Goal: Task Accomplishment & Management: Manage account settings

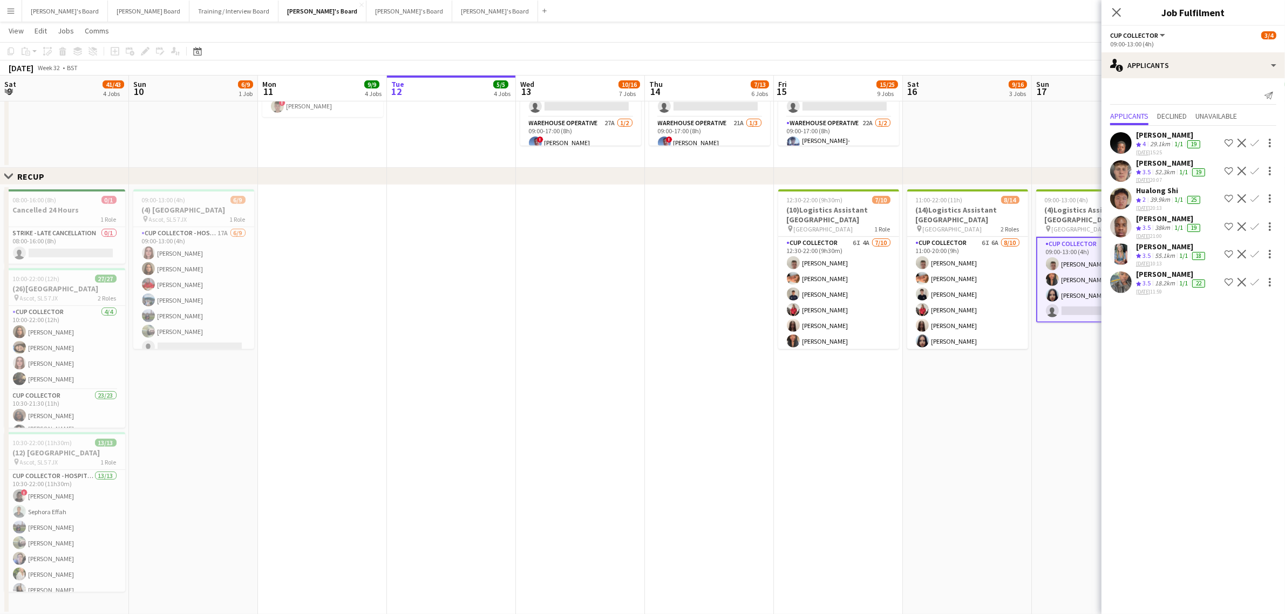
scroll to position [0, 257]
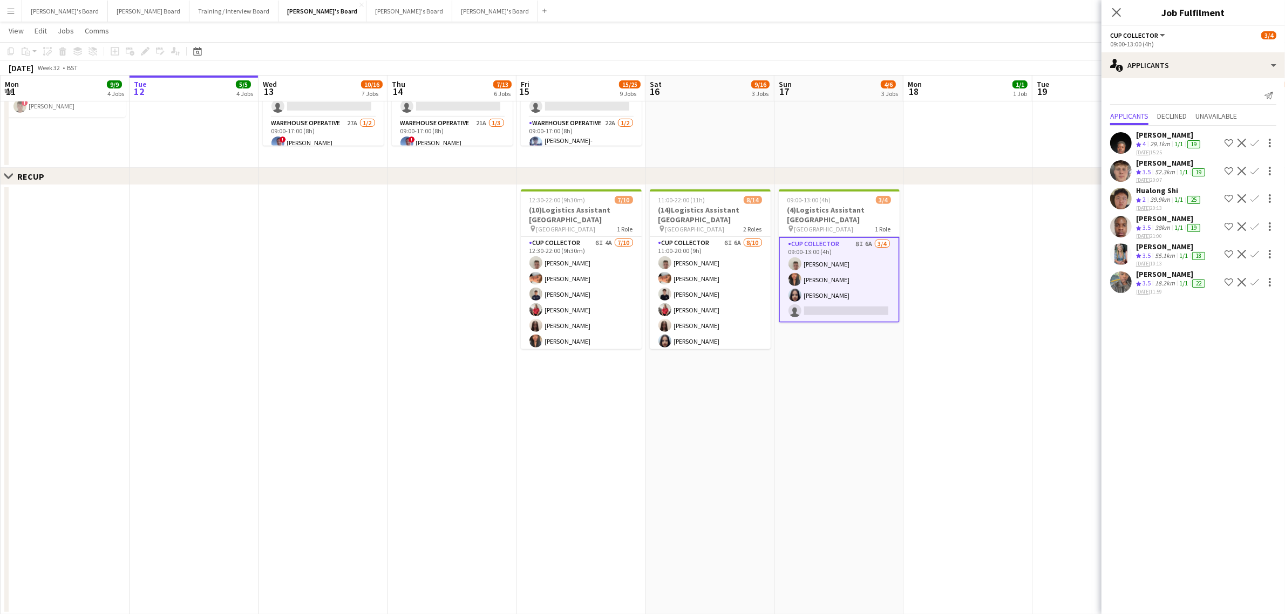
click at [972, 307] on app-date-cell at bounding box center [967, 400] width 129 height 430
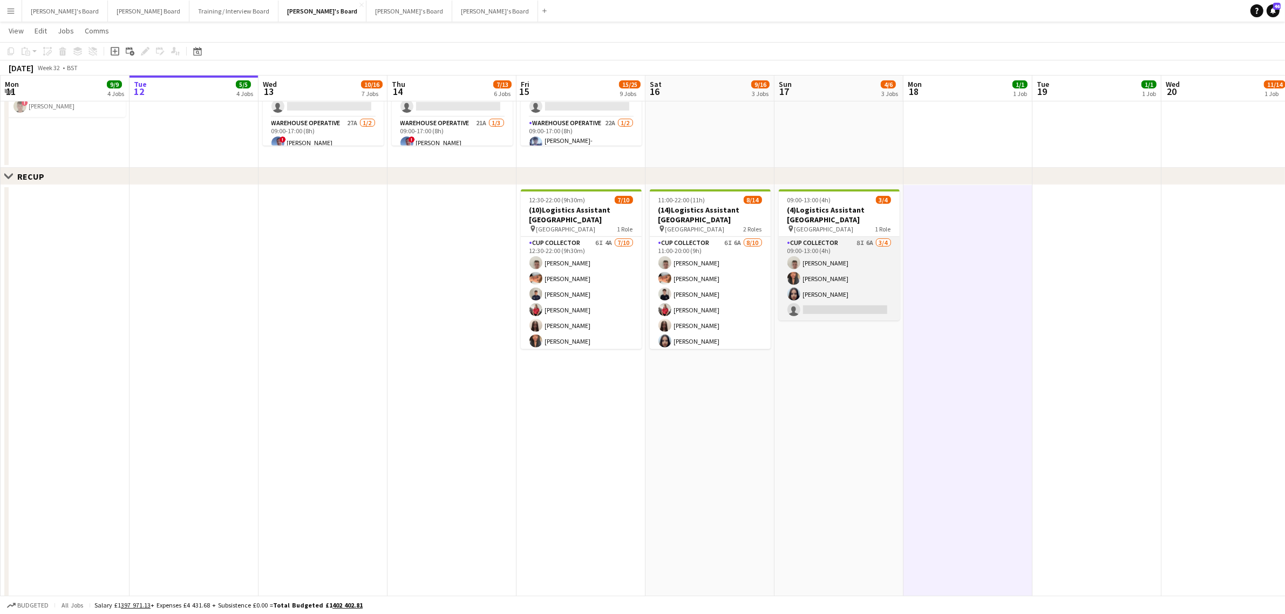
click at [836, 263] on app-card-role "CUP COLLECTOR 8I 6A [DATE] 09:00-13:00 (4h) [PERSON_NAME] [PERSON_NAME] single-…" at bounding box center [839, 279] width 121 height 84
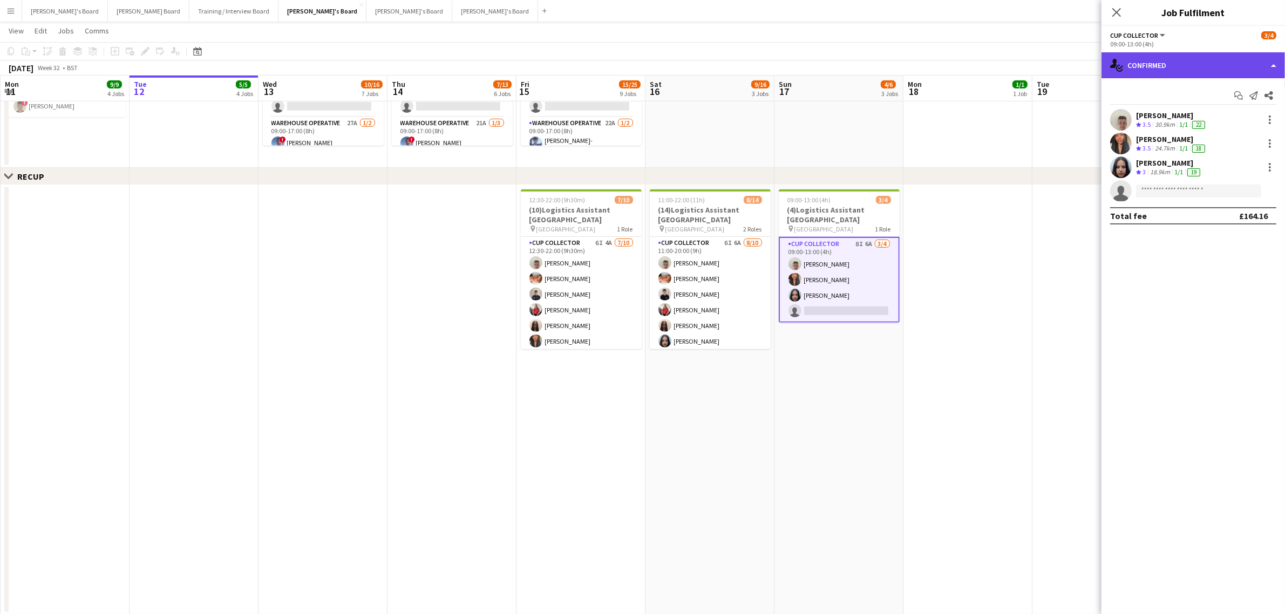
click at [1160, 66] on div "single-neutral-actions-check-2 Confirmed" at bounding box center [1192, 65] width 183 height 26
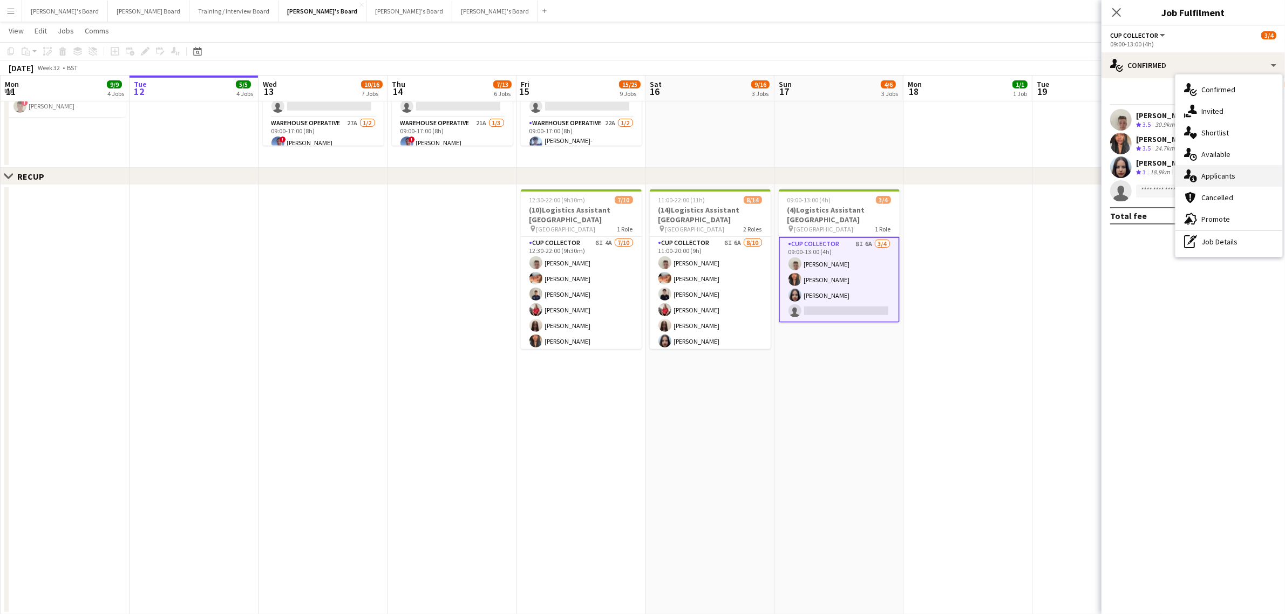
click at [1240, 178] on div "single-neutral-actions-information Applicants" at bounding box center [1228, 176] width 107 height 22
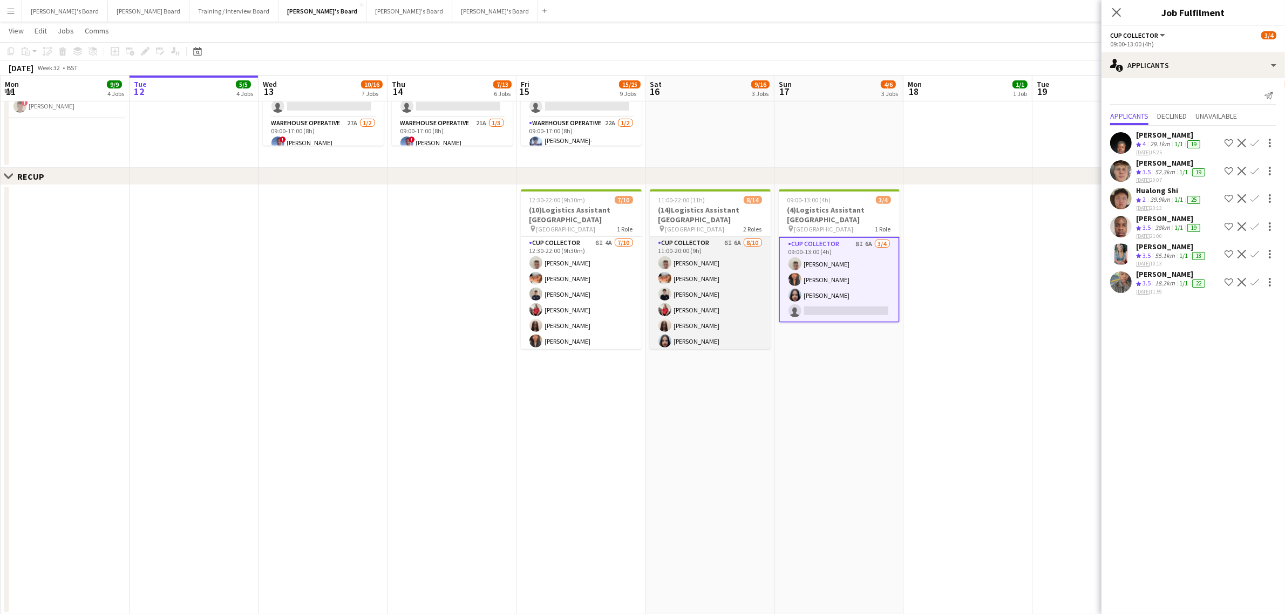
click at [703, 290] on app-card-role "CUP COLLECTOR 6I 6A [DATE] 11:00-20:00 (9h) [PERSON_NAME] [PERSON_NAME] [PERSON…" at bounding box center [710, 326] width 121 height 178
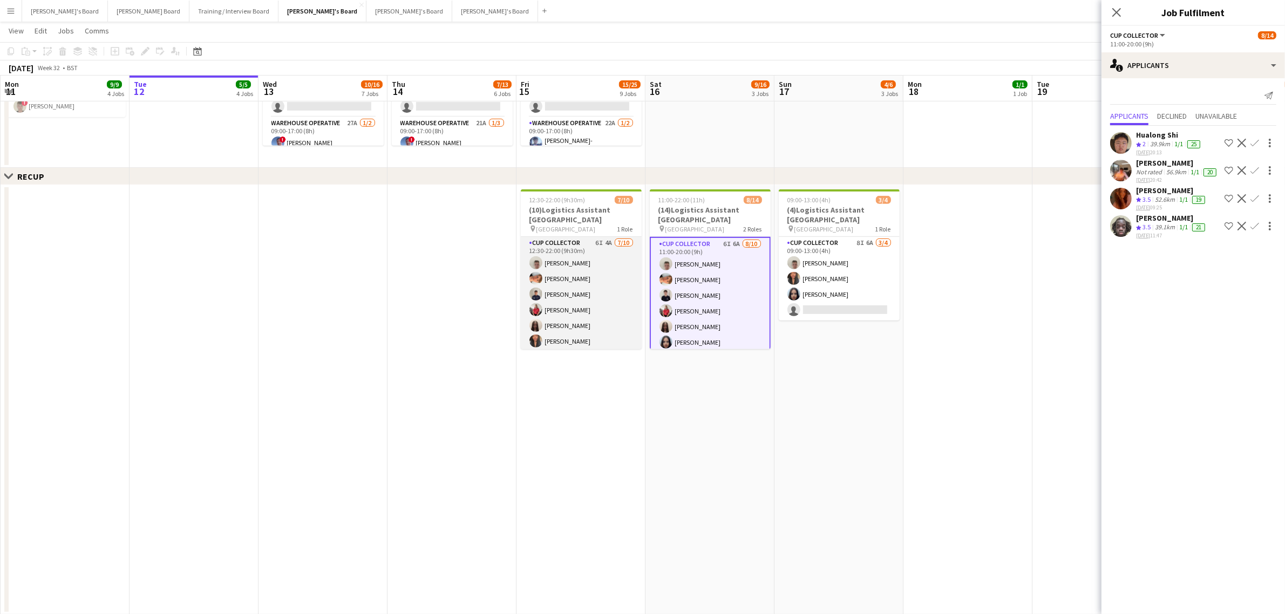
click at [608, 293] on app-card-role "CUP COLLECTOR 6I 4A [DATE] 12:30-22:00 (9h30m) [PERSON_NAME] [PERSON_NAME] [PER…" at bounding box center [581, 326] width 121 height 178
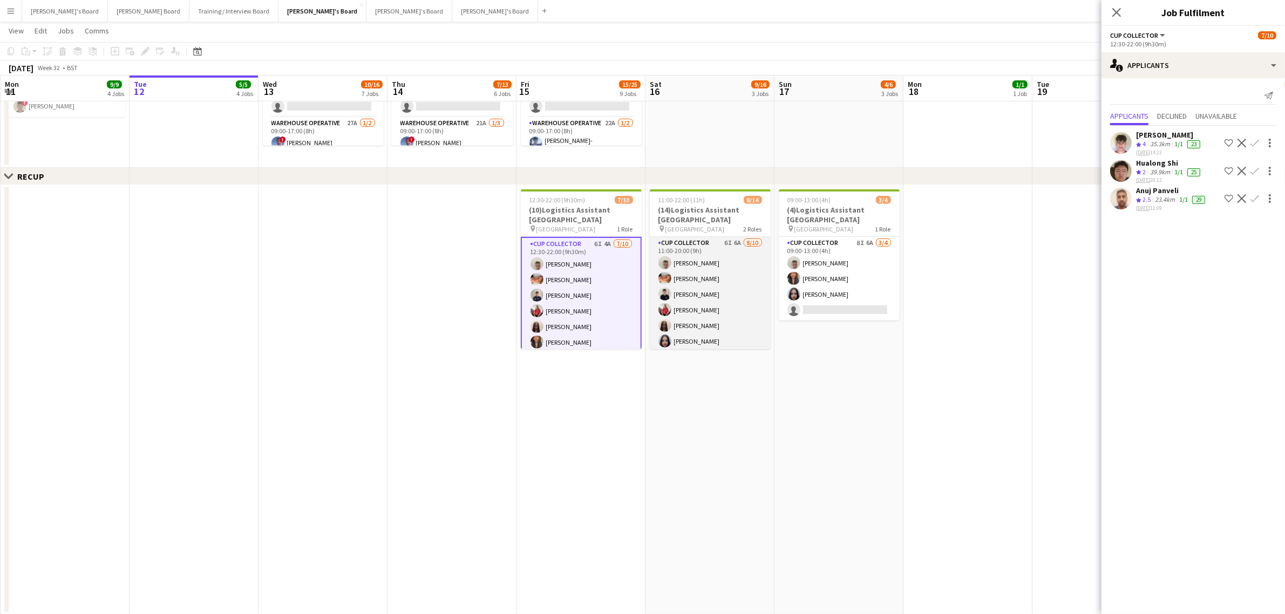
click at [698, 282] on app-card-role "CUP COLLECTOR 6I 6A [DATE] 11:00-20:00 (9h) [PERSON_NAME] [PERSON_NAME] [PERSON…" at bounding box center [710, 326] width 121 height 178
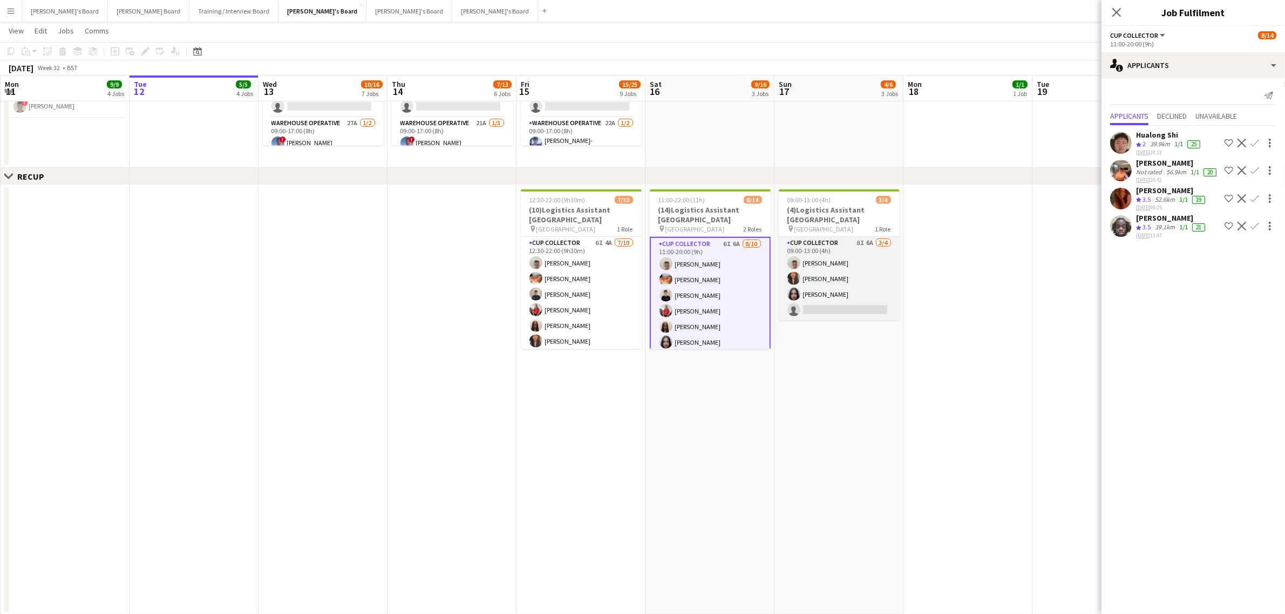
click at [780, 273] on app-card-role "CUP COLLECTOR 8I 6A [DATE] 09:00-13:00 (4h) [PERSON_NAME] [PERSON_NAME] single-…" at bounding box center [839, 279] width 121 height 84
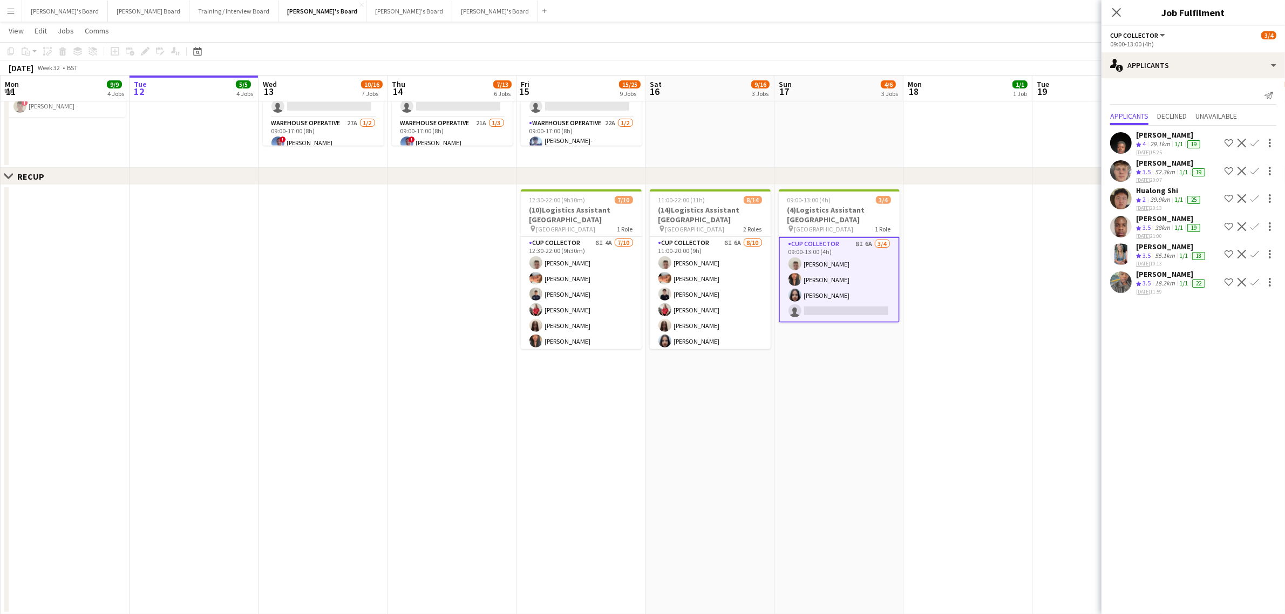
click at [710, 406] on app-date-cell "11:00-22:00 (11h) 8/14 (14)Logistics Assistant [GEOGRAPHIC_DATA] pin Newbury Ra…" at bounding box center [709, 400] width 129 height 430
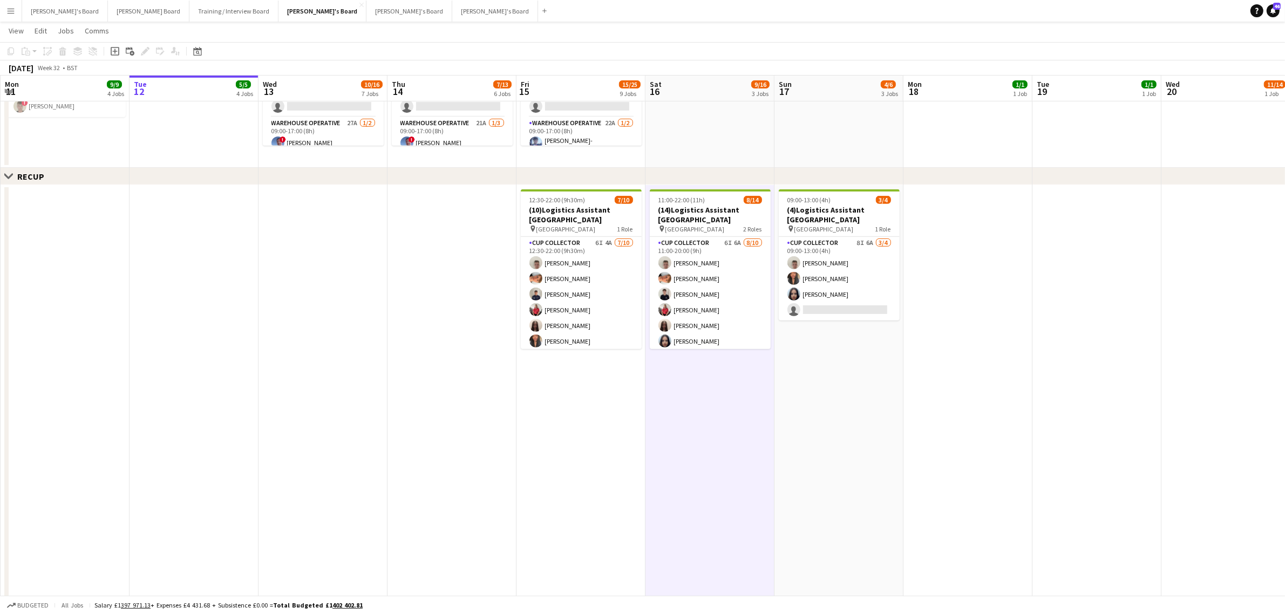
click at [710, 406] on app-date-cell "11:00-22:00 (11h) 8/14 (14)Logistics Assistant [GEOGRAPHIC_DATA] pin Newbury Ra…" at bounding box center [709, 400] width 129 height 430
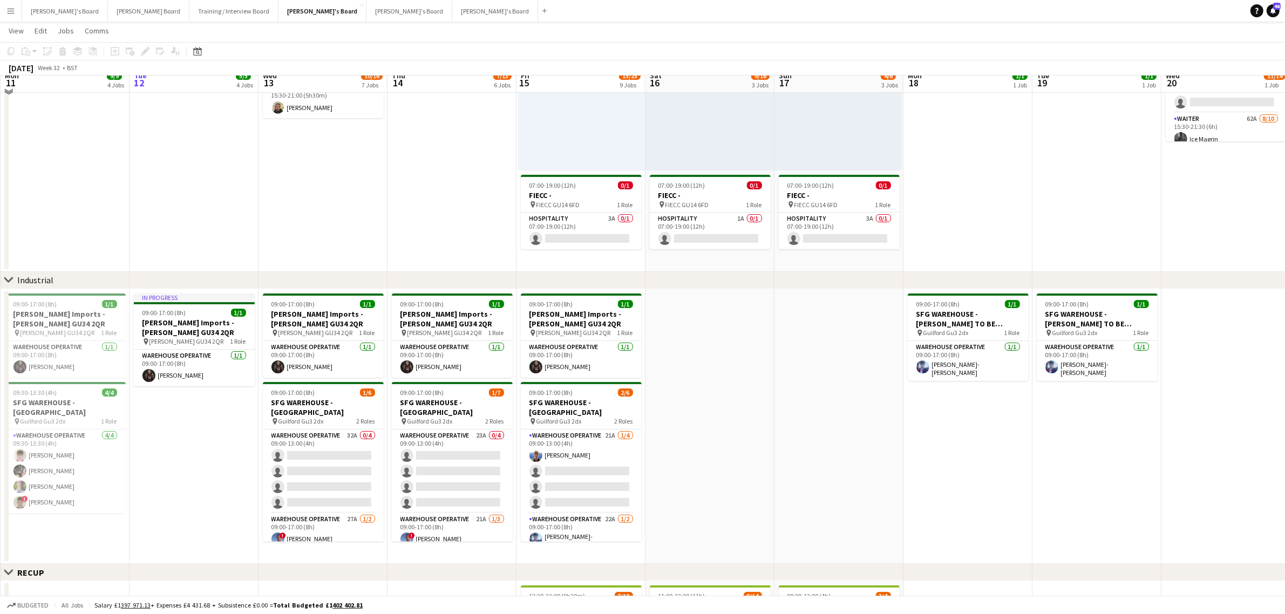
scroll to position [135, 0]
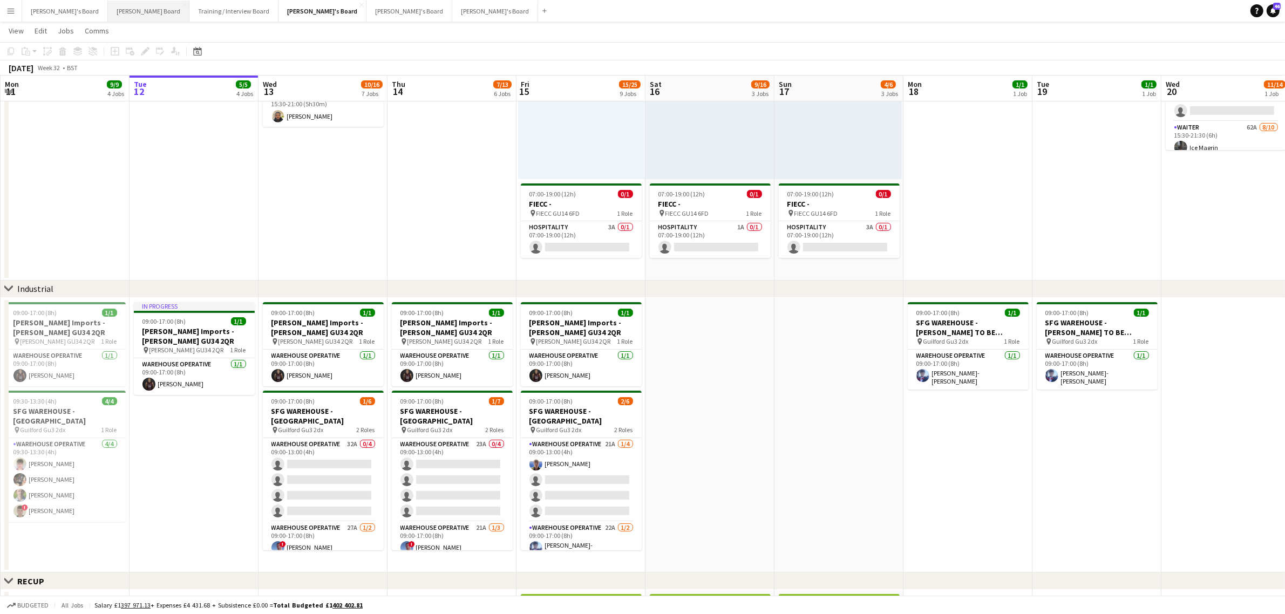
click at [117, 8] on button "[PERSON_NAME] Board Close" at bounding box center [148, 11] width 81 height 21
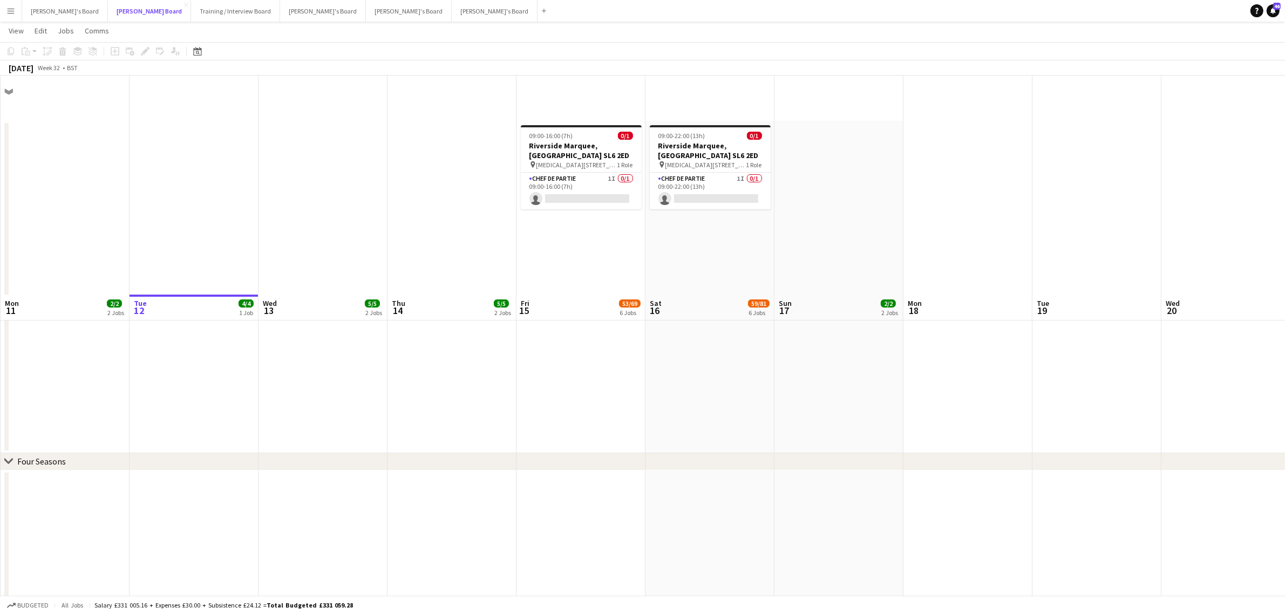
scroll to position [540, 0]
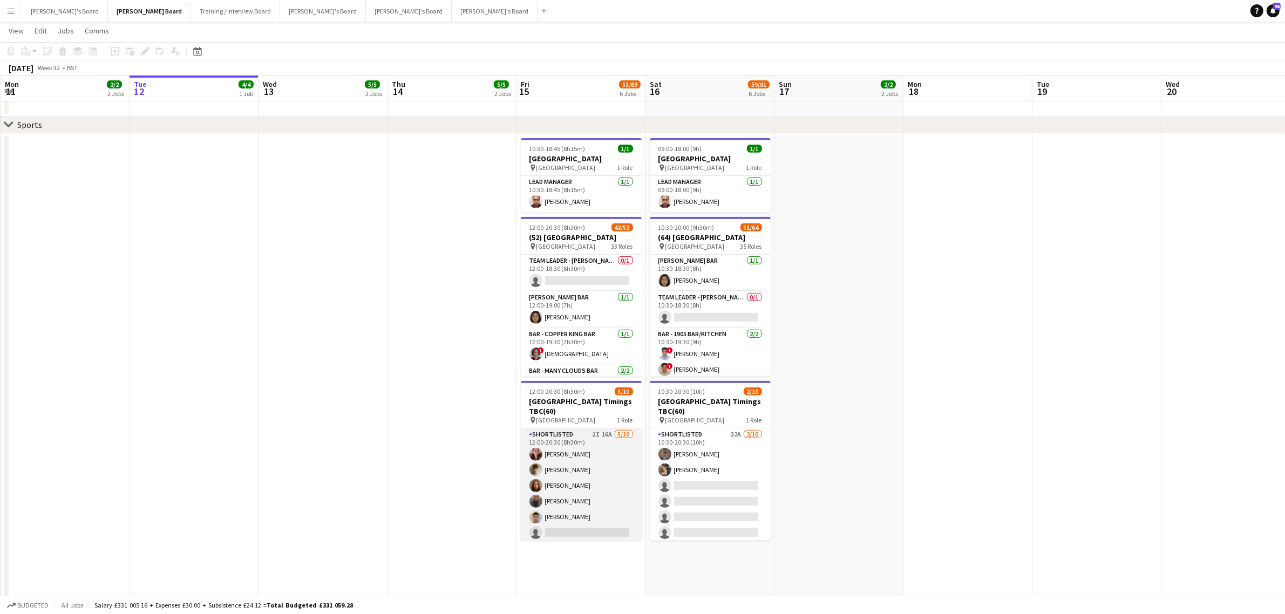
drag, startPoint x: 578, startPoint y: 462, endPoint x: 611, endPoint y: 444, distance: 38.0
click at [581, 462] on app-card-role "Shortlisted 2I 16A [DATE] 12:00-20:30 (8h30m) [PERSON_NAME] [PERSON_NAME] [PERS…" at bounding box center [581, 517] width 121 height 178
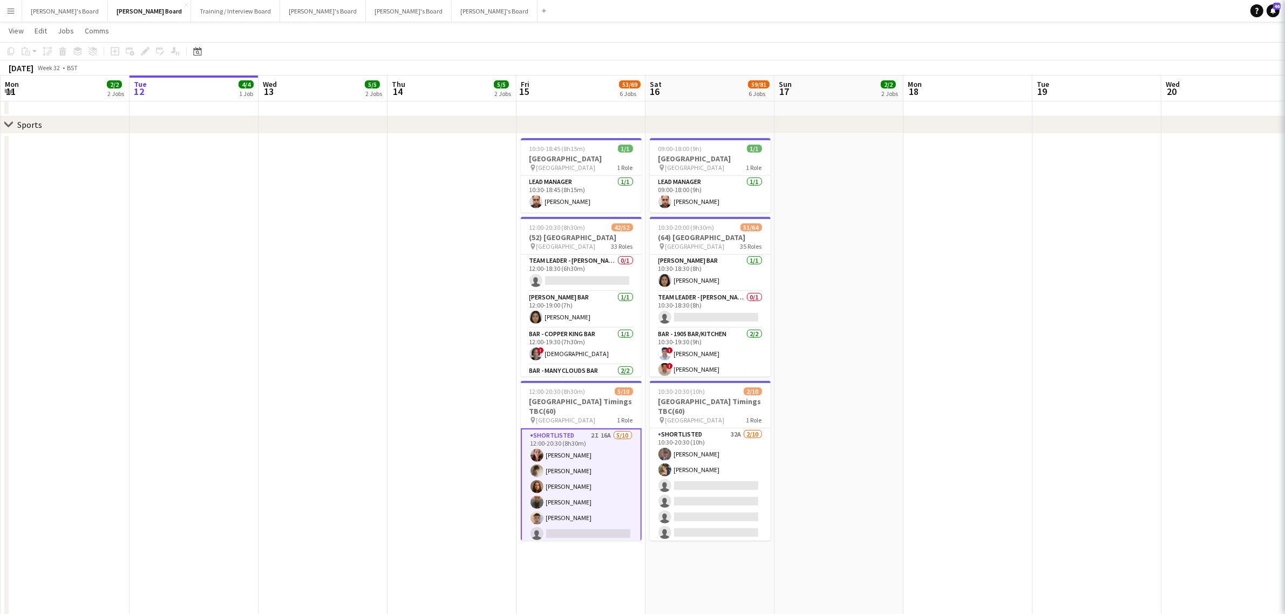
scroll to position [0, 255]
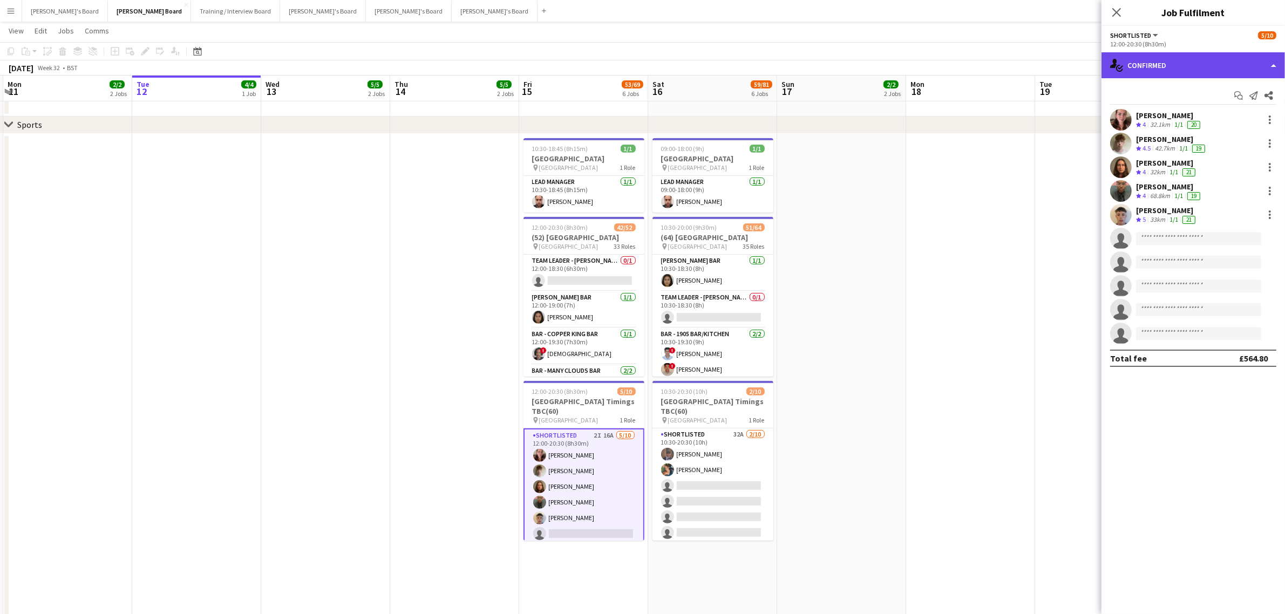
click at [1129, 65] on div "single-neutral-actions-check-2 Confirmed" at bounding box center [1192, 65] width 183 height 26
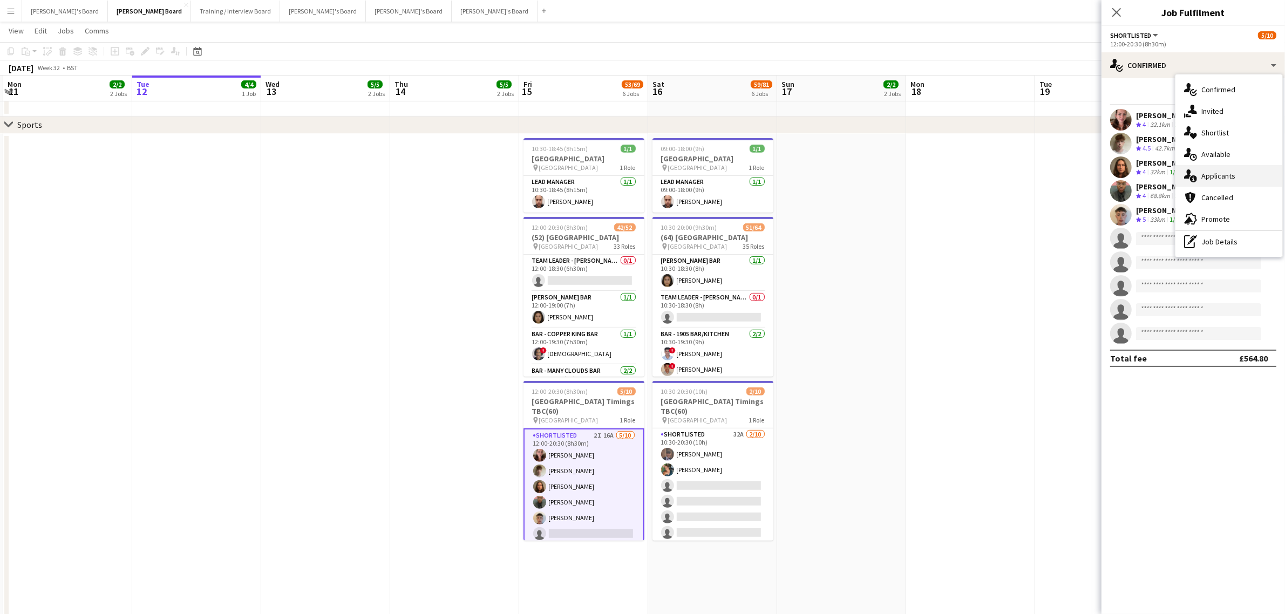
click at [1231, 174] on div "single-neutral-actions-information Applicants" at bounding box center [1228, 176] width 107 height 22
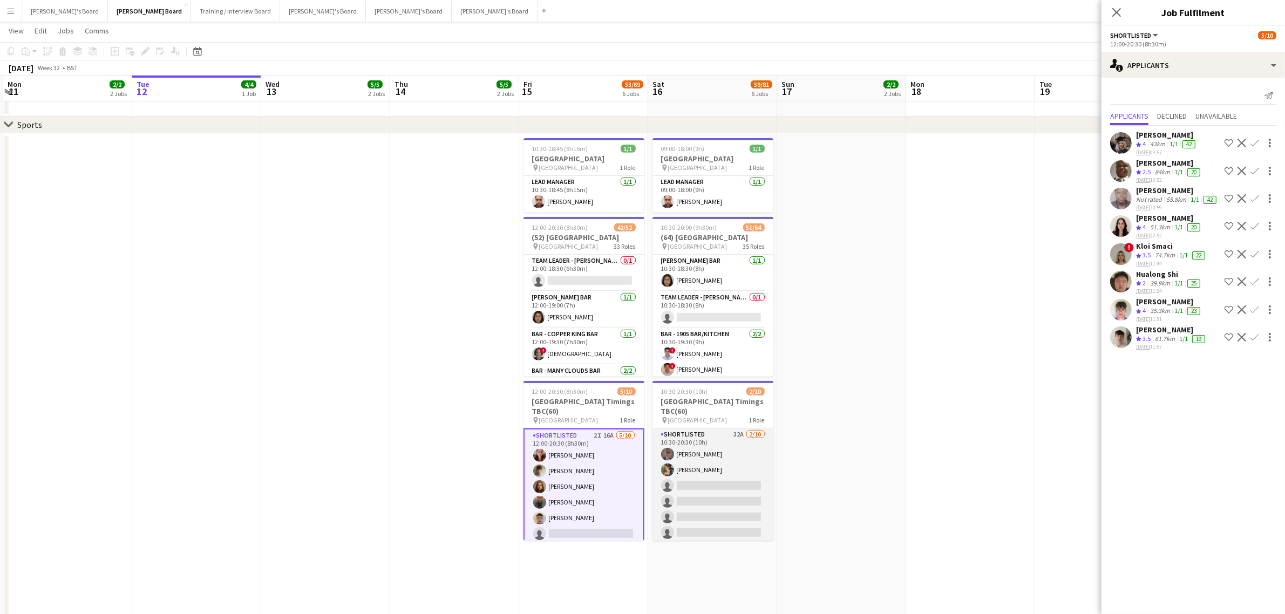
click at [709, 470] on app-card-role "Shortlisted 32A [DATE] 10:30-20:30 (10h) [PERSON_NAME] [PERSON_NAME] single-neu…" at bounding box center [712, 517] width 121 height 178
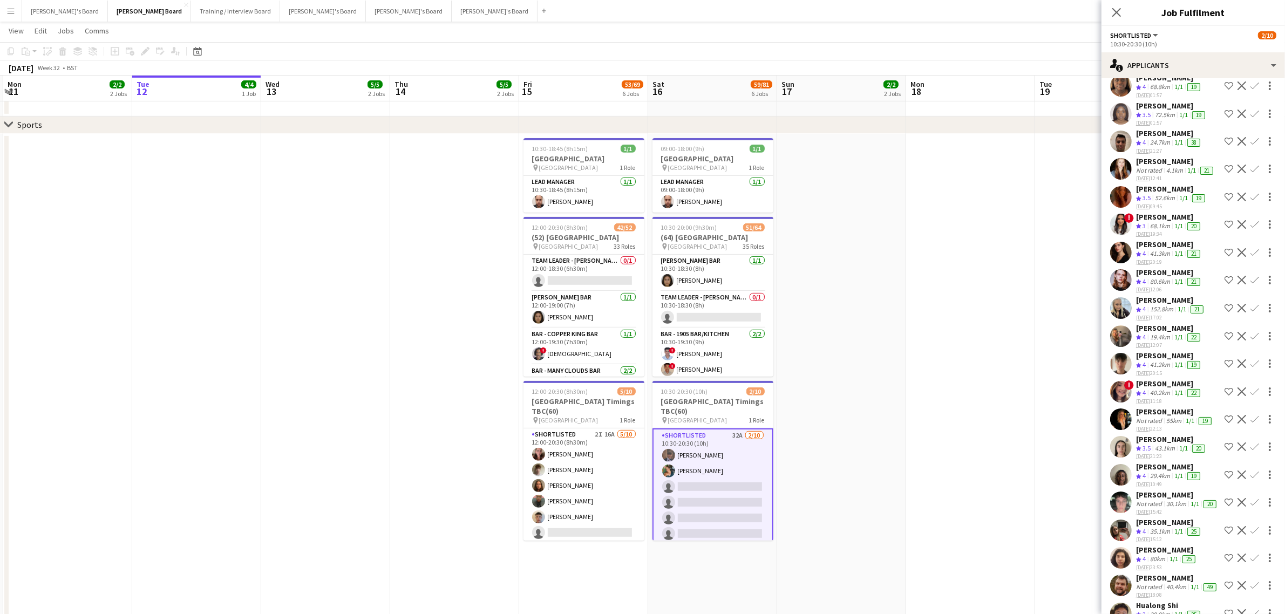
scroll to position [148, 0]
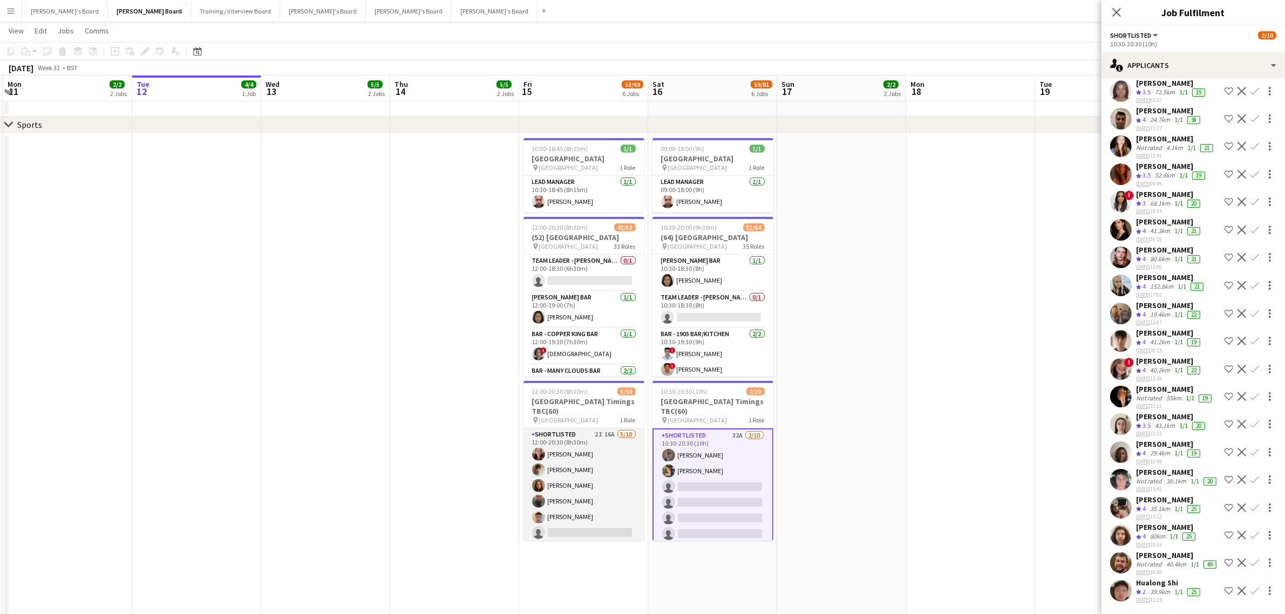
click at [588, 452] on app-card-role "Shortlisted 2I 16A [DATE] 12:00-20:30 (8h30m) [PERSON_NAME] [PERSON_NAME] [PERS…" at bounding box center [583, 517] width 121 height 178
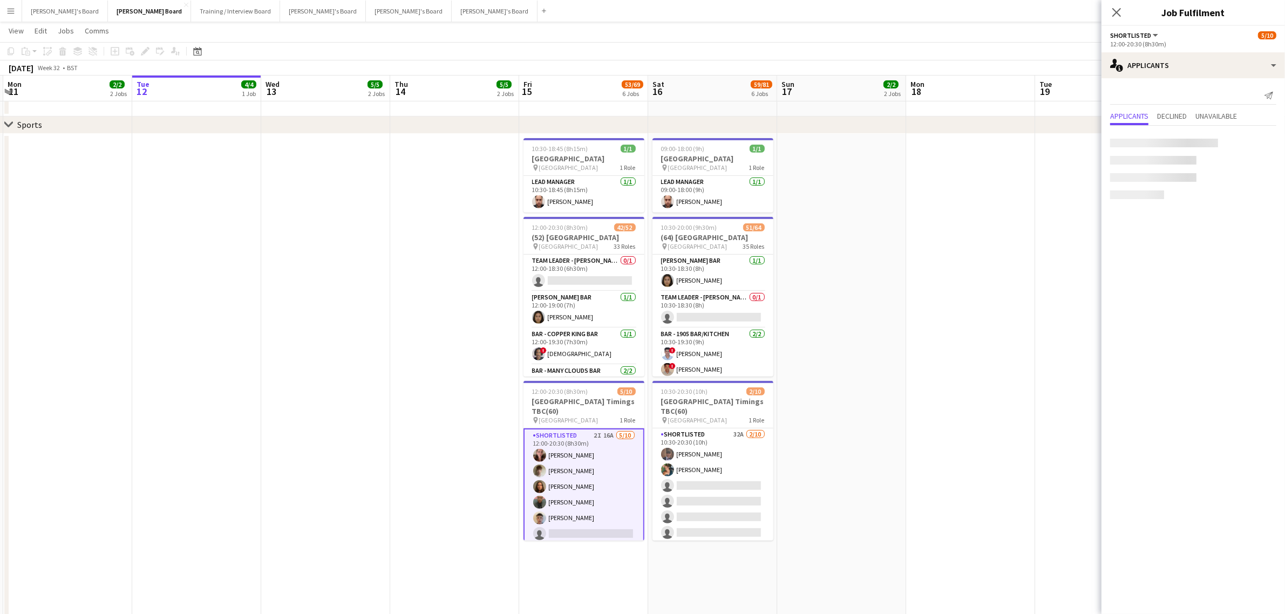
scroll to position [0, 0]
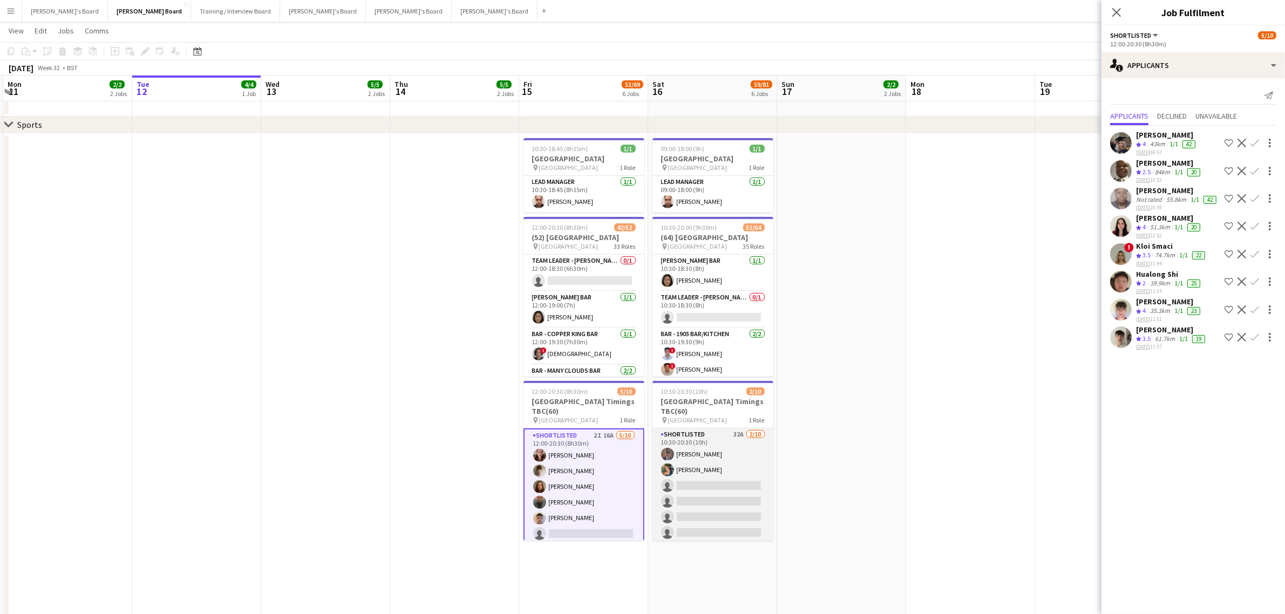
click at [727, 476] on app-card-role "Shortlisted 32A [DATE] 10:30-20:30 (10h) [PERSON_NAME] [PERSON_NAME] single-neu…" at bounding box center [712, 517] width 121 height 178
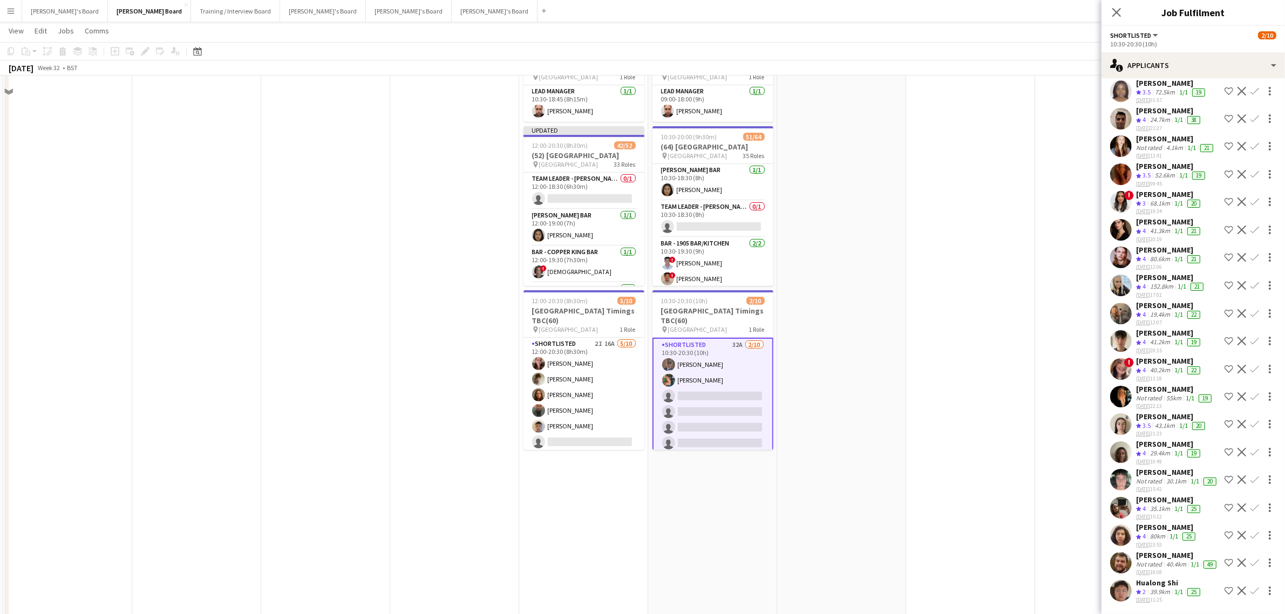
scroll to position [742, 0]
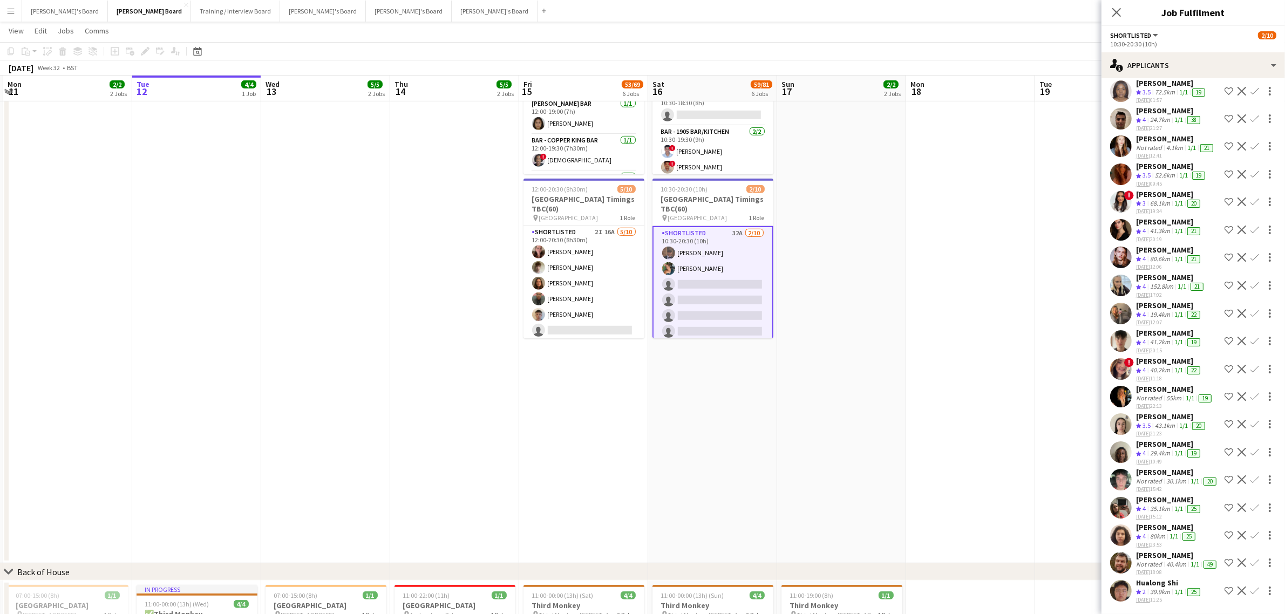
click at [1155, 356] on div "[PERSON_NAME]" at bounding box center [1169, 361] width 66 height 10
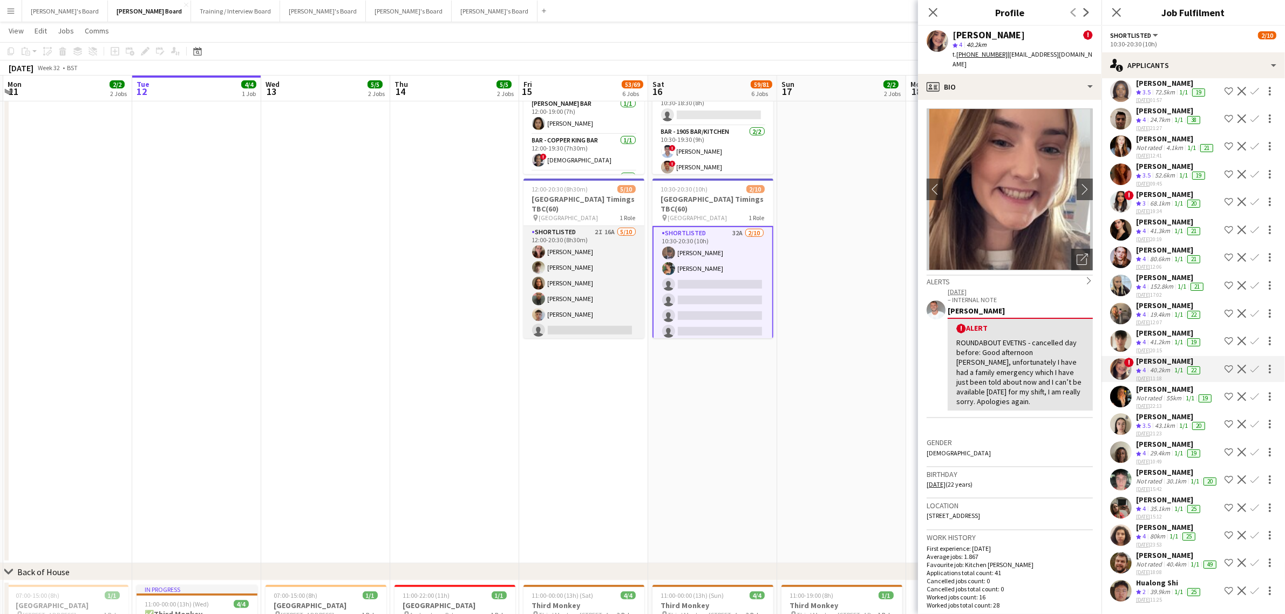
click at [597, 260] on app-card-role "Shortlisted 2I 16A [DATE] 12:00-20:30 (8h30m) [PERSON_NAME] [PERSON_NAME] [PERS…" at bounding box center [583, 315] width 121 height 178
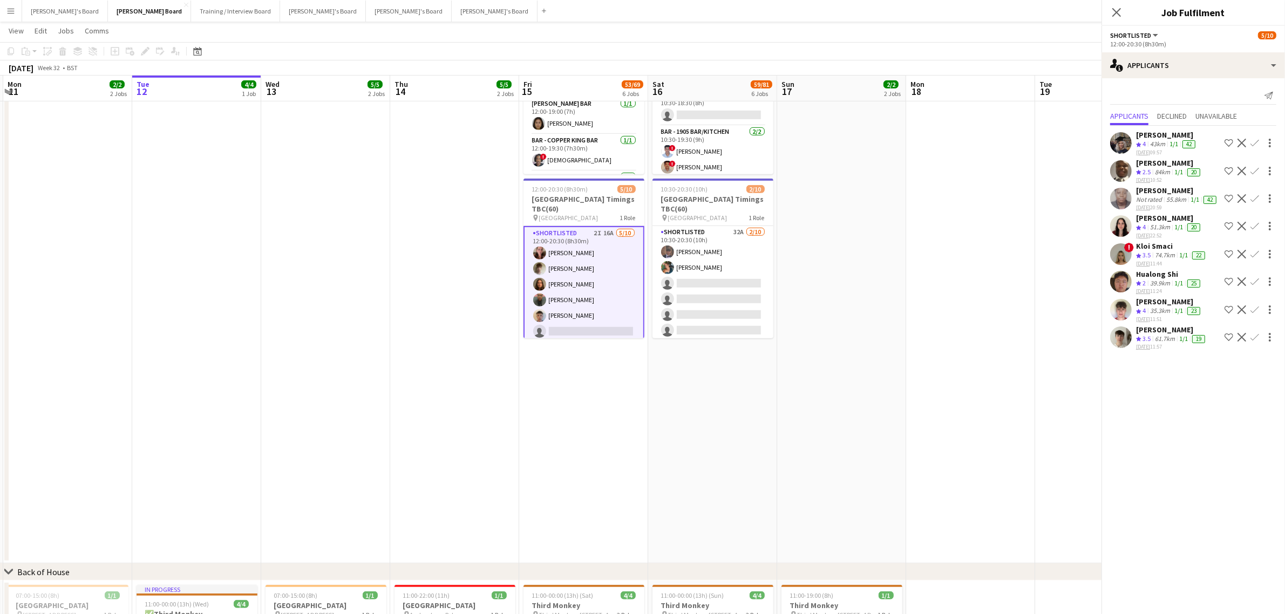
scroll to position [0, 0]
click at [927, 289] on app-date-cell at bounding box center [970, 247] width 129 height 632
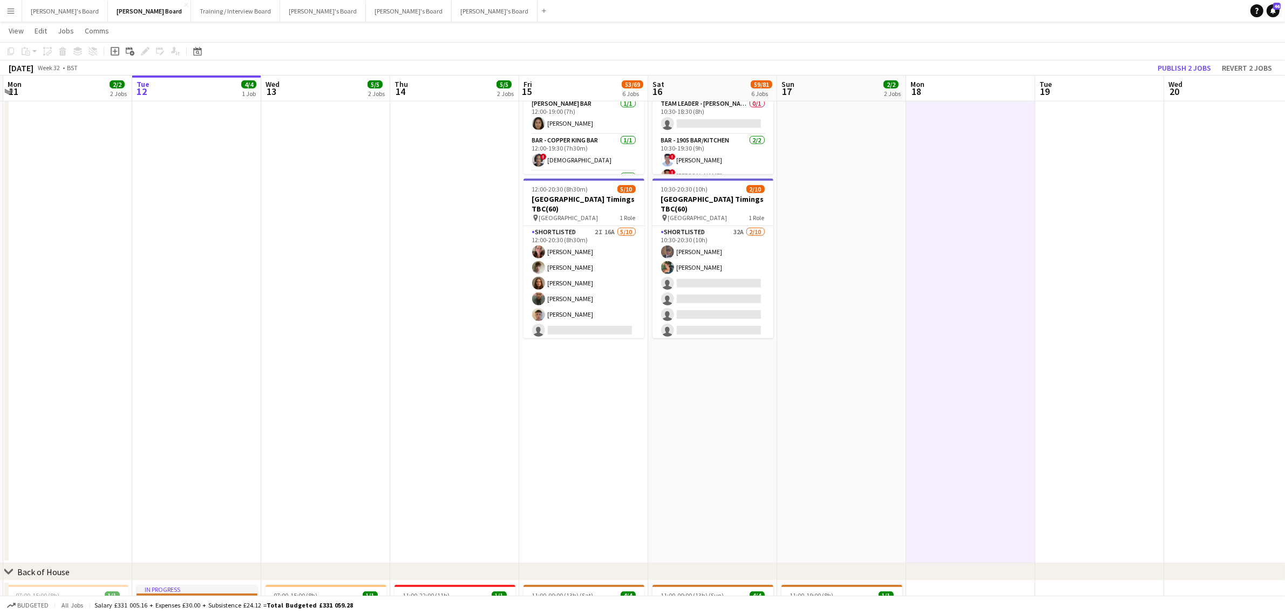
click at [927, 289] on app-date-cell at bounding box center [970, 247] width 129 height 632
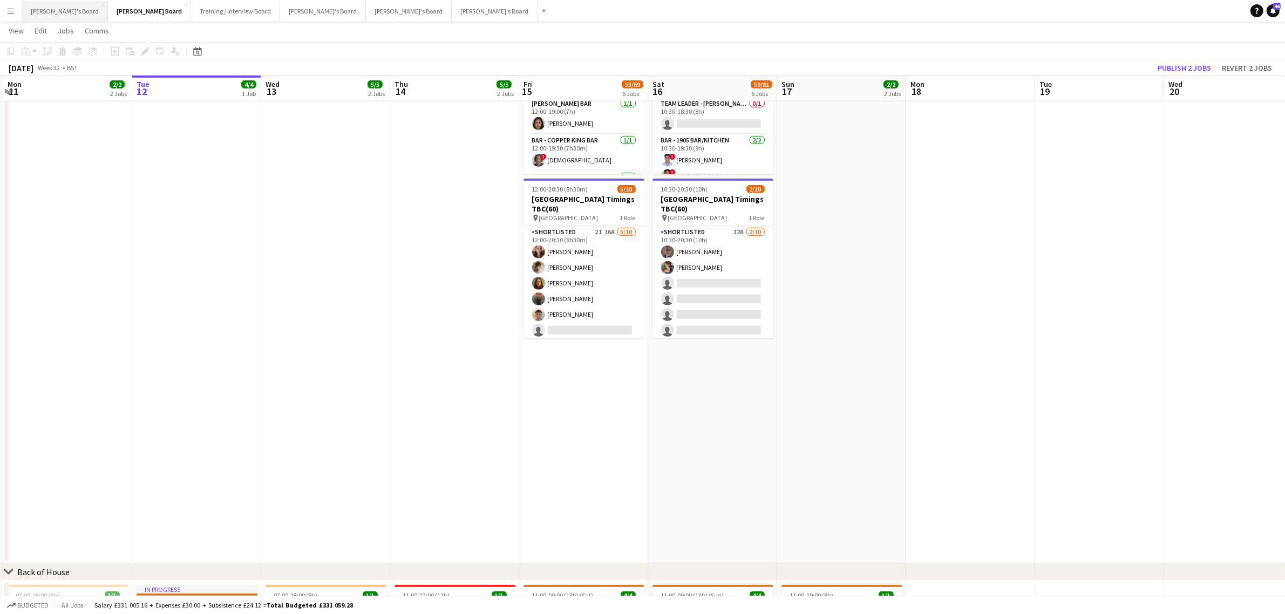
click at [55, 11] on button "[PERSON_NAME]'s Board Close" at bounding box center [65, 11] width 86 height 21
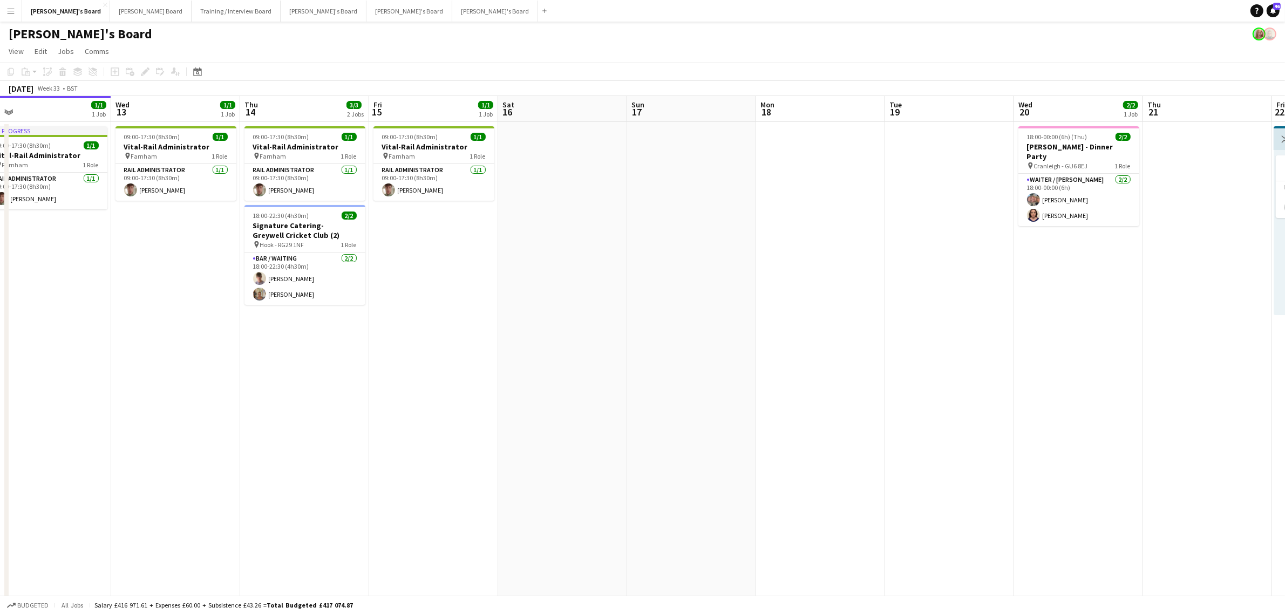
scroll to position [0, 324]
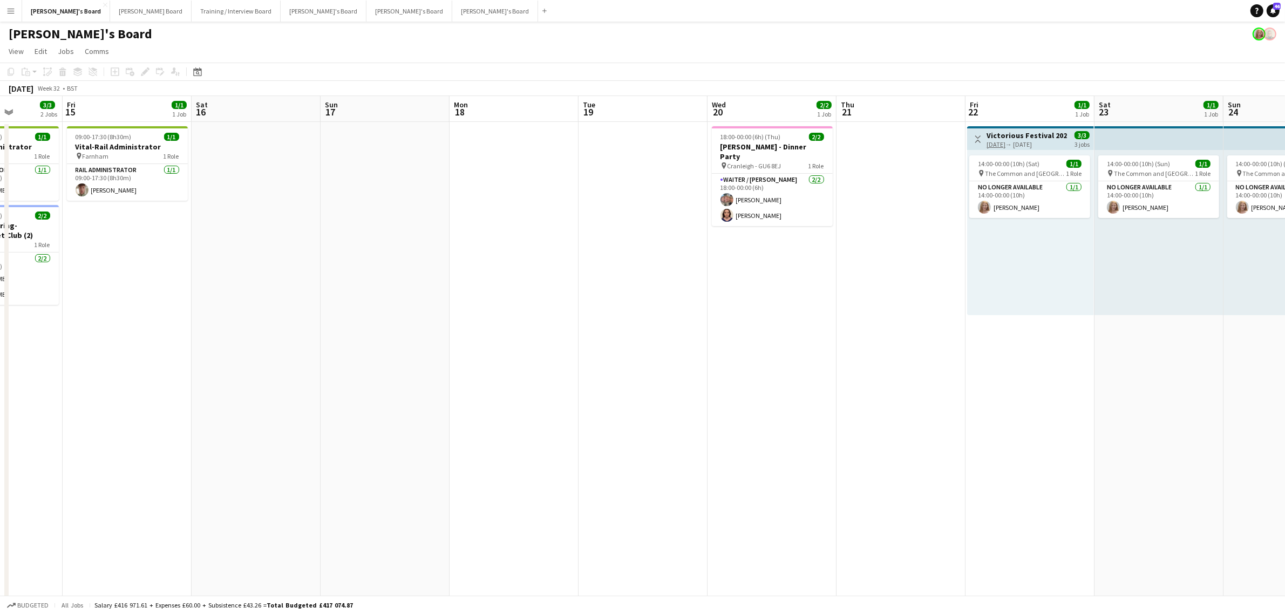
drag, startPoint x: 775, startPoint y: 342, endPoint x: 413, endPoint y: 352, distance: 362.2
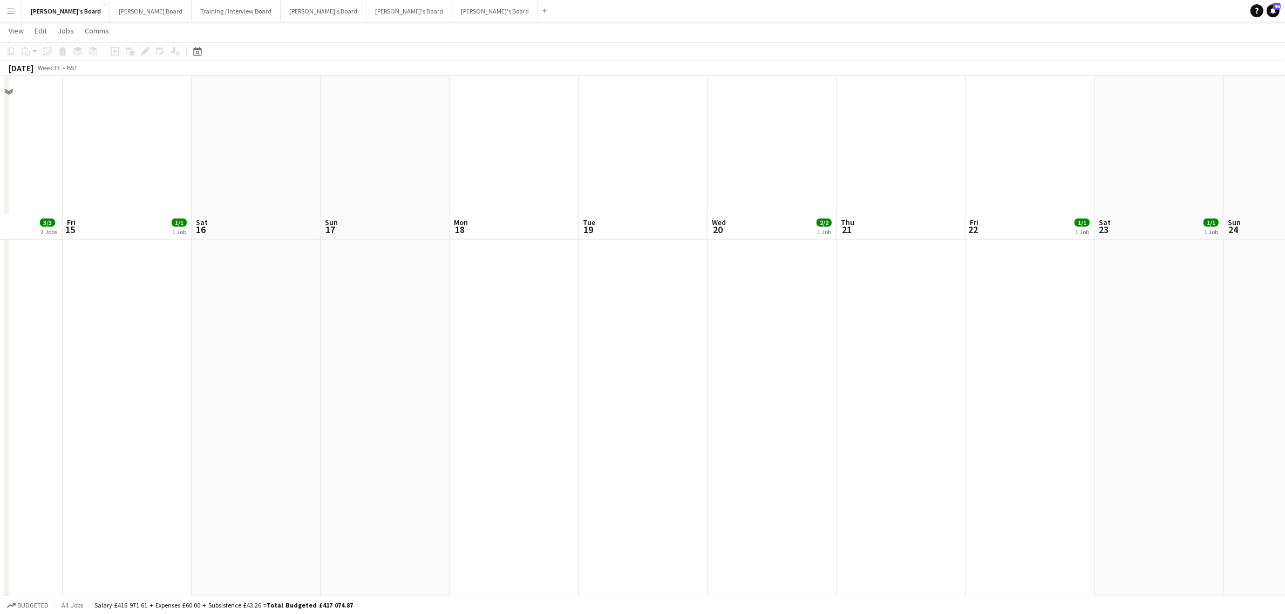
scroll to position [537, 0]
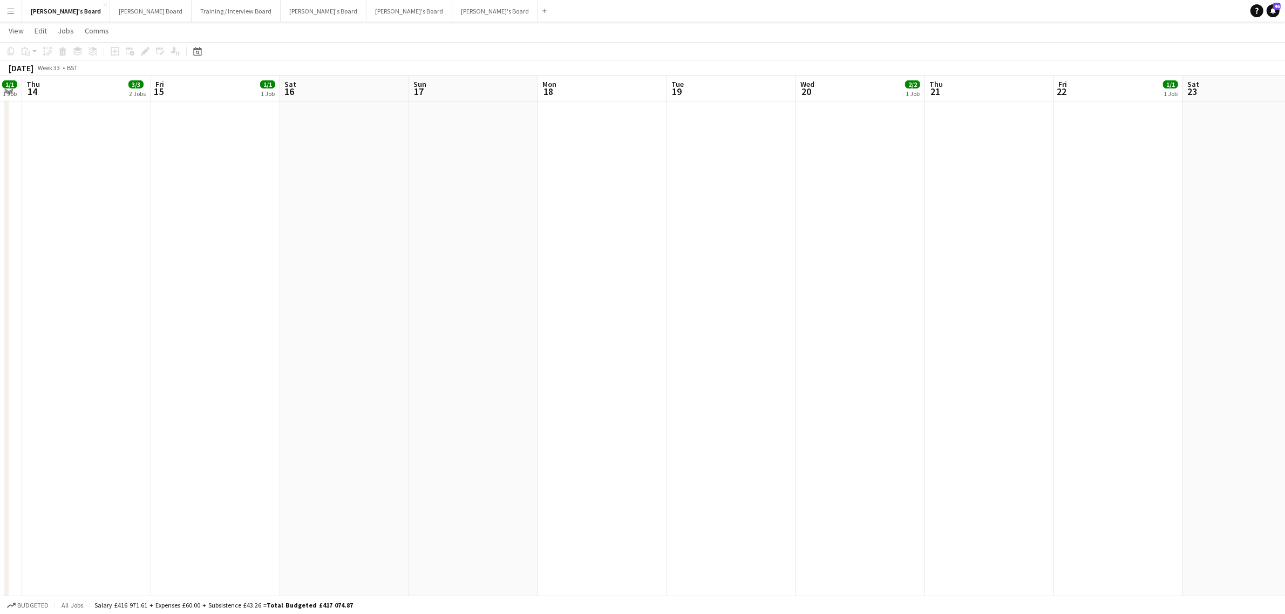
drag, startPoint x: 344, startPoint y: 319, endPoint x: 684, endPoint y: 322, distance: 340.0
click at [685, 320] on app-calendar-viewport "Tue 12 1/1 1 Job Wed 13 1/1 1 Job Thu 14 3/3 2 Jobs Fri 15 1/1 1 Job Sat 16 Sun…" at bounding box center [642, 228] width 1285 height 1446
drag, startPoint x: 478, startPoint y: 339, endPoint x: 619, endPoint y: 352, distance: 142.0
click at [767, 360] on app-calendar-viewport "Sat 9 52/60 8 Jobs Sun 10 Mon 11 1/1 1 Job Tue 12 1/1 1 Job Wed 13 1/1 1 Job Th…" at bounding box center [642, 228] width 1285 height 1446
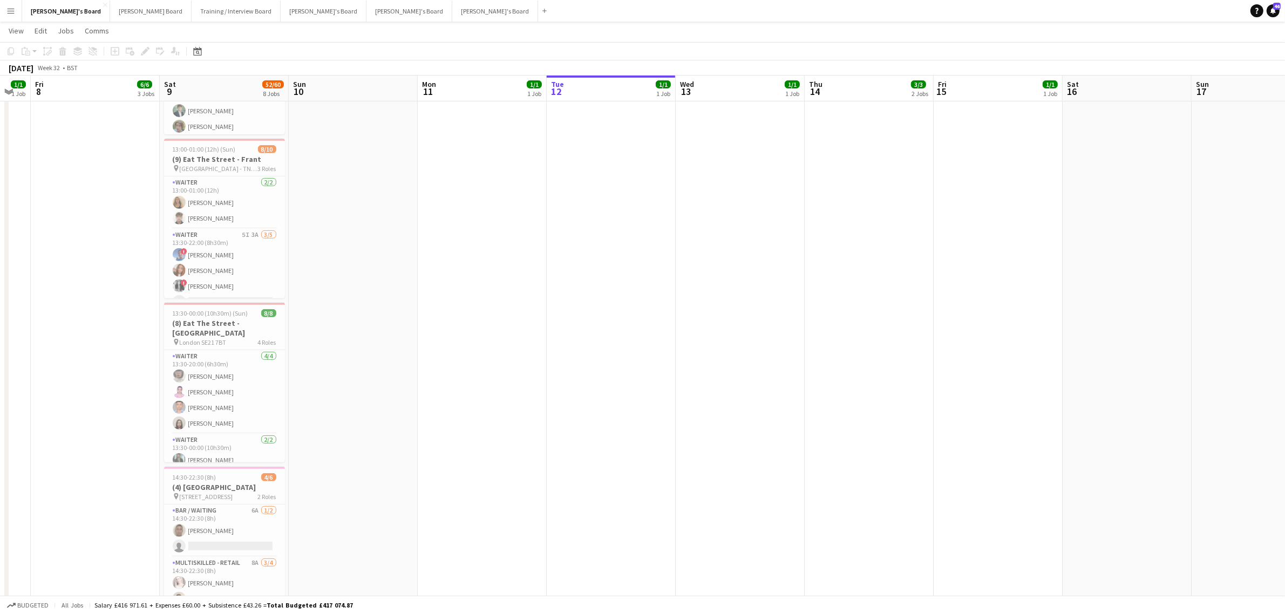
drag, startPoint x: 213, startPoint y: 344, endPoint x: 502, endPoint y: 366, distance: 290.1
click at [508, 364] on app-calendar-viewport "Wed 6 Thu 7 1/1 1 Job Fri 8 6/6 3 Jobs Sat 9 52/60 8 Jobs Sun 10 Mon 11 1/1 1 J…" at bounding box center [642, 228] width 1285 height 1446
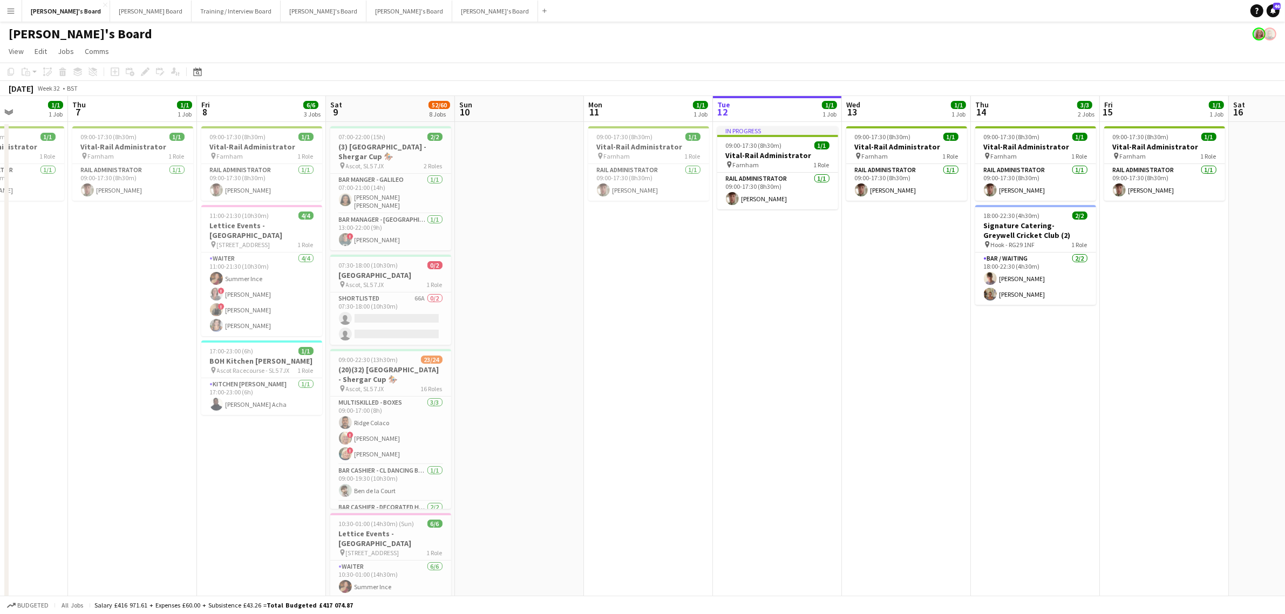
scroll to position [0, 397]
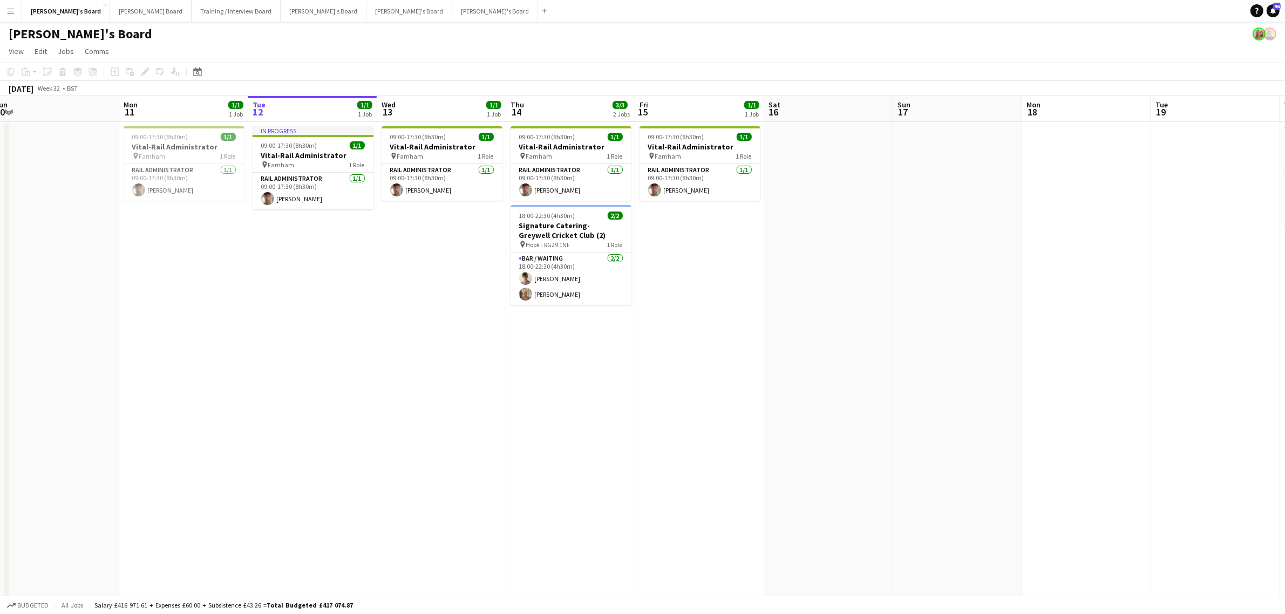
drag, startPoint x: 899, startPoint y: 390, endPoint x: 434, endPoint y: 400, distance: 464.7
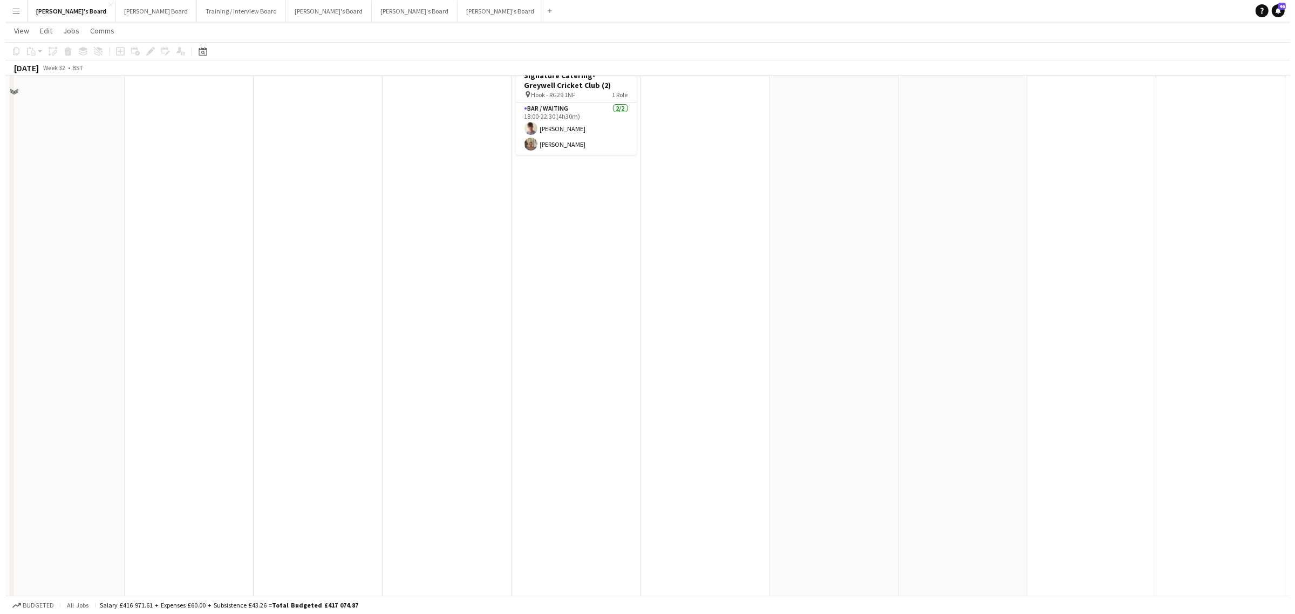
scroll to position [0, 0]
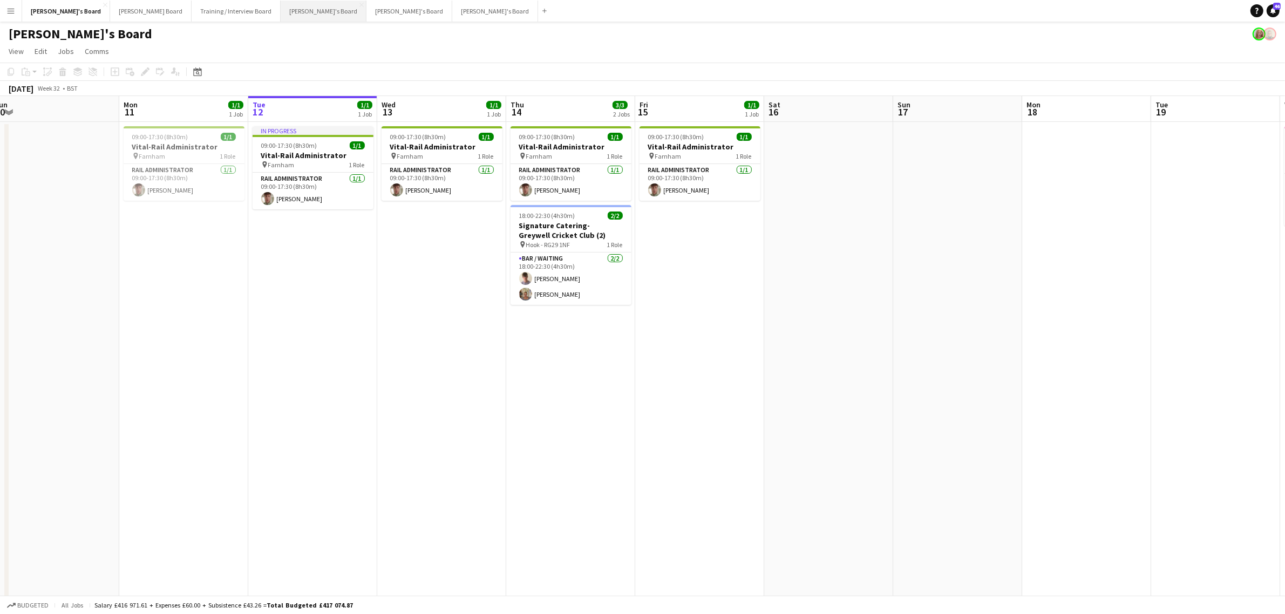
click at [281, 11] on button "[PERSON_NAME]'s Board Close" at bounding box center [324, 11] width 86 height 21
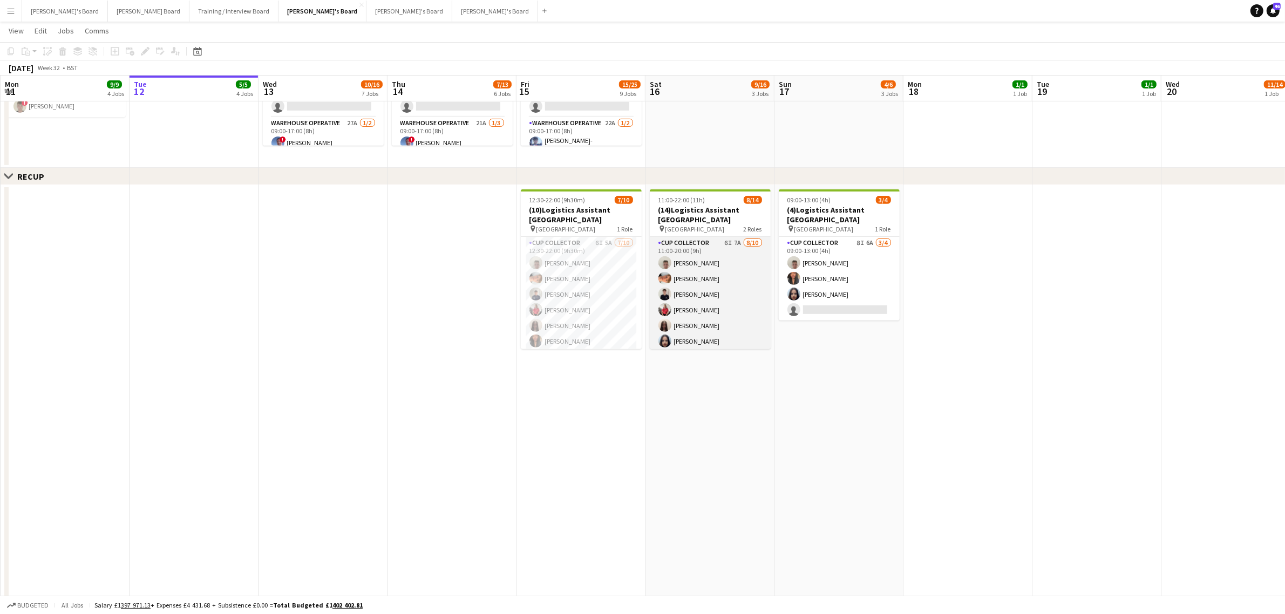
click at [716, 268] on app-card-role "CUP COLLECTOR 6I 7A [DATE] 11:00-20:00 (9h) [PERSON_NAME] [PERSON_NAME] [PERSON…" at bounding box center [710, 326] width 121 height 178
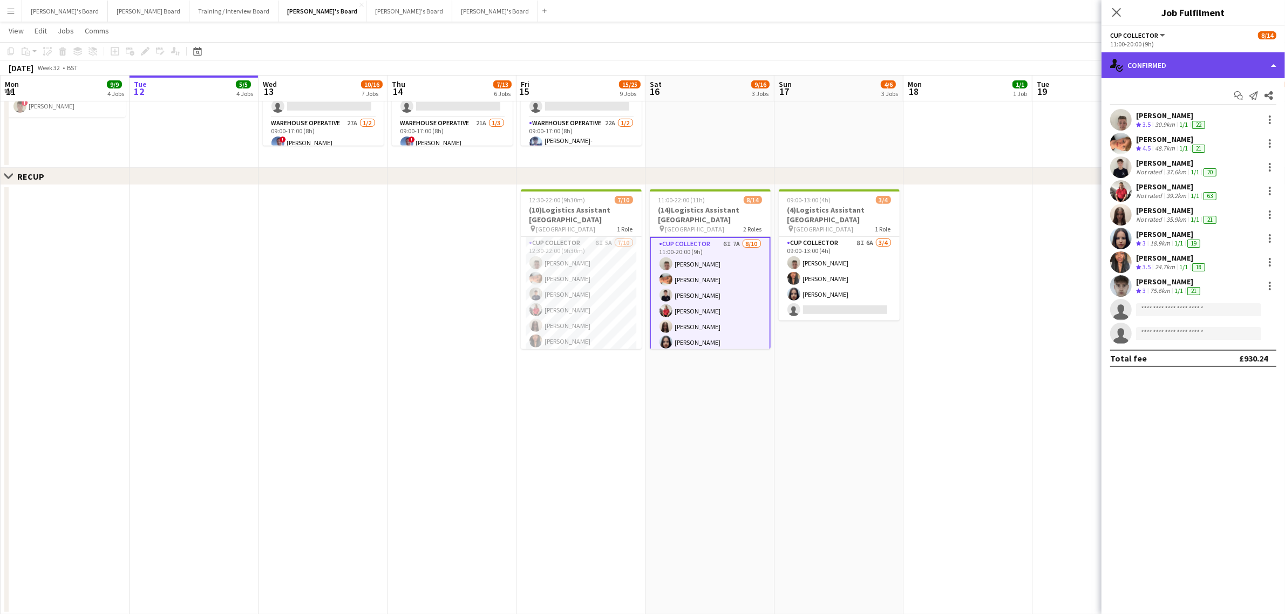
click at [1188, 60] on div "single-neutral-actions-check-2 Confirmed" at bounding box center [1192, 65] width 183 height 26
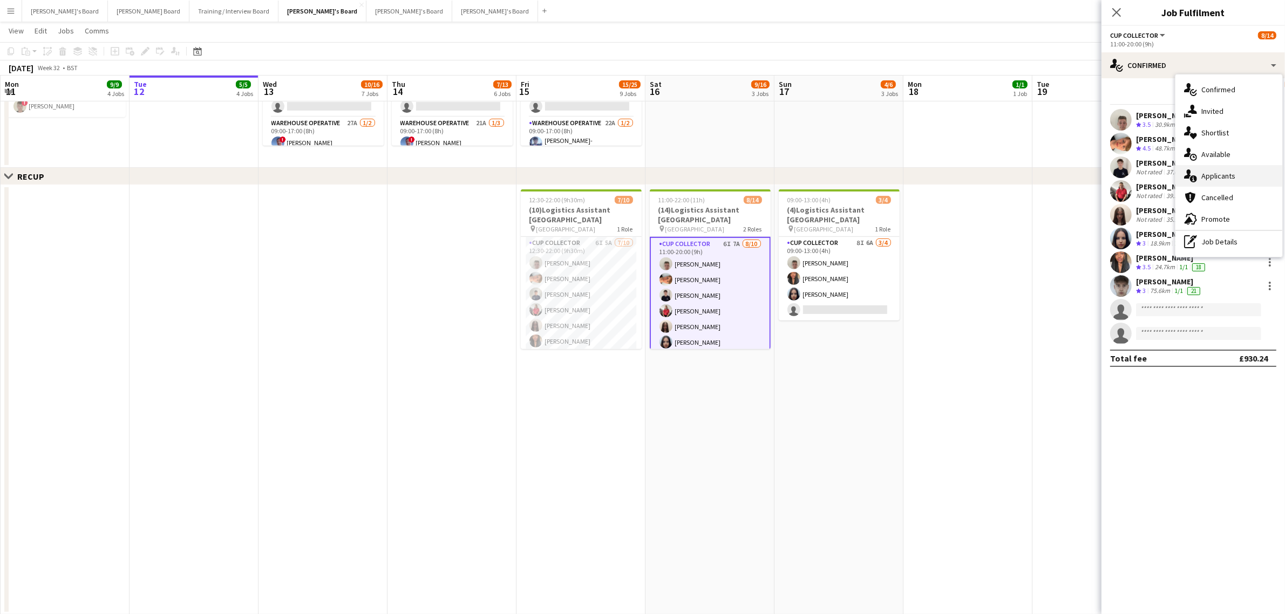
click at [1229, 168] on div "single-neutral-actions-information Applicants" at bounding box center [1228, 176] width 107 height 22
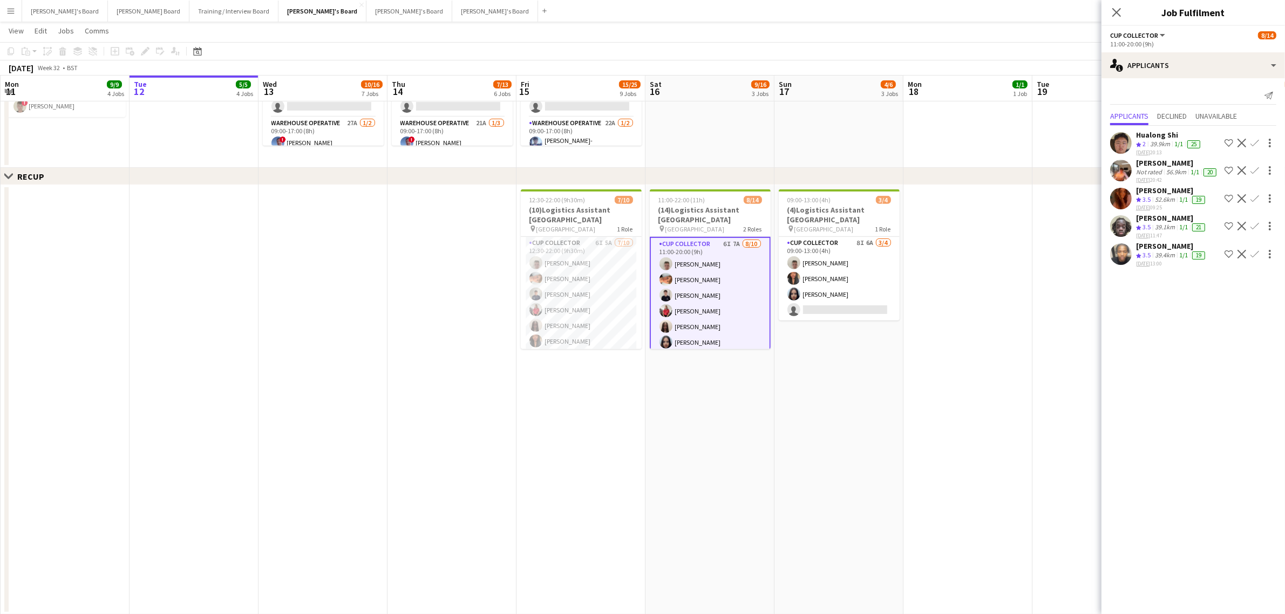
click at [859, 380] on app-date-cell "09:00-13:00 (4h) 3/4 (4)Logistics Assistant Newbury pin Newbury Racecourse 1 Ro…" at bounding box center [838, 400] width 129 height 430
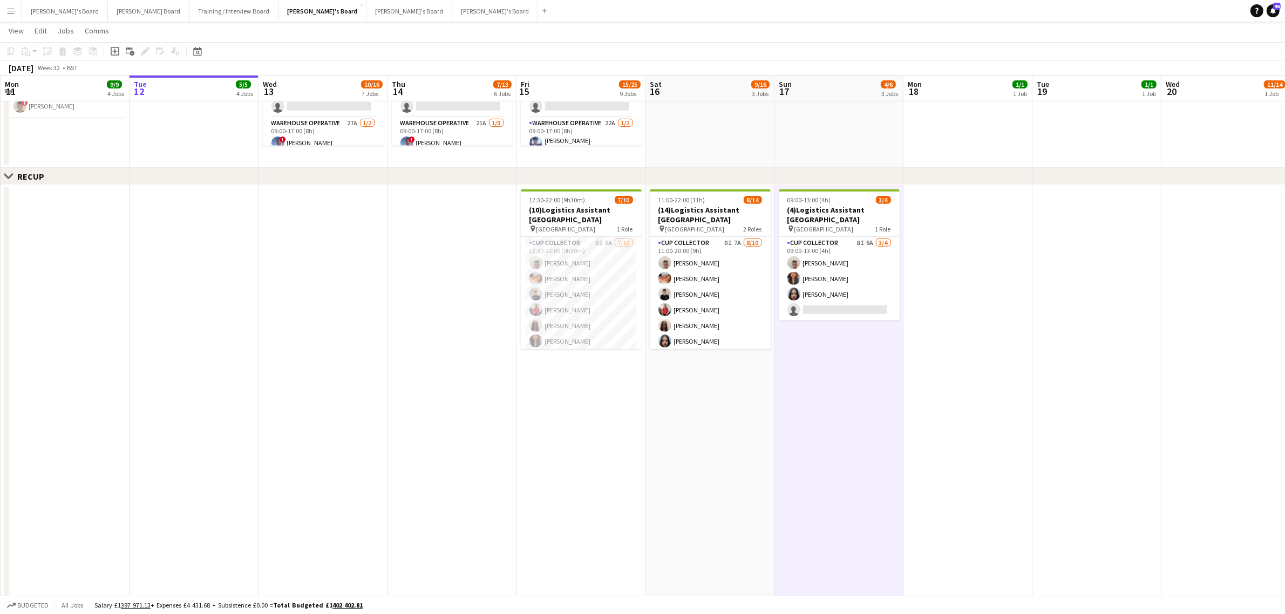
click at [850, 394] on app-date-cell "09:00-13:00 (4h) 3/4 (4)Logistics Assistant Newbury pin Newbury Racecourse 1 Ro…" at bounding box center [838, 400] width 129 height 430
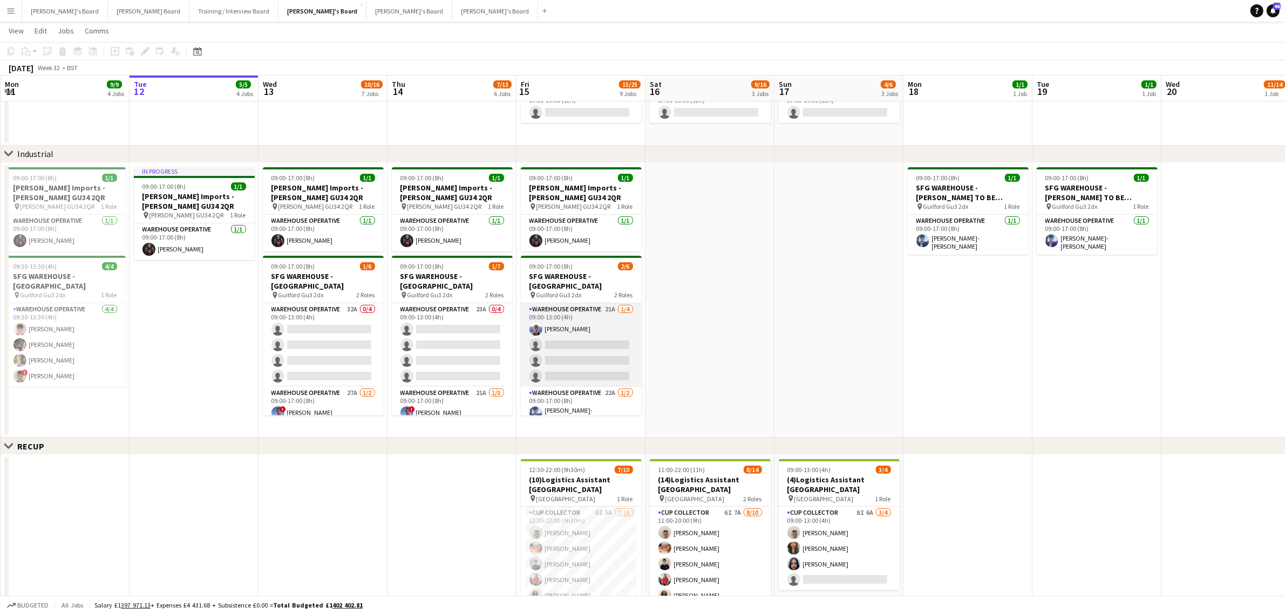
scroll to position [14, 0]
drag, startPoint x: 571, startPoint y: 314, endPoint x: 1169, endPoint y: 133, distance: 624.5
click at [571, 314] on app-card-role "Warehouse Operative 21A [DATE] 09:00-13:00 (4h) [PERSON_NAME] single-neutral-ac…" at bounding box center [581, 331] width 121 height 84
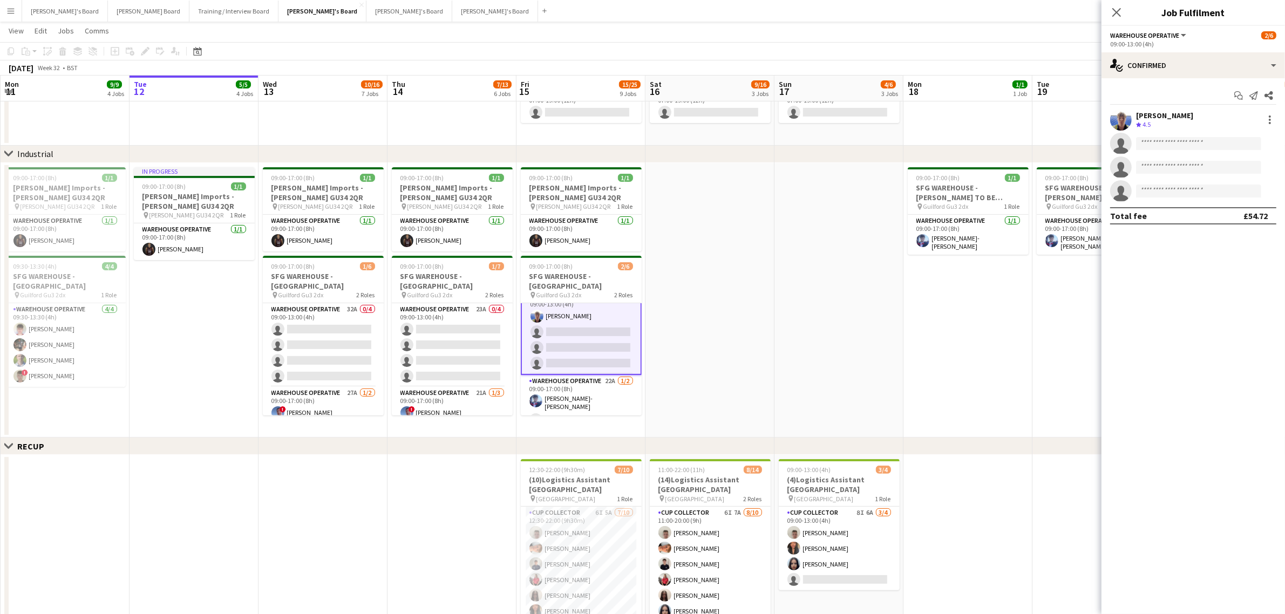
scroll to position [15, 0]
click at [1175, 63] on div "single-neutral-actions-check-2 Confirmed" at bounding box center [1192, 65] width 183 height 26
click at [1242, 168] on div "single-neutral-actions-information Applicants" at bounding box center [1228, 176] width 107 height 22
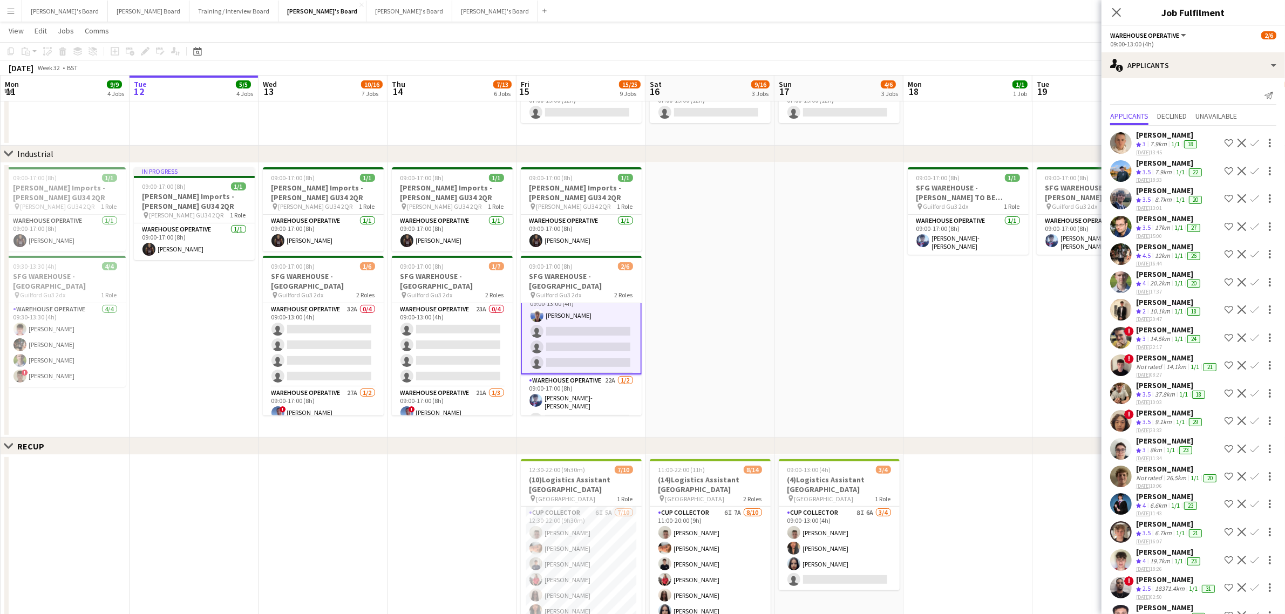
scroll to position [165, 0]
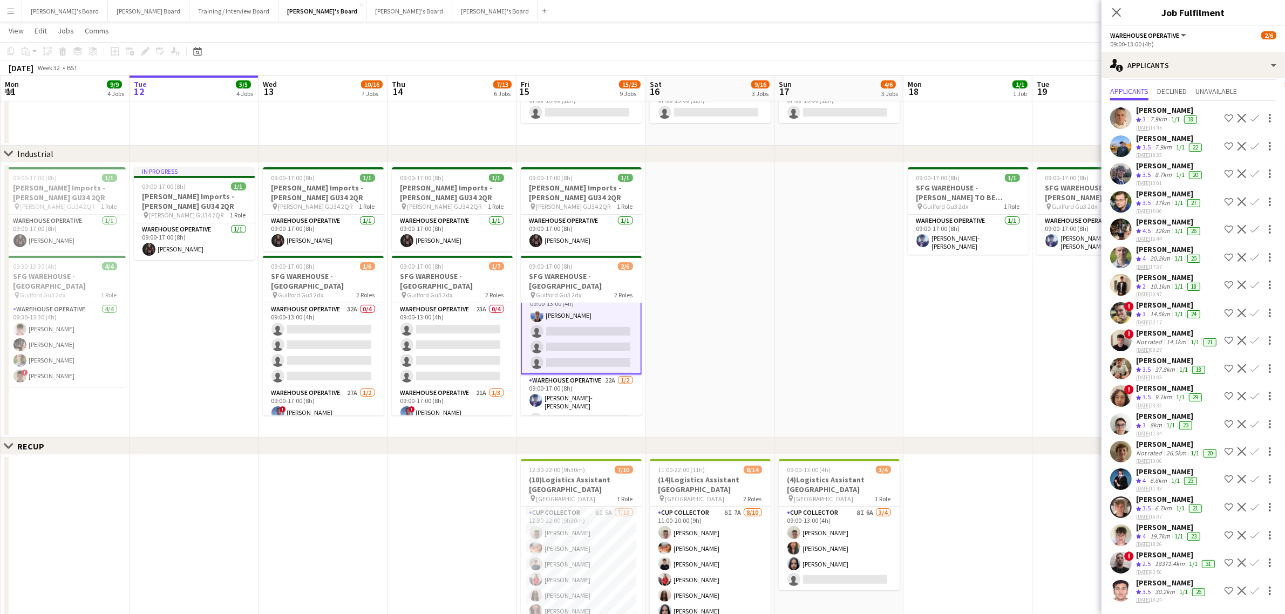
click at [1250, 531] on app-icon "Confirm" at bounding box center [1254, 535] width 9 height 9
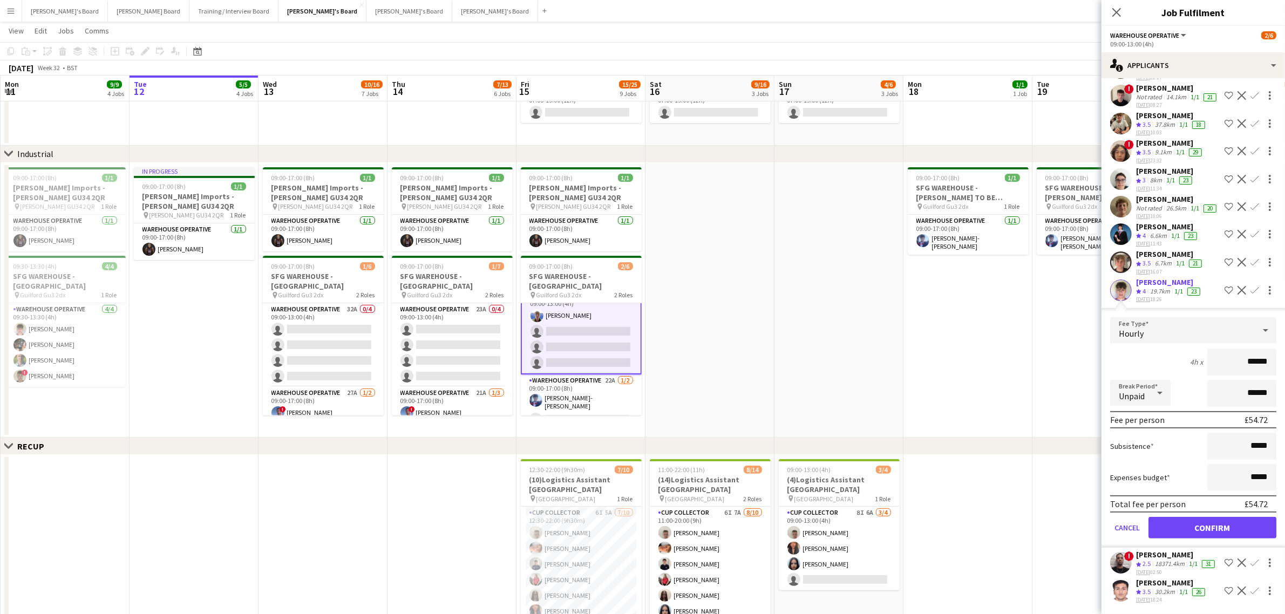
scroll to position [284, 0]
click at [1234, 519] on button "Confirm" at bounding box center [1212, 528] width 128 height 22
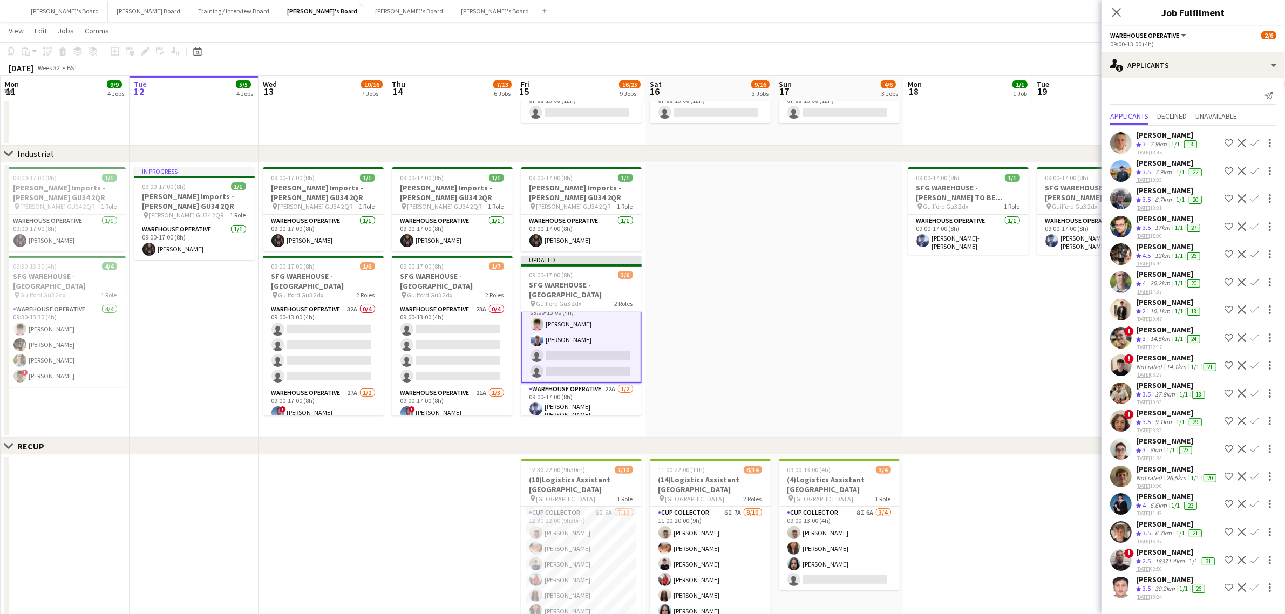
scroll to position [0, 0]
click at [1253, 253] on app-icon "Confirm" at bounding box center [1254, 254] width 9 height 9
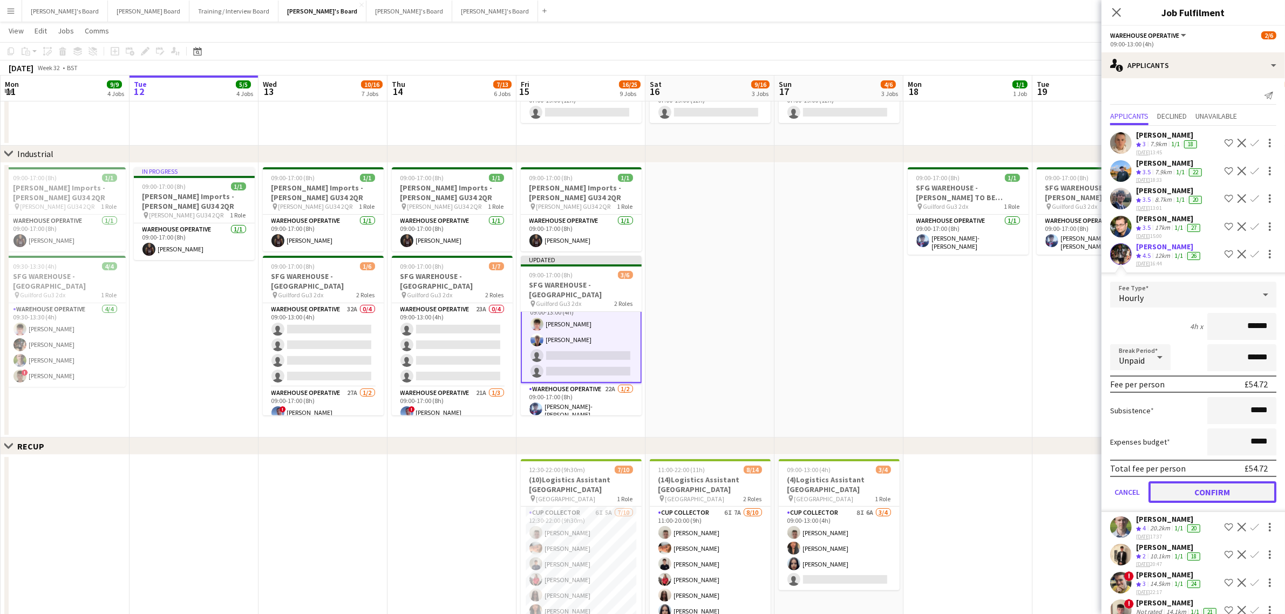
click at [1217, 494] on button "Confirm" at bounding box center [1212, 492] width 128 height 22
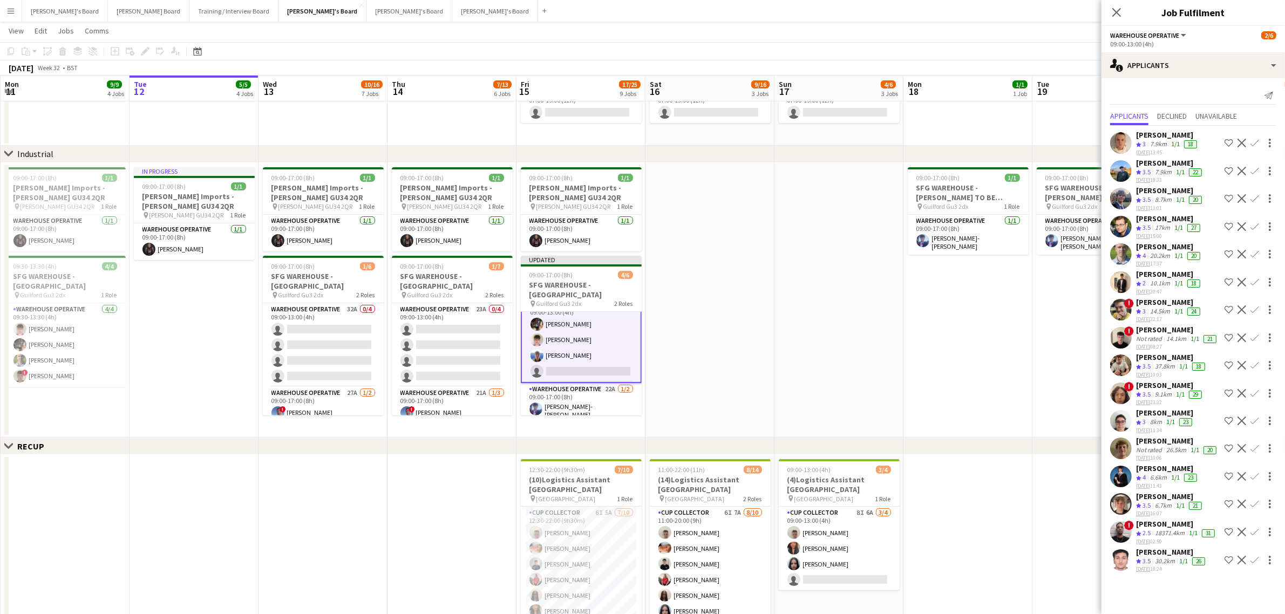
click at [735, 305] on app-date-cell at bounding box center [709, 300] width 129 height 275
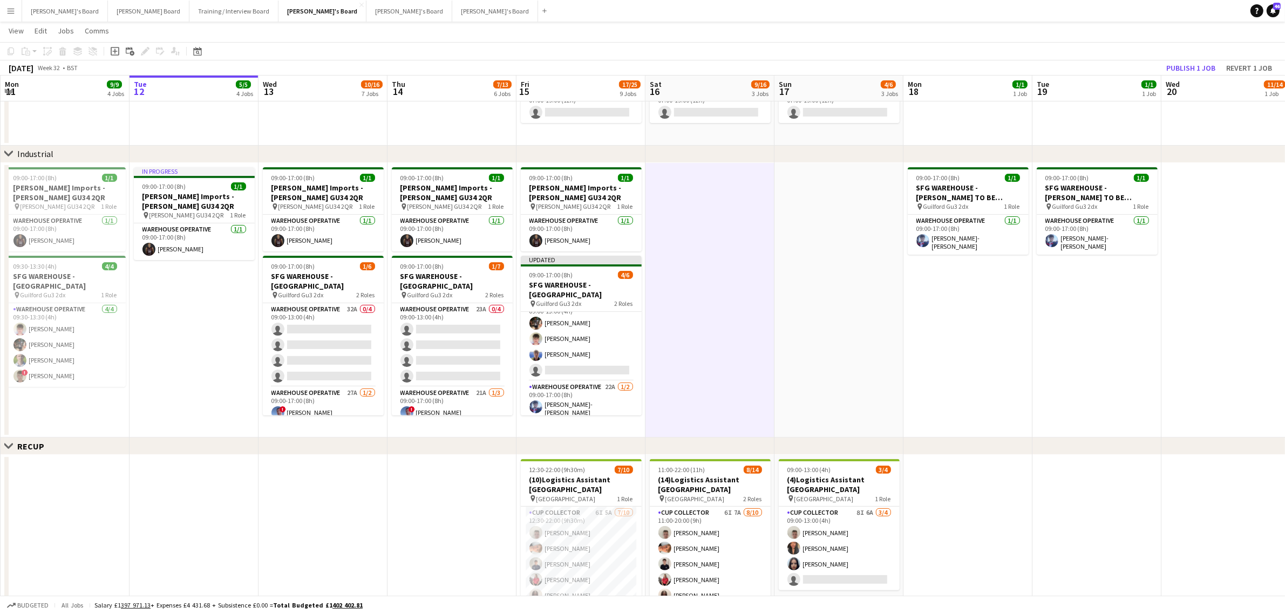
scroll to position [14, 0]
click at [1172, 66] on button "Publish 1 job" at bounding box center [1191, 68] width 58 height 14
click at [780, 438] on div "Close set RECUP" at bounding box center [642, 446] width 1285 height 17
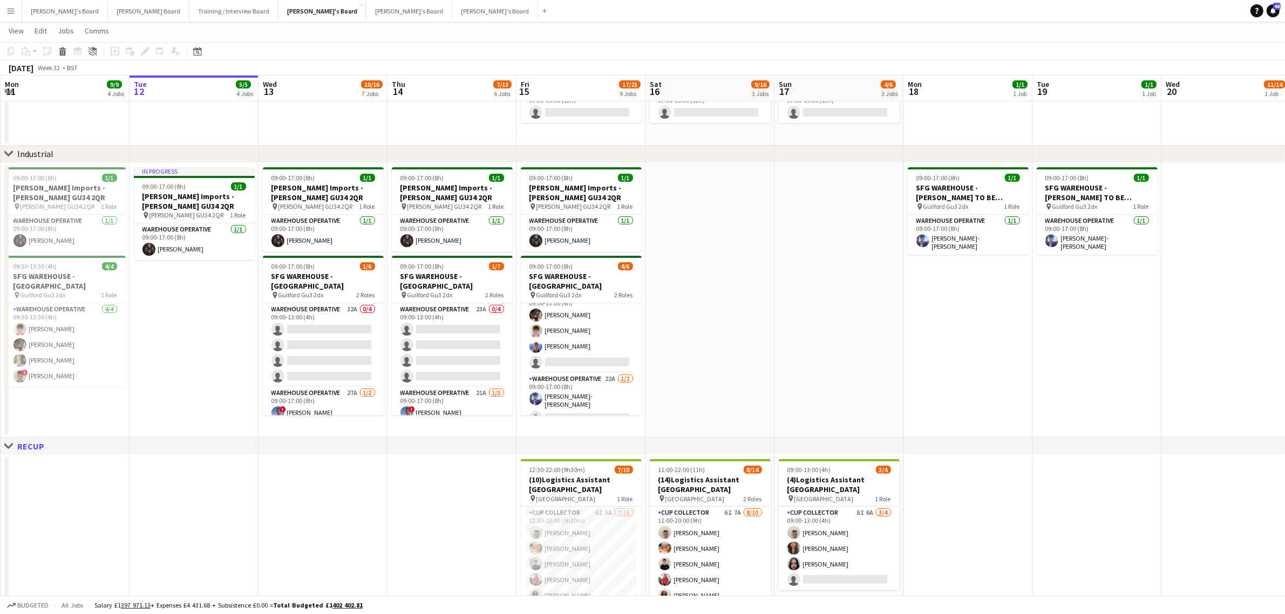
click at [857, 290] on app-date-cell at bounding box center [838, 300] width 129 height 275
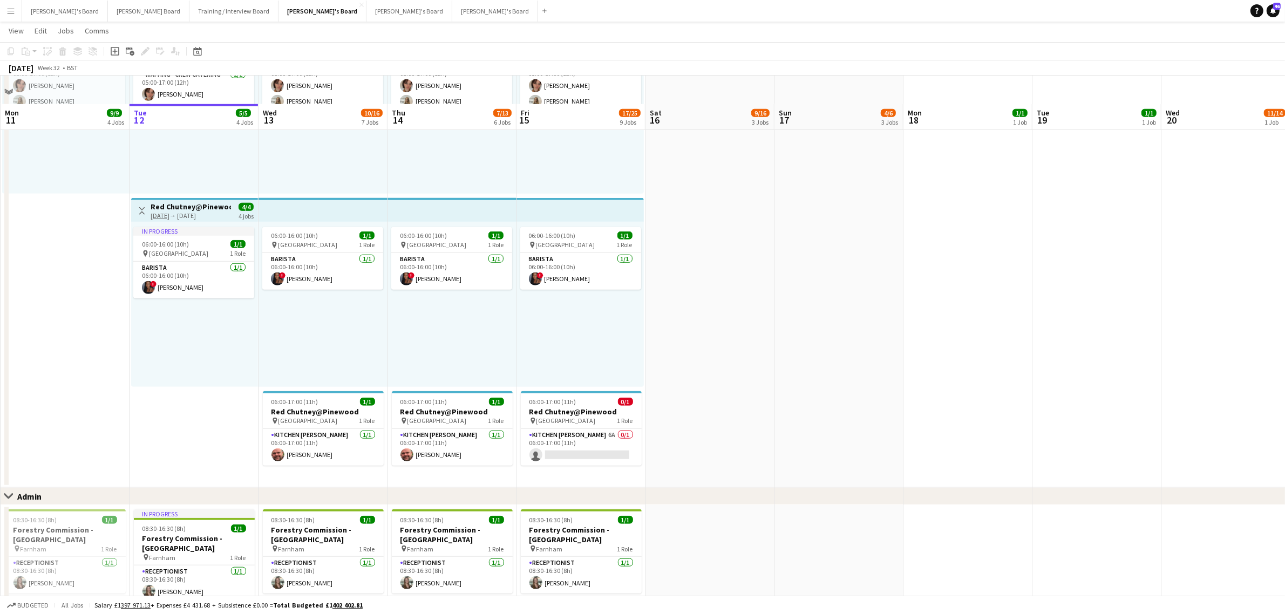
scroll to position [1199, 0]
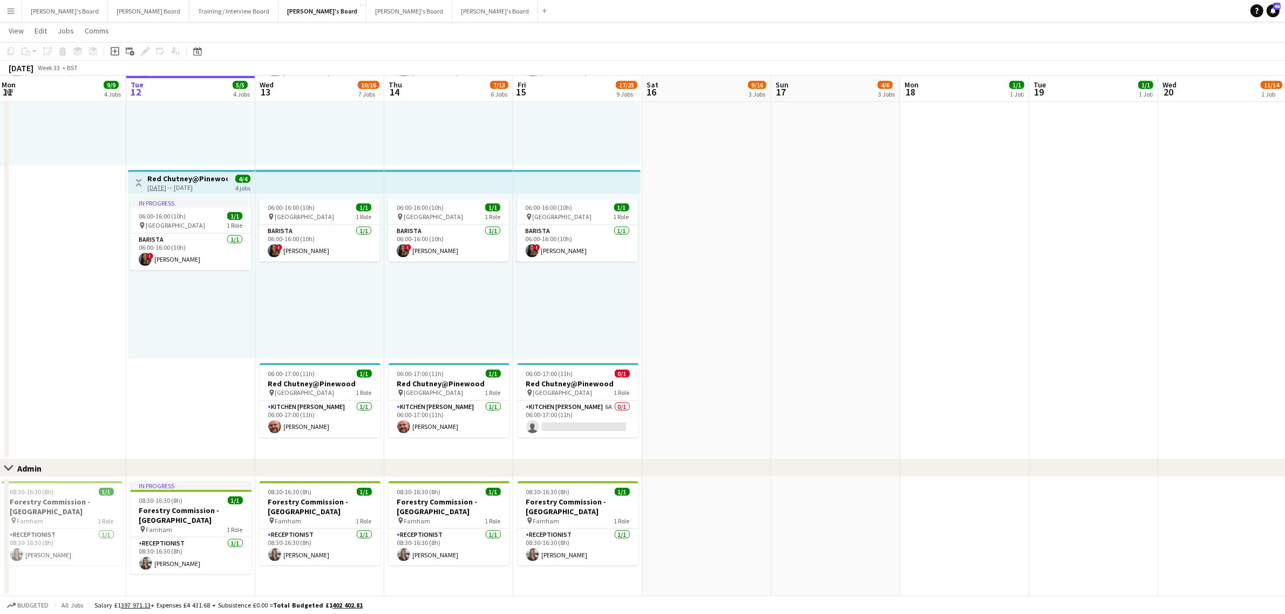
drag, startPoint x: 850, startPoint y: 287, endPoint x: 814, endPoint y: 271, distance: 39.4
click at [848, 282] on app-date-cell at bounding box center [835, 216] width 129 height 488
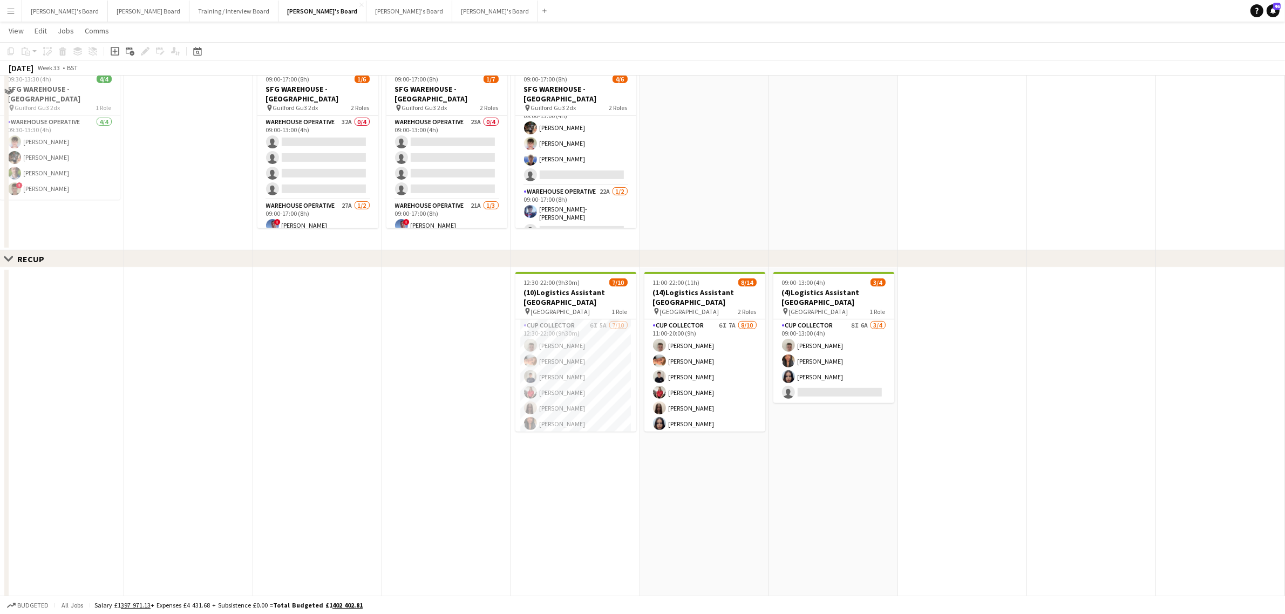
scroll to position [0, 0]
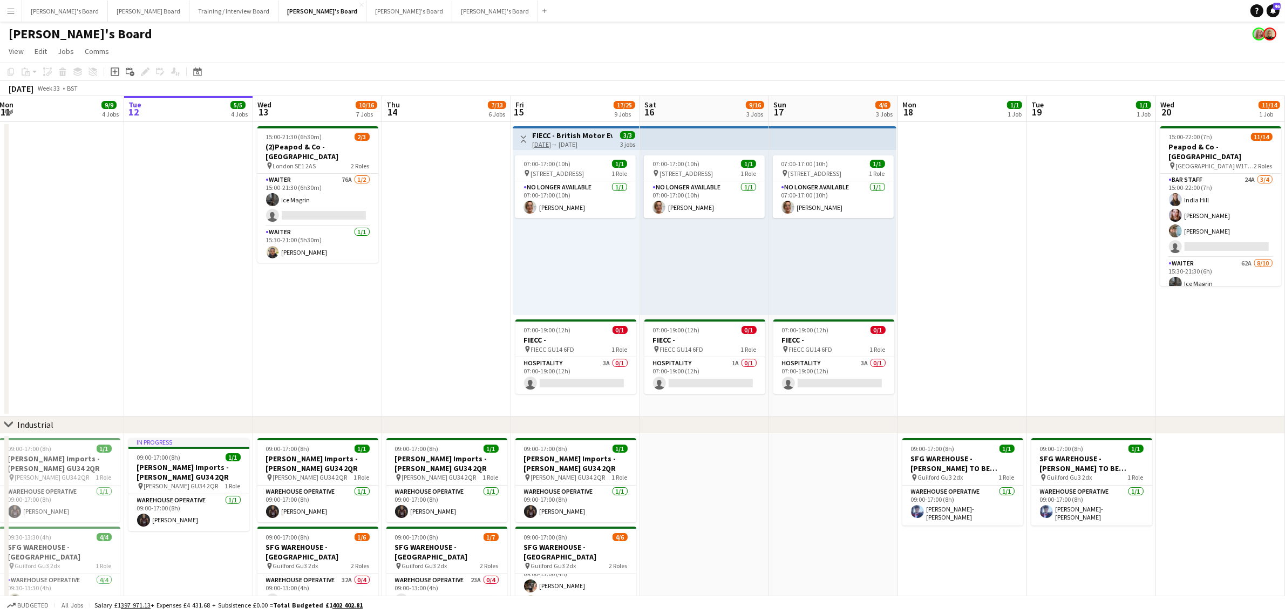
click at [997, 181] on app-date-cell at bounding box center [962, 269] width 129 height 295
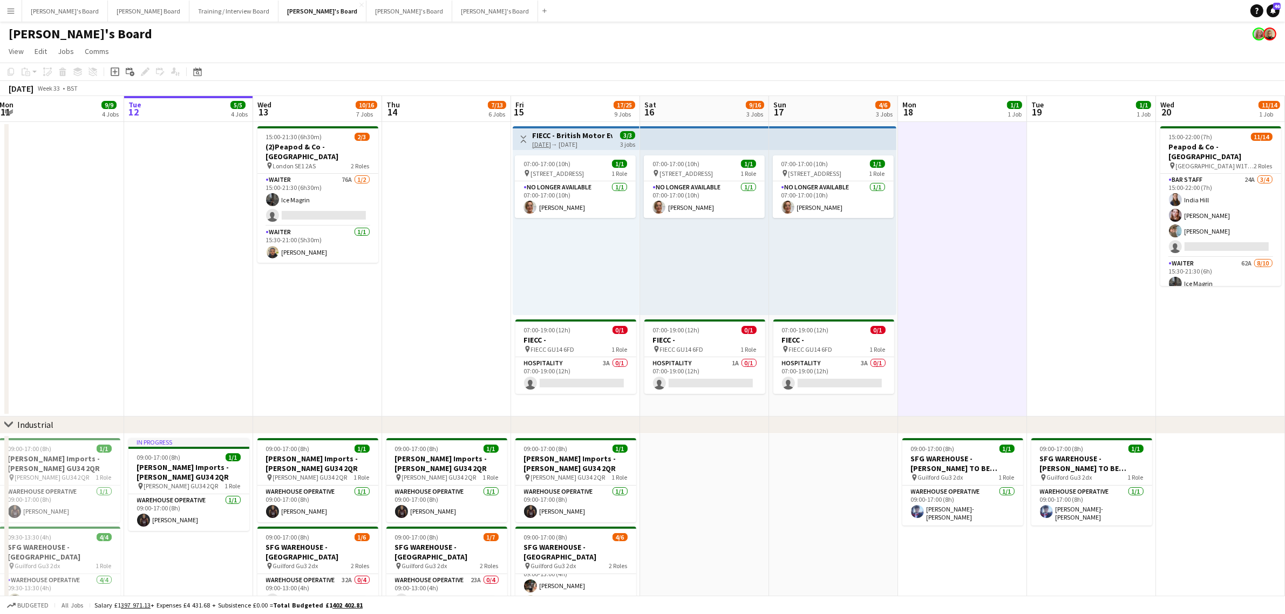
scroll to position [0, 264]
click at [993, 181] on app-date-cell at bounding box center [960, 269] width 129 height 295
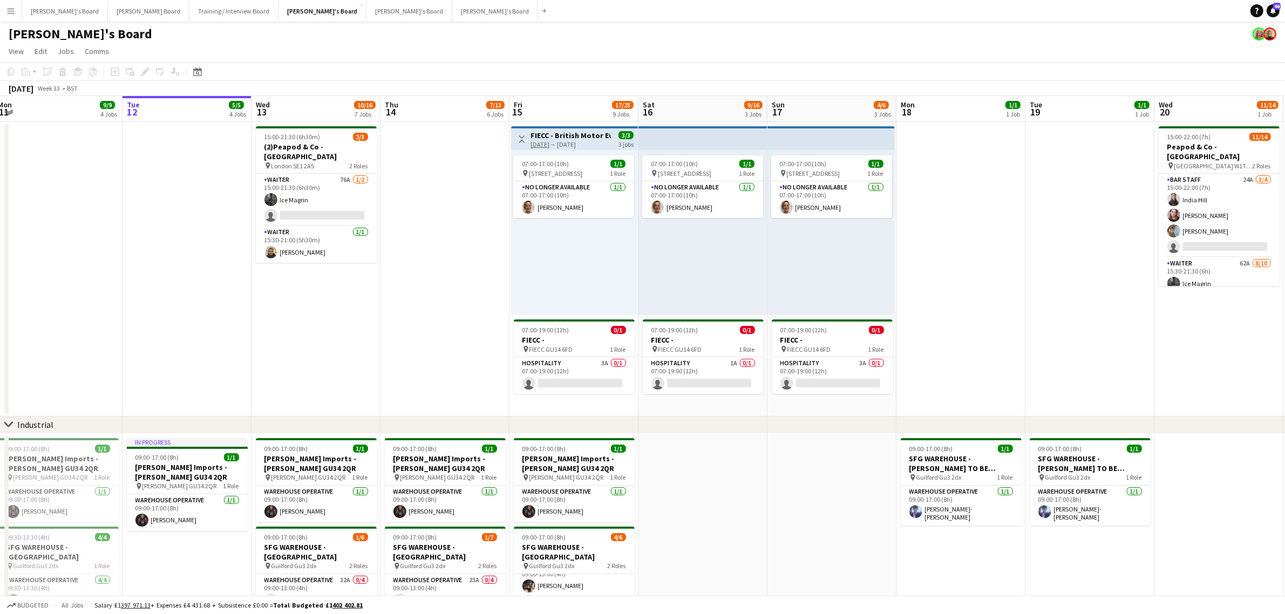
click at [429, 181] on app-date-cell at bounding box center [444, 269] width 129 height 295
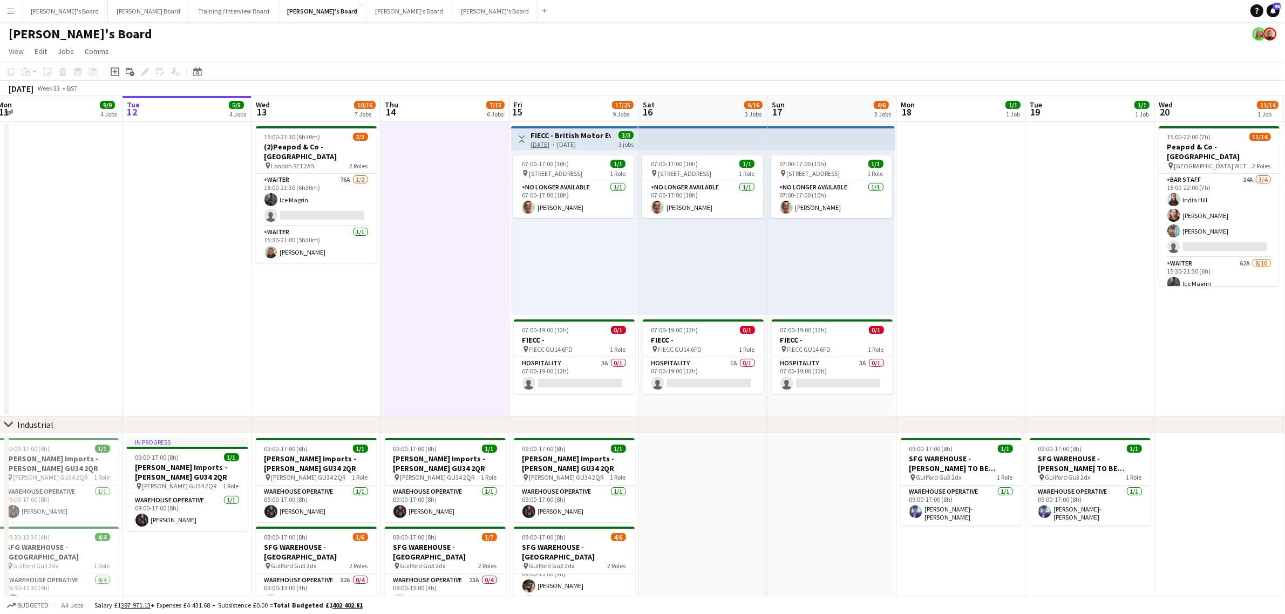
click at [427, 179] on app-date-cell at bounding box center [444, 269] width 129 height 295
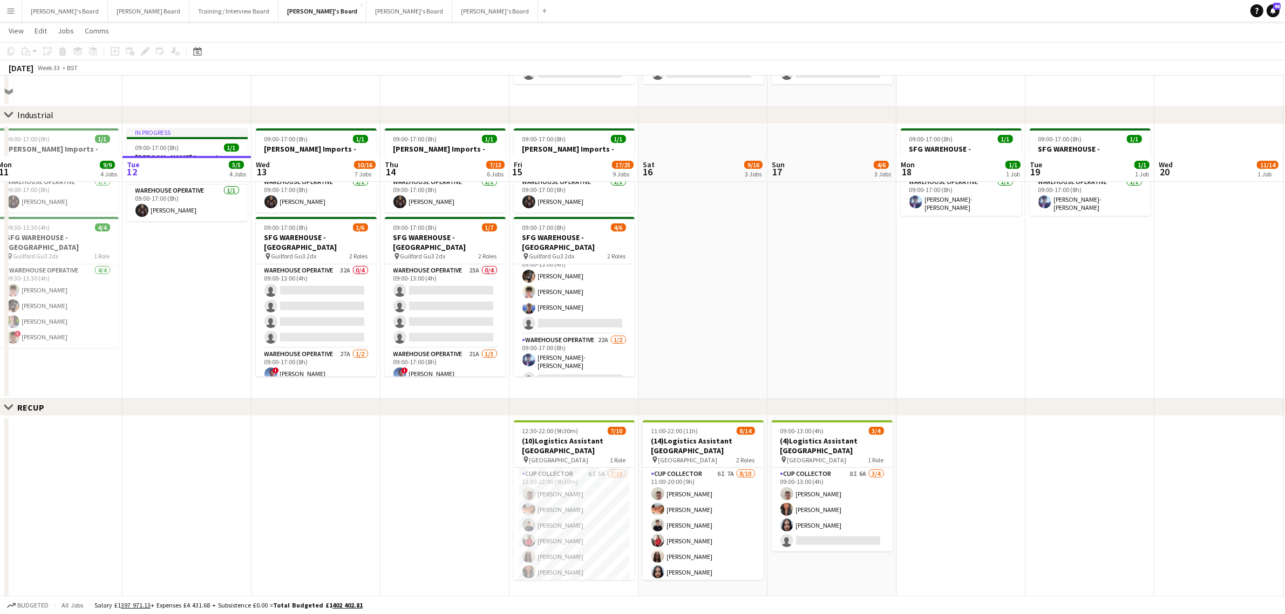
scroll to position [405, 0]
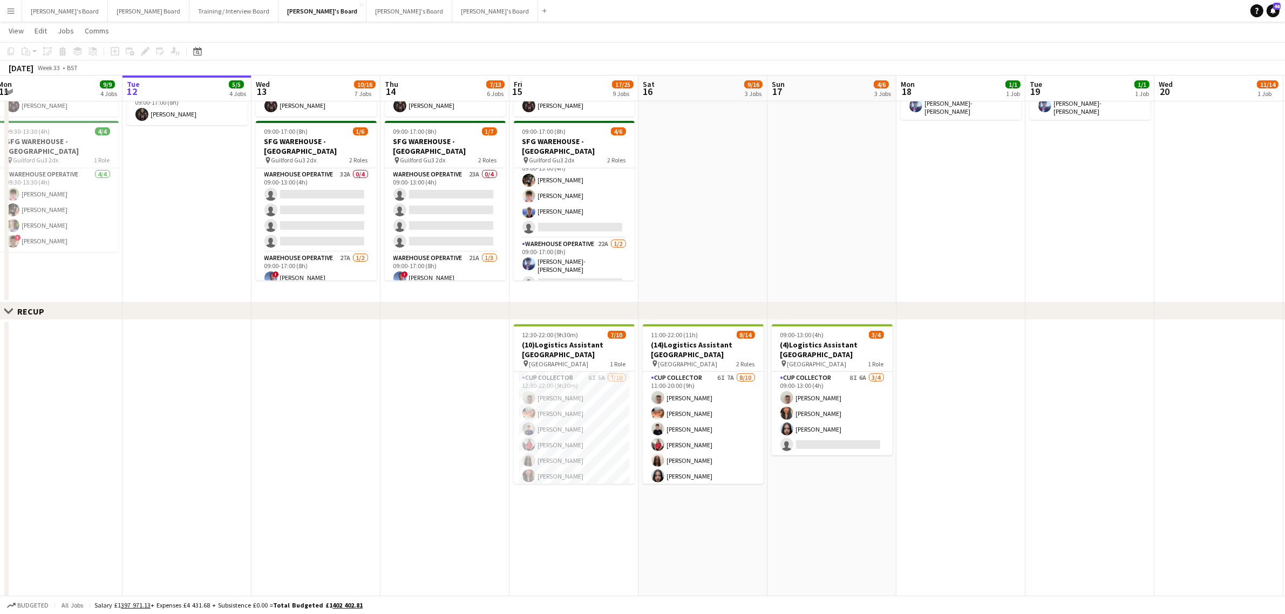
click at [434, 416] on app-date-cell at bounding box center [444, 535] width 129 height 430
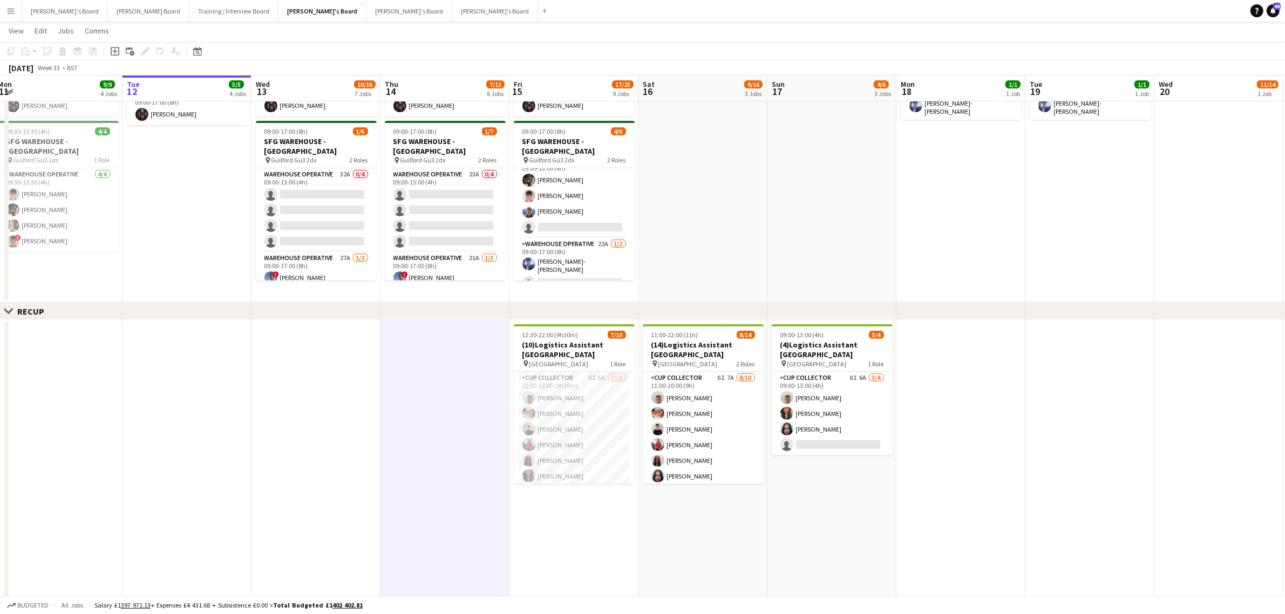
click at [419, 407] on app-date-cell at bounding box center [444, 535] width 129 height 430
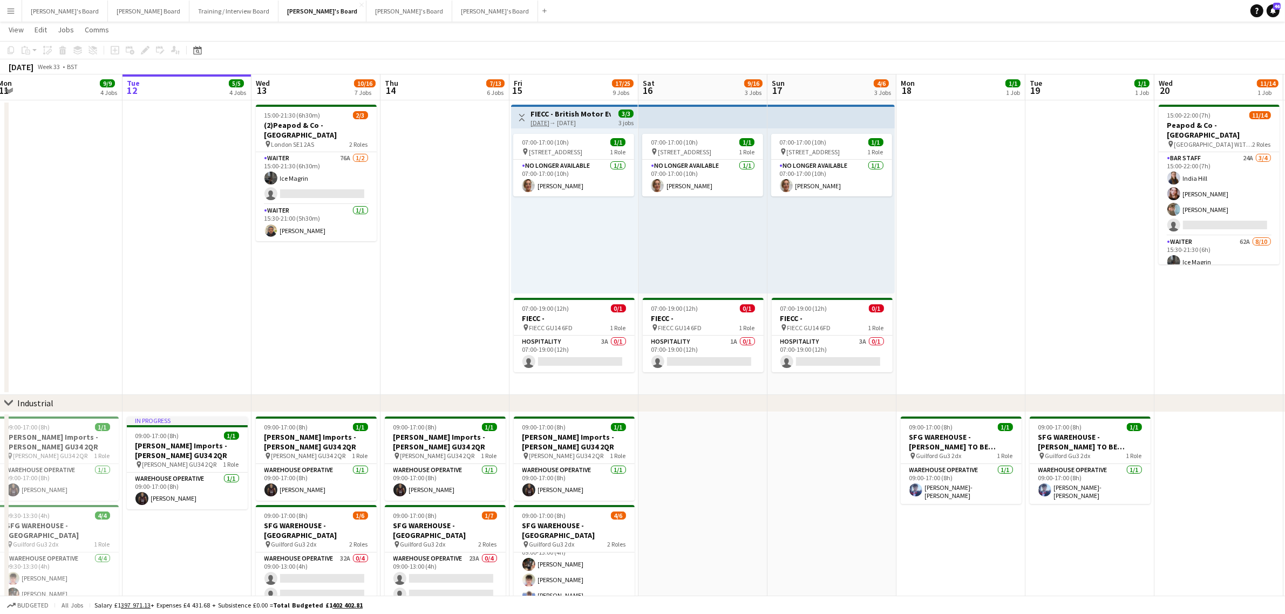
scroll to position [0, 0]
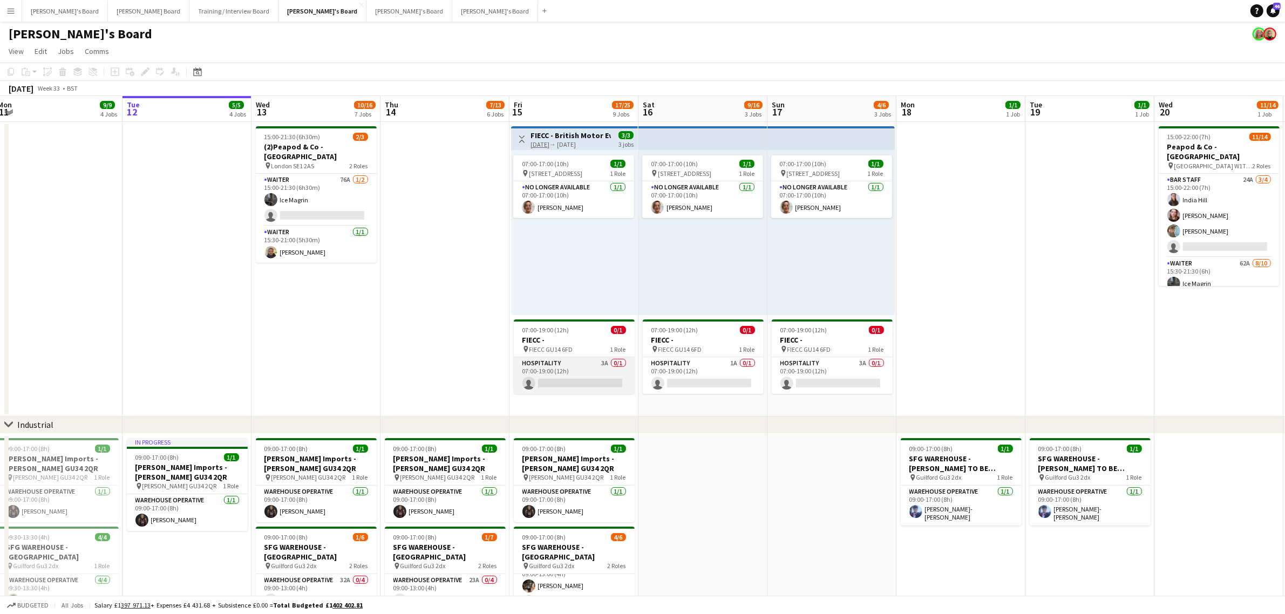
click at [592, 363] on app-card-role "Hospitality 3A 0/1 07:00-19:00 (12h) single-neutral-actions" at bounding box center [574, 375] width 121 height 37
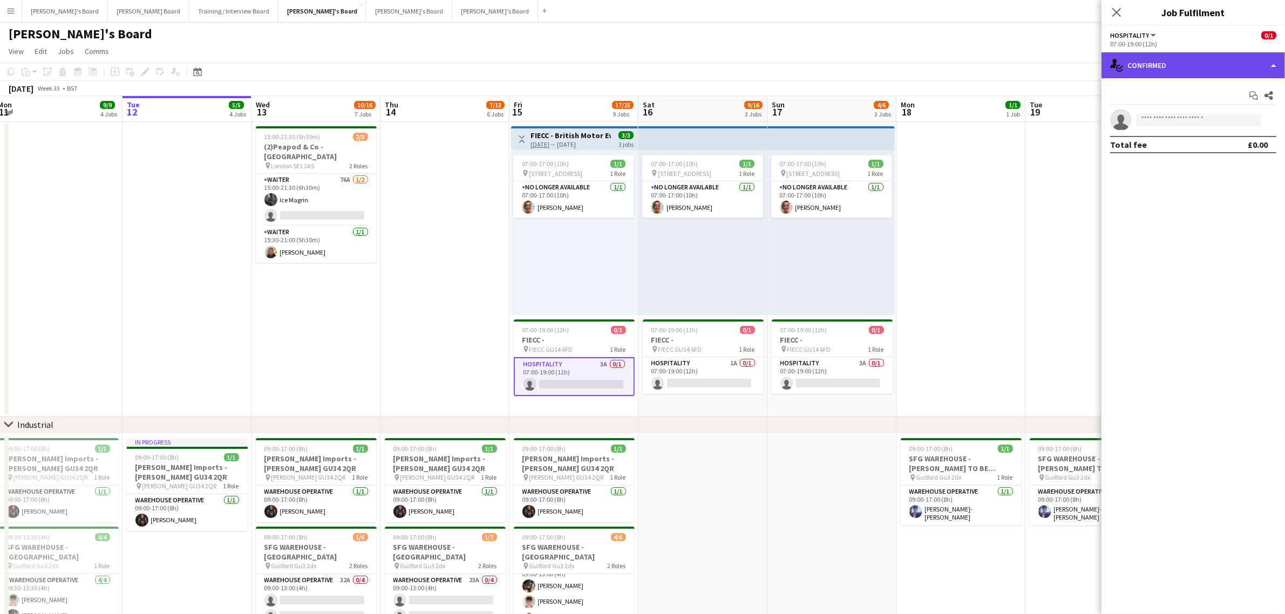
click at [1198, 71] on div "single-neutral-actions-check-2 Confirmed" at bounding box center [1192, 65] width 183 height 26
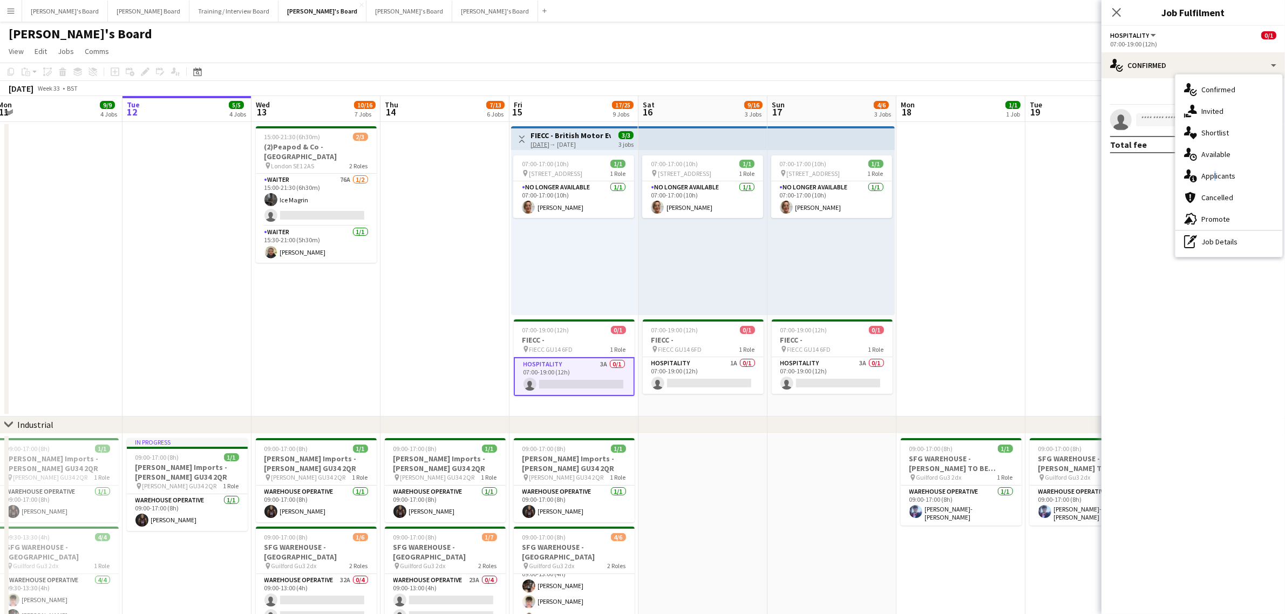
click at [1215, 176] on div "single-neutral-actions-information Applicants" at bounding box center [1228, 176] width 107 height 22
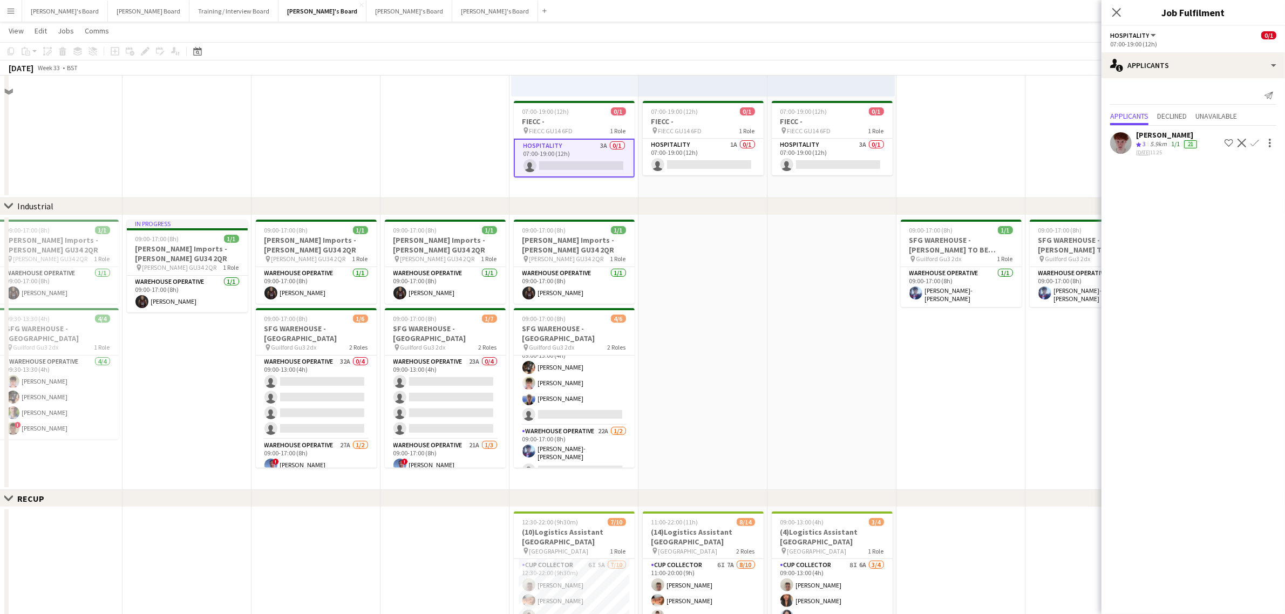
scroll to position [67, 0]
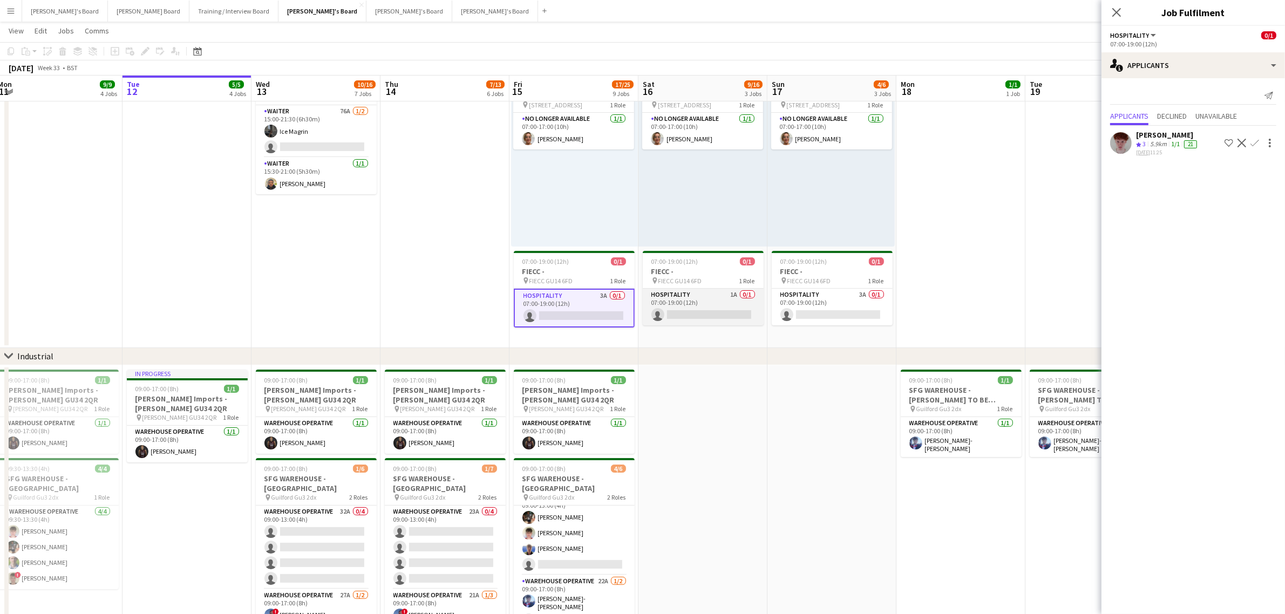
click at [679, 295] on app-card-role "Hospitality 1A 0/1 07:00-19:00 (12h) single-neutral-actions" at bounding box center [703, 307] width 121 height 37
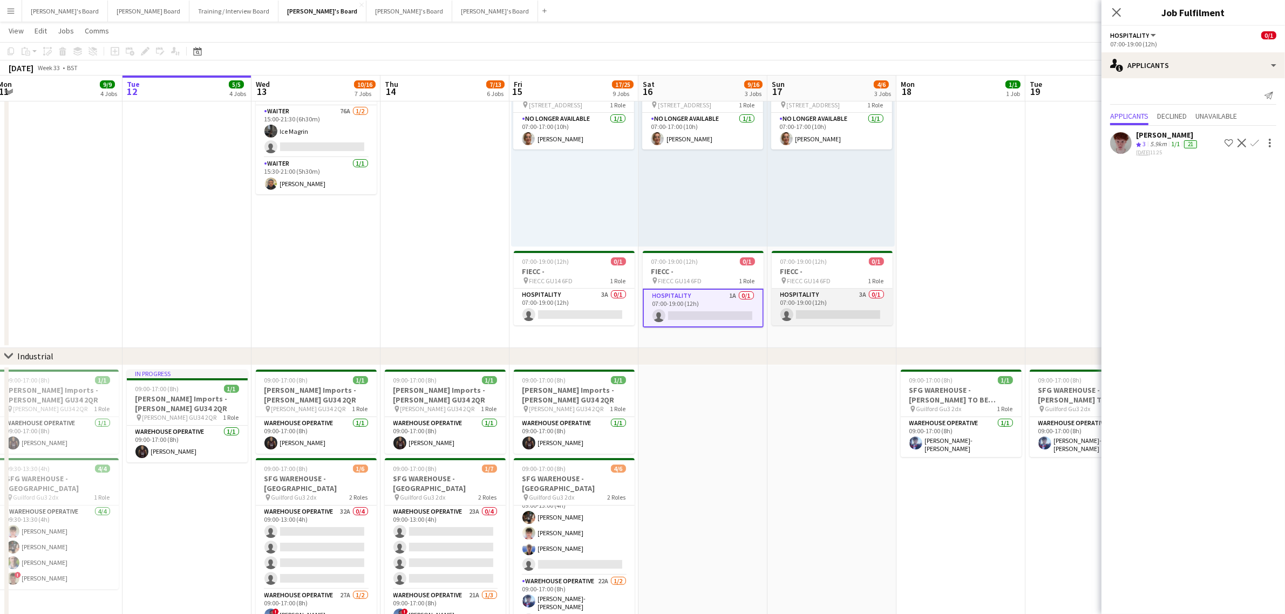
click at [811, 308] on app-card-role "Hospitality 3A 0/1 07:00-19:00 (12h) single-neutral-actions" at bounding box center [832, 307] width 121 height 37
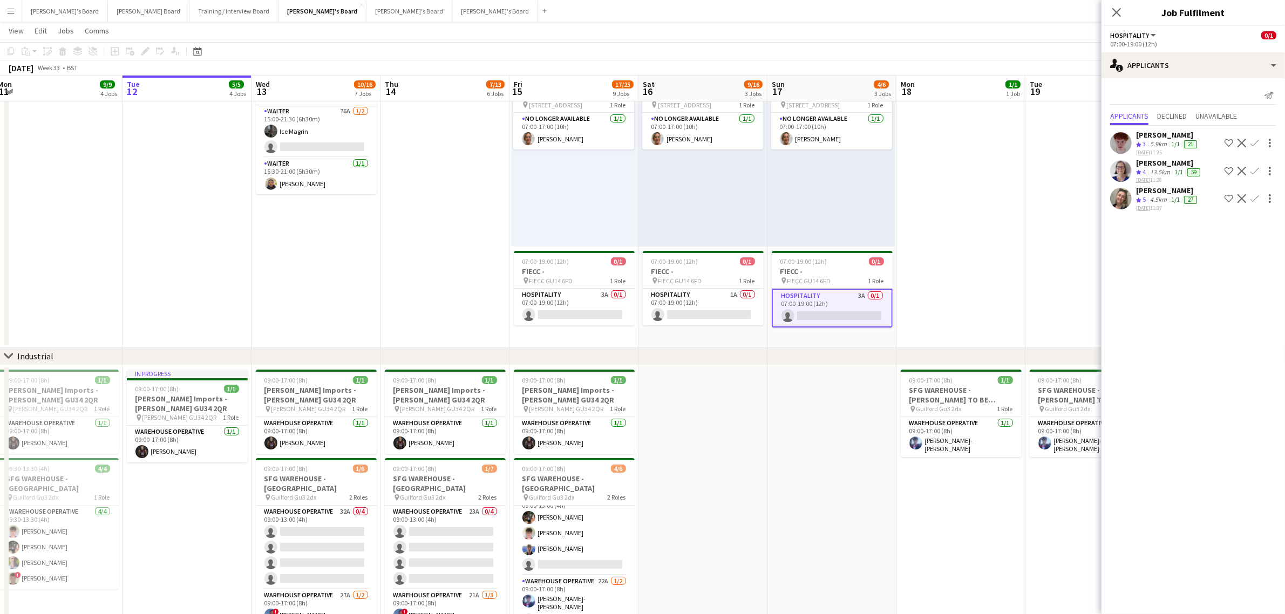
click at [805, 421] on app-date-cell at bounding box center [831, 502] width 129 height 275
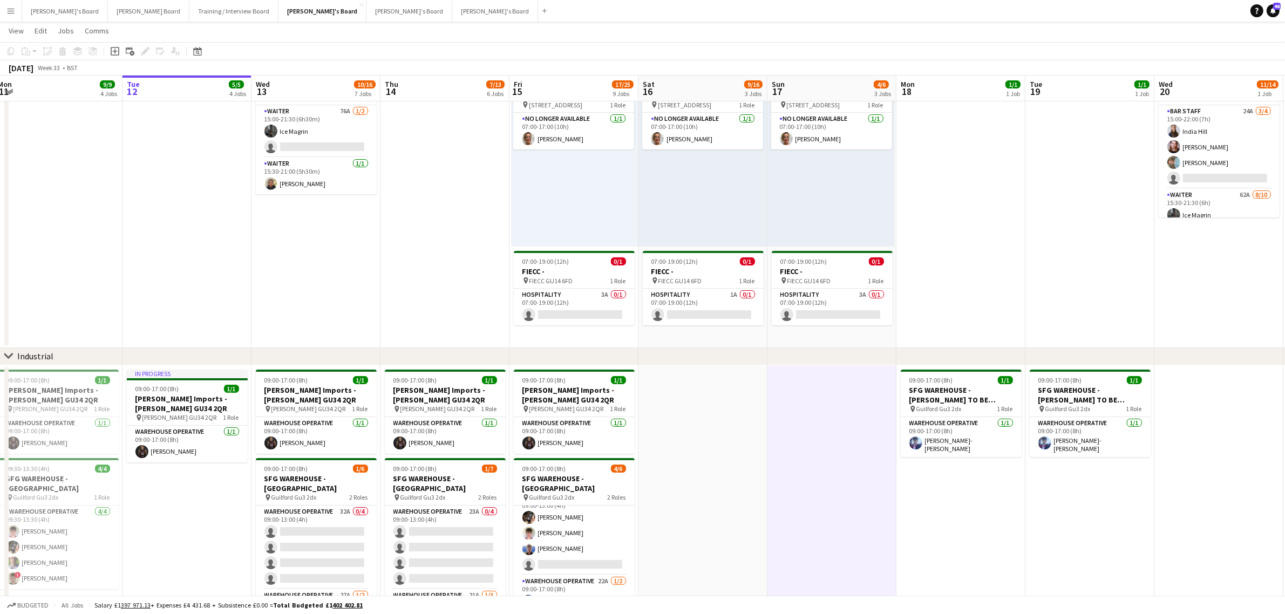
click at [805, 421] on app-date-cell at bounding box center [831, 502] width 129 height 275
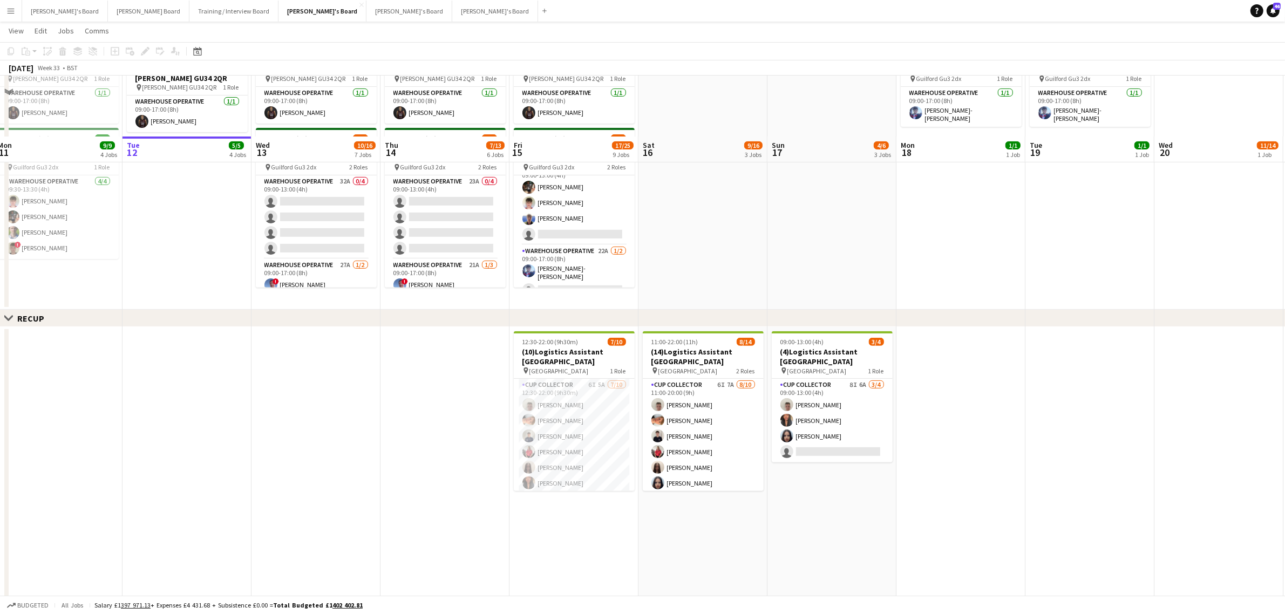
scroll to position [472, 0]
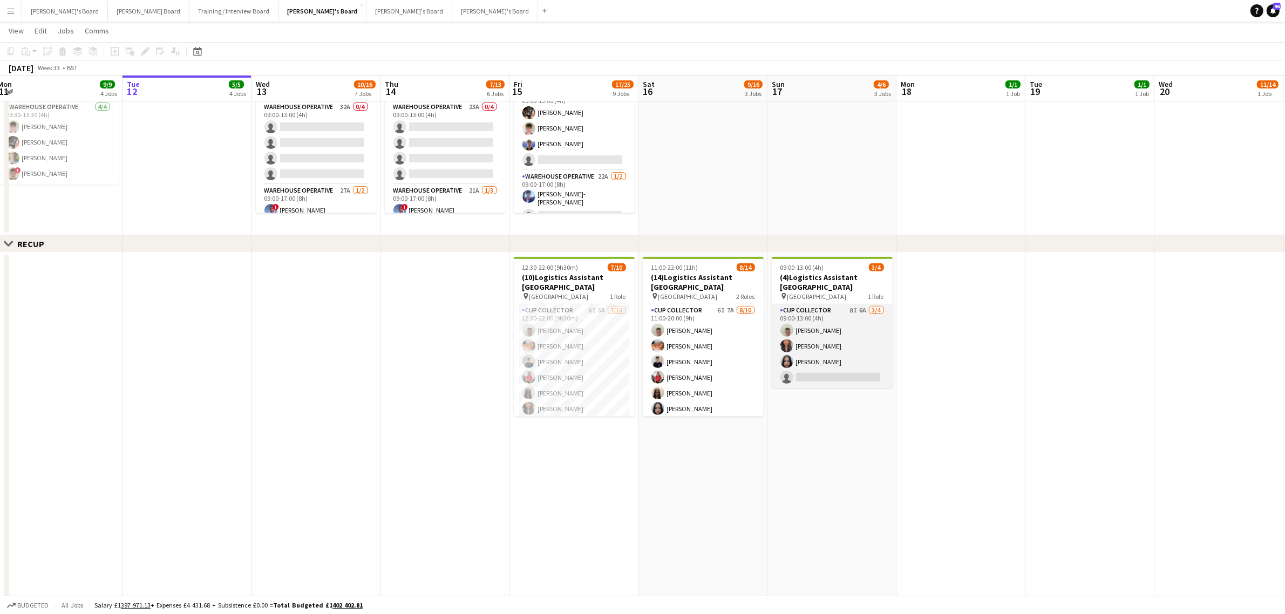
click at [796, 325] on app-card-role "CUP COLLECTOR 8I 6A [DATE] 09:00-13:00 (4h) [PERSON_NAME] [PERSON_NAME] single-…" at bounding box center [832, 346] width 121 height 84
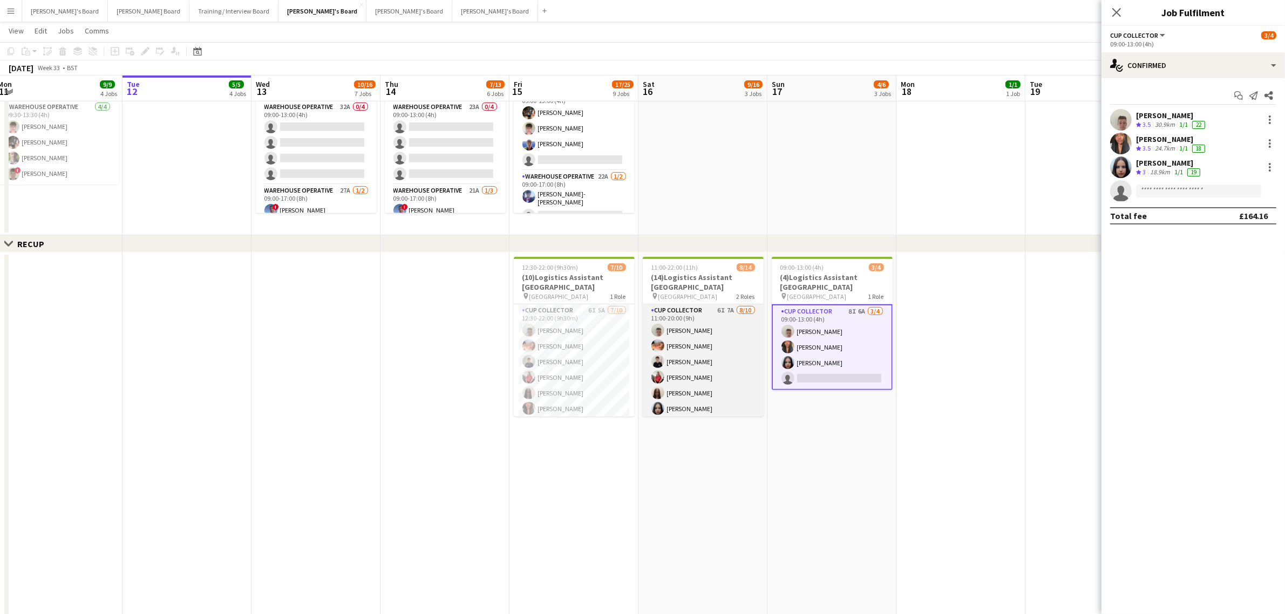
click at [692, 355] on app-card-role "CUP COLLECTOR 6I 7A [DATE] 11:00-20:00 (9h) [PERSON_NAME] [PERSON_NAME] [PERSON…" at bounding box center [703, 393] width 121 height 178
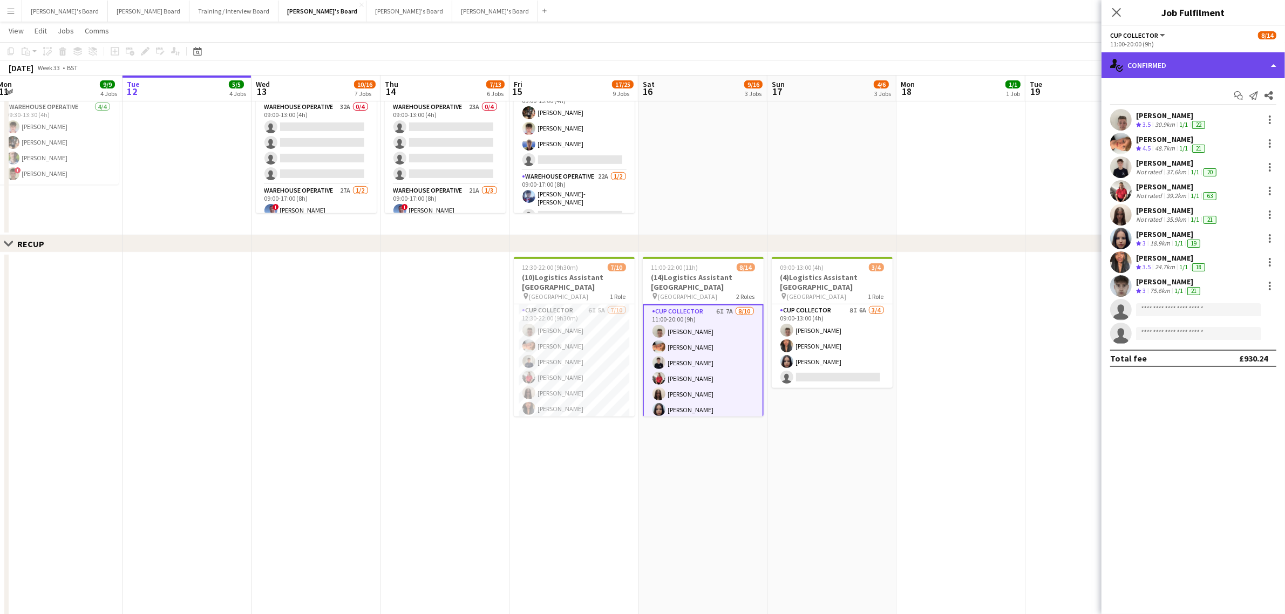
click at [1169, 55] on div "single-neutral-actions-check-2 Confirmed" at bounding box center [1192, 65] width 183 height 26
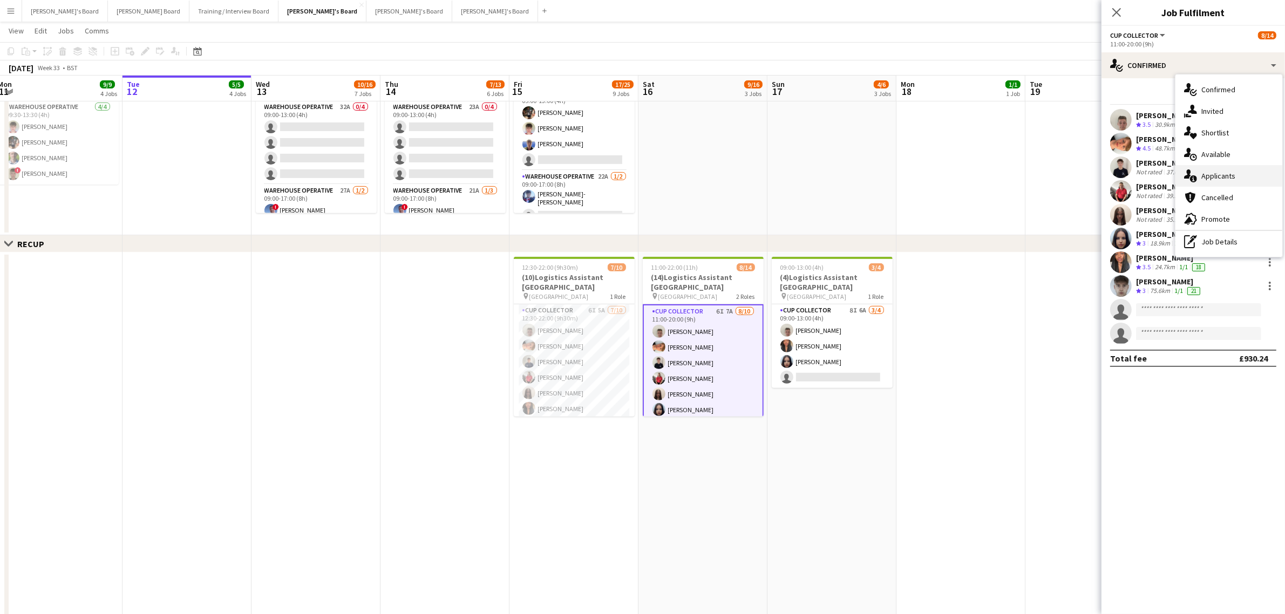
click at [1247, 174] on div "single-neutral-actions-information Applicants" at bounding box center [1228, 176] width 107 height 22
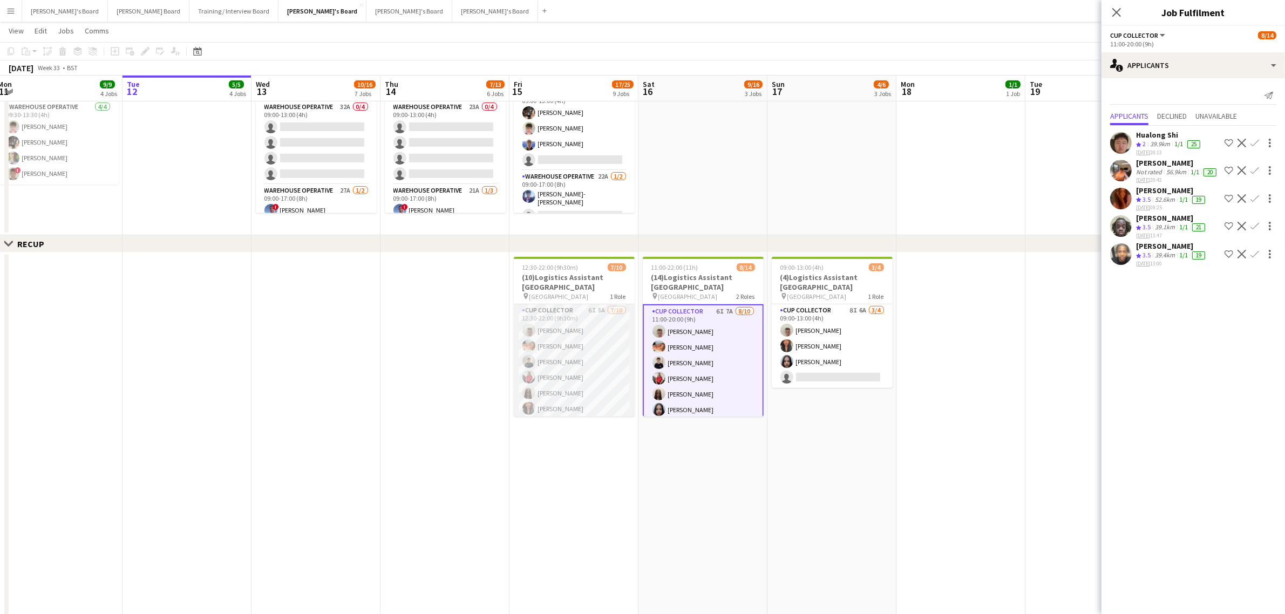
click at [595, 370] on app-card-role "CUP COLLECTOR 6I 5A [DATE] 12:30-22:00 (9h30m) [PERSON_NAME] [PERSON_NAME] [PER…" at bounding box center [574, 393] width 121 height 178
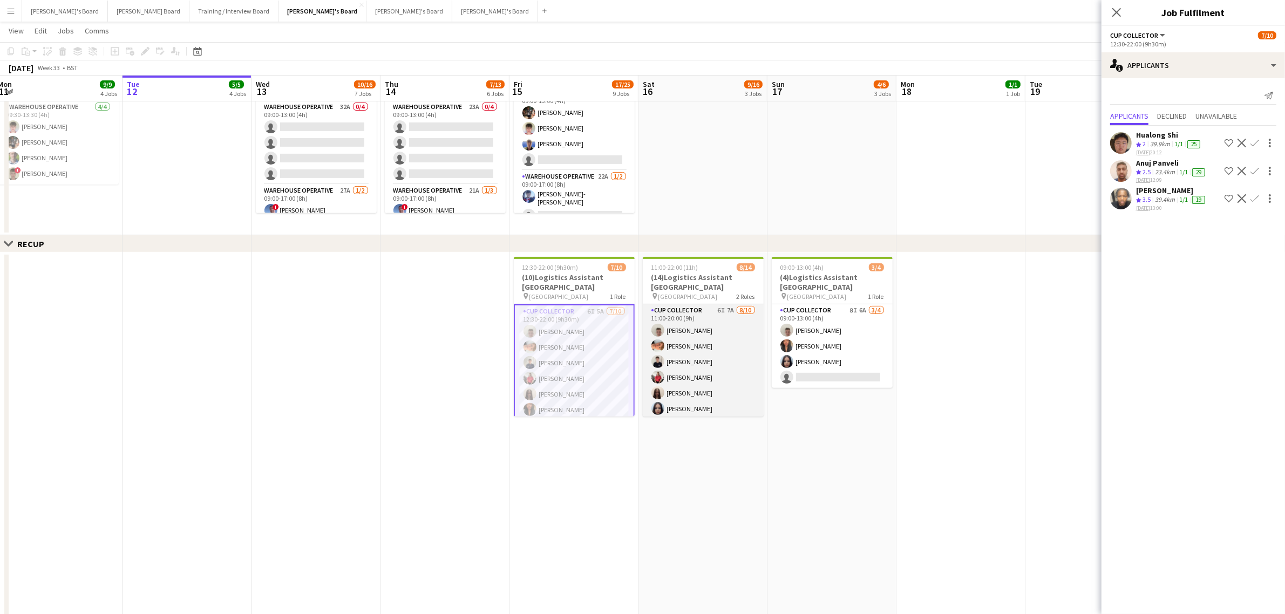
click at [705, 365] on app-card-role "CUP COLLECTOR 6I 7A [DATE] 11:00-20:00 (9h) [PERSON_NAME] [PERSON_NAME] [PERSON…" at bounding box center [703, 393] width 121 height 178
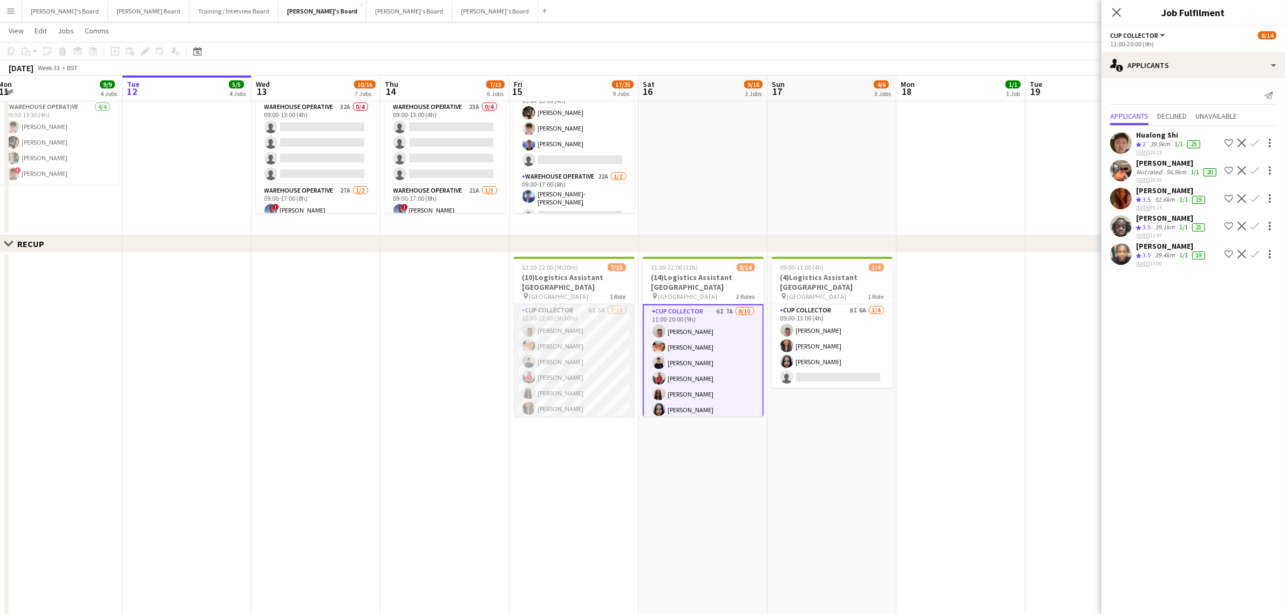
click at [584, 382] on app-card-role "CUP COLLECTOR 6I 5A [DATE] 12:30-22:00 (9h30m) [PERSON_NAME] [PERSON_NAME] [PER…" at bounding box center [574, 393] width 121 height 178
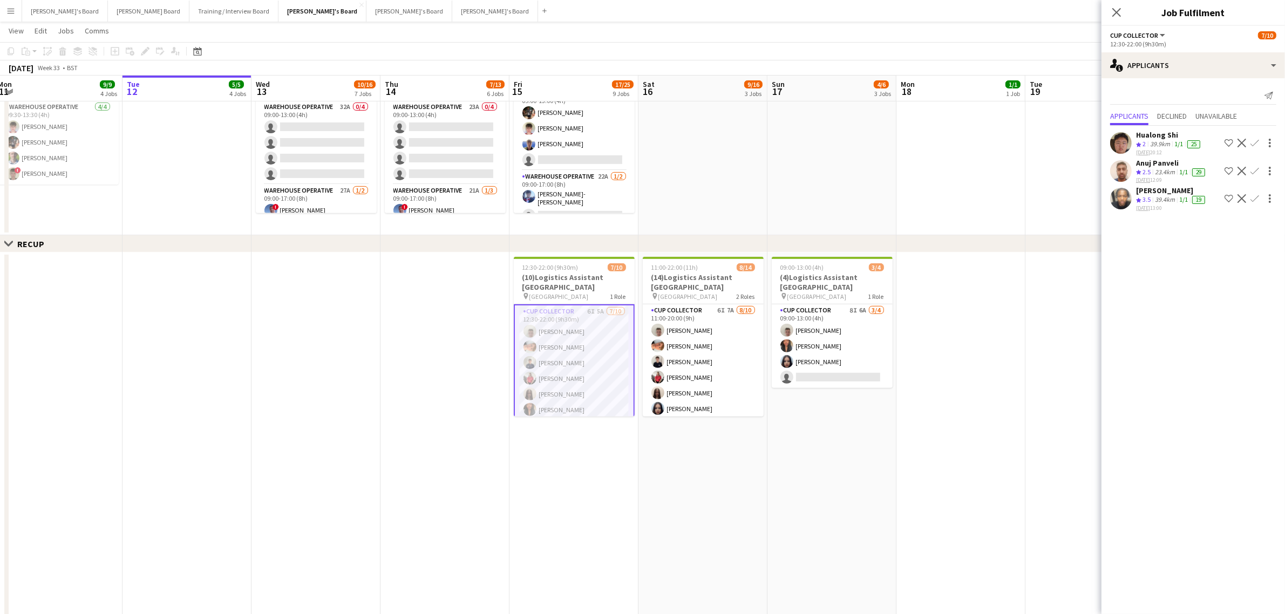
click at [1163, 189] on div "[PERSON_NAME]" at bounding box center [1171, 191] width 71 height 10
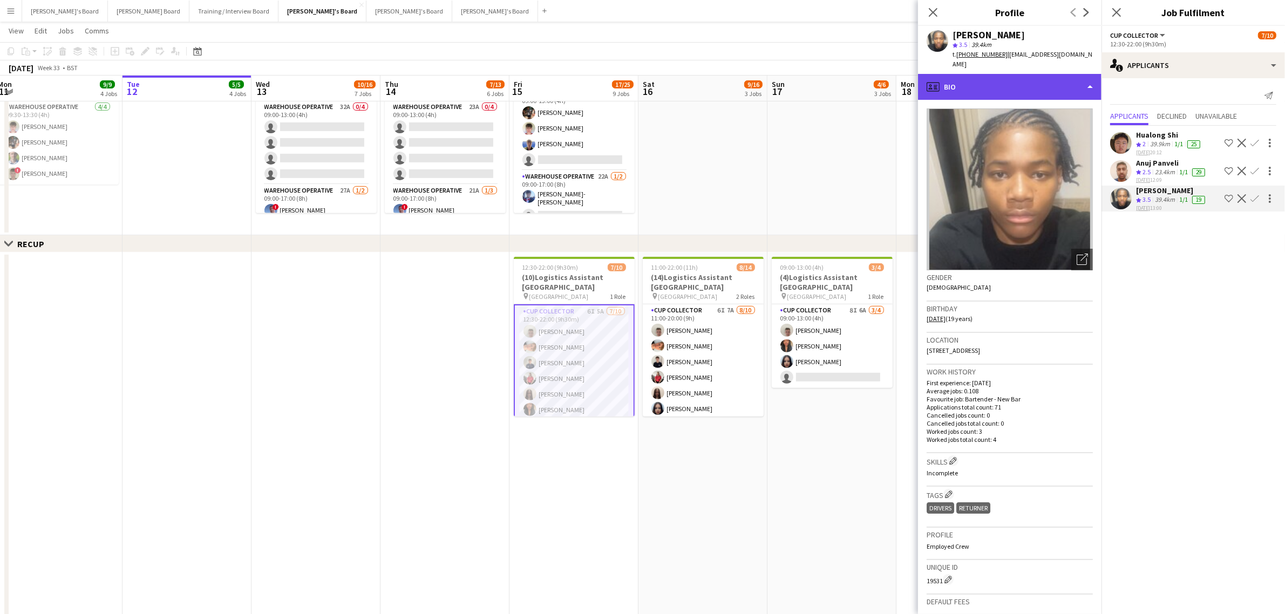
click at [1026, 82] on div "profile Bio" at bounding box center [1009, 87] width 183 height 26
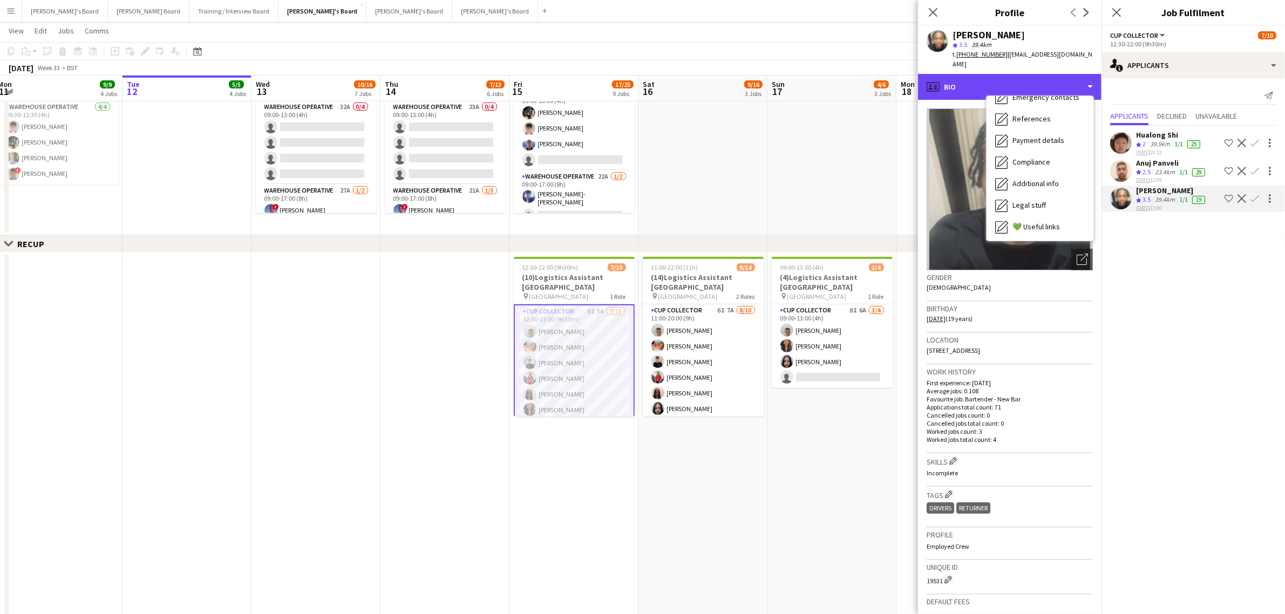
scroll to position [166, 0]
click at [1025, 221] on span "Calendar" at bounding box center [1026, 226] width 29 height 10
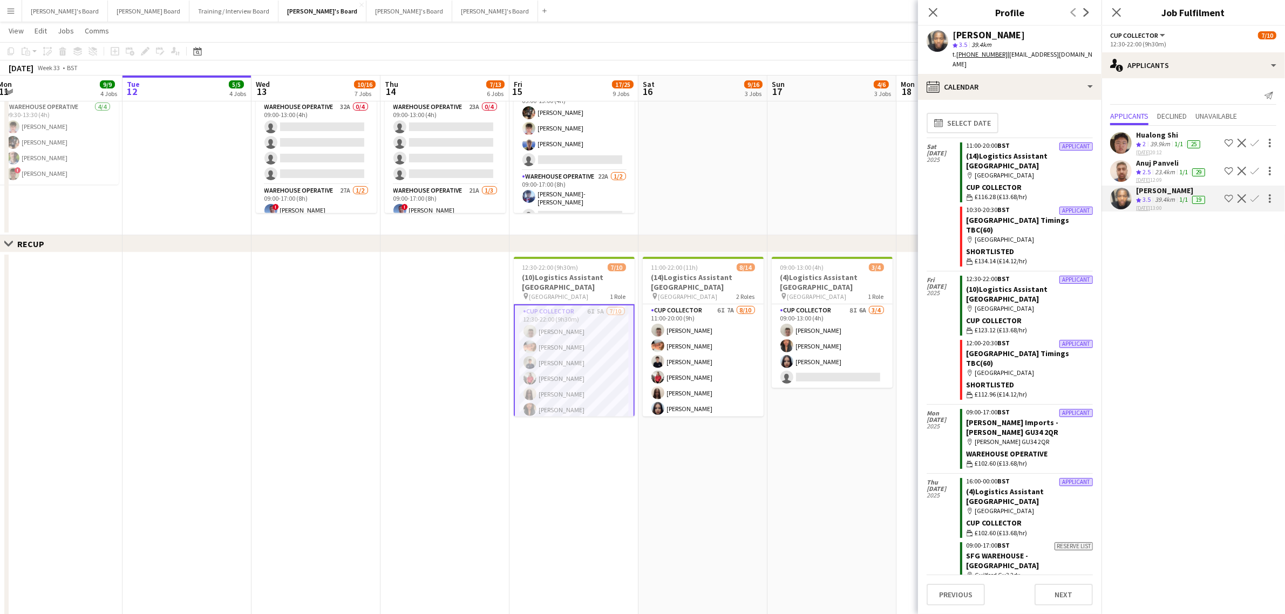
click at [659, 514] on app-date-cell "11:00-22:00 (11h) 8/14 (14)Logistics Assistant [GEOGRAPHIC_DATA] pin Newbury Ra…" at bounding box center [702, 468] width 129 height 430
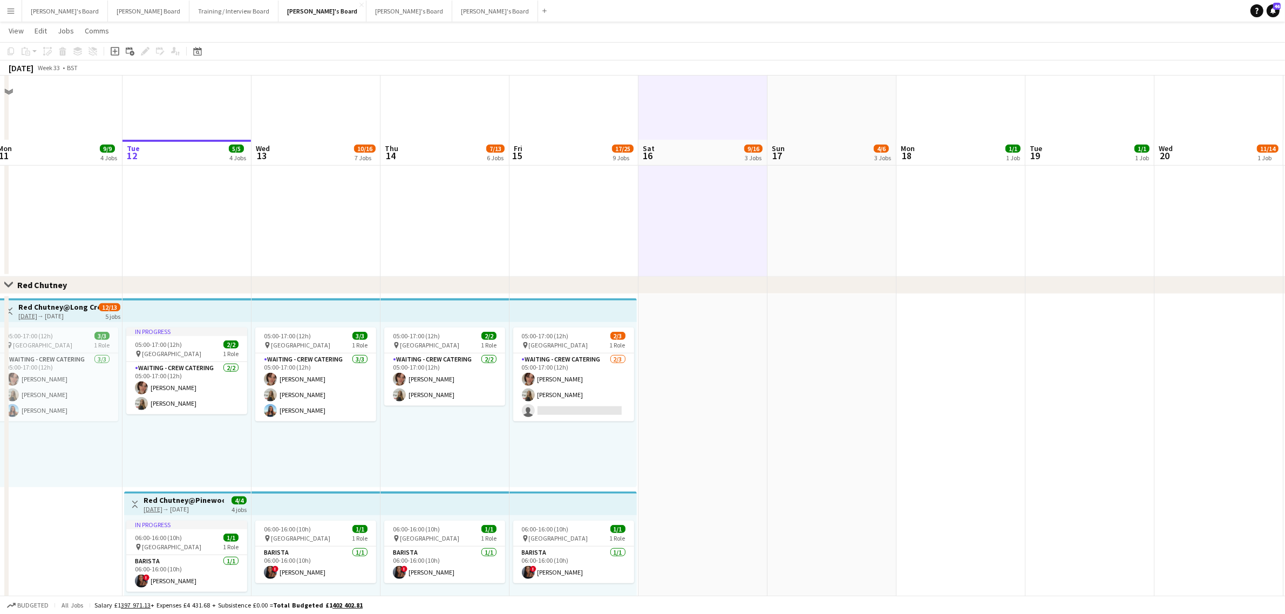
scroll to position [675, 0]
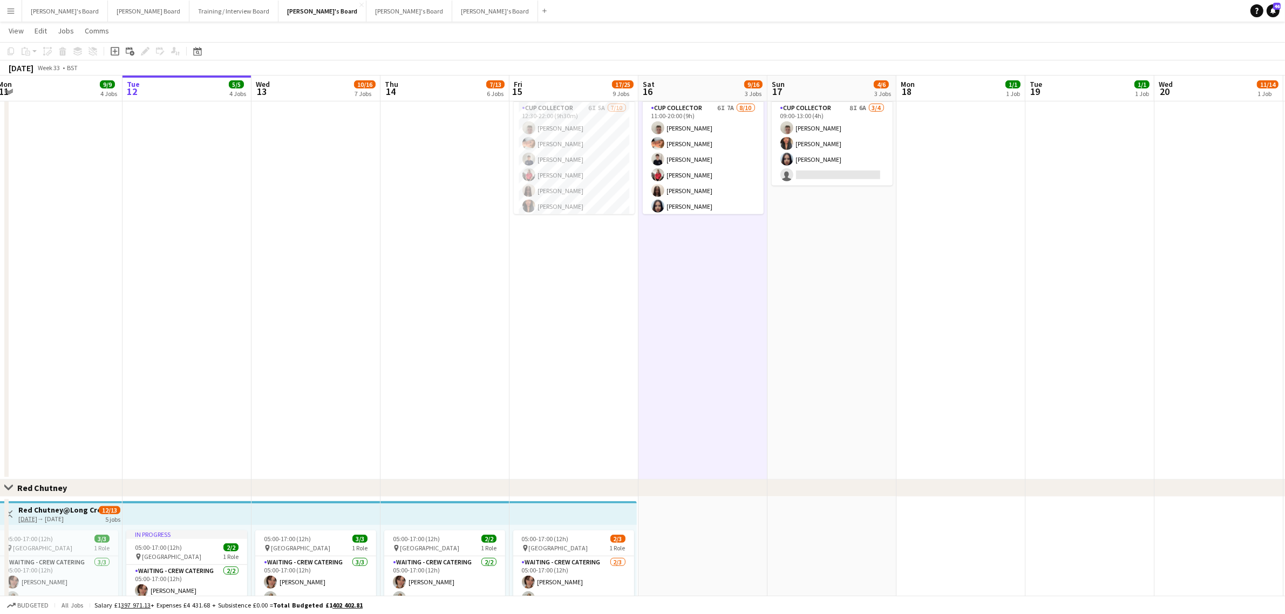
click at [652, 275] on app-date-cell "11:00-22:00 (11h) 8/14 (14)Logistics Assistant [GEOGRAPHIC_DATA] pin Newbury Ra…" at bounding box center [702, 265] width 129 height 430
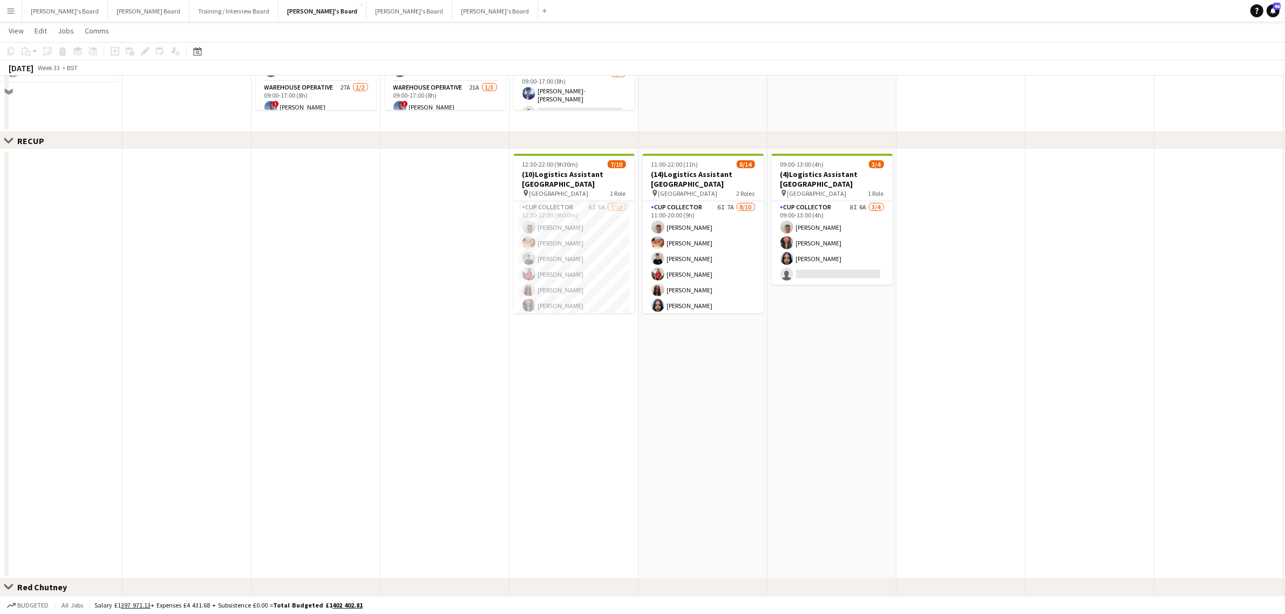
scroll to position [405, 0]
